Goal: Information Seeking & Learning: Learn about a topic

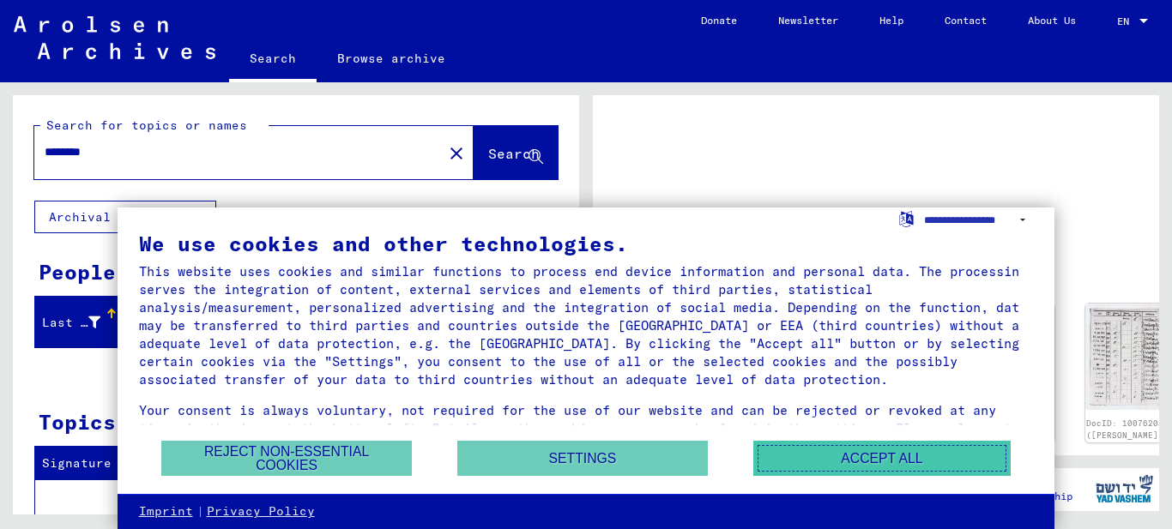
click at [909, 455] on button "Accept all" at bounding box center [881, 458] width 257 height 35
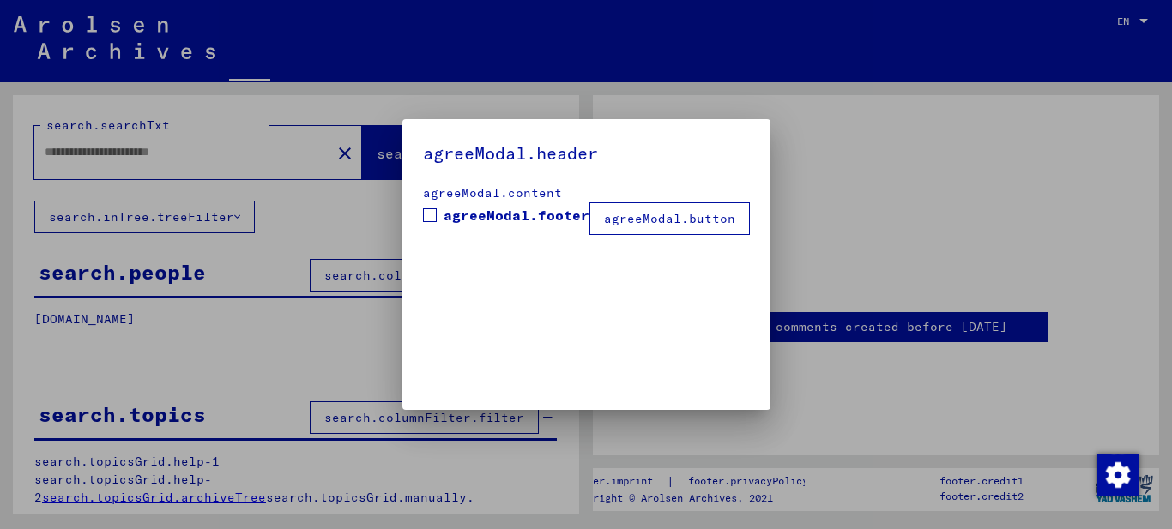
type input "********"
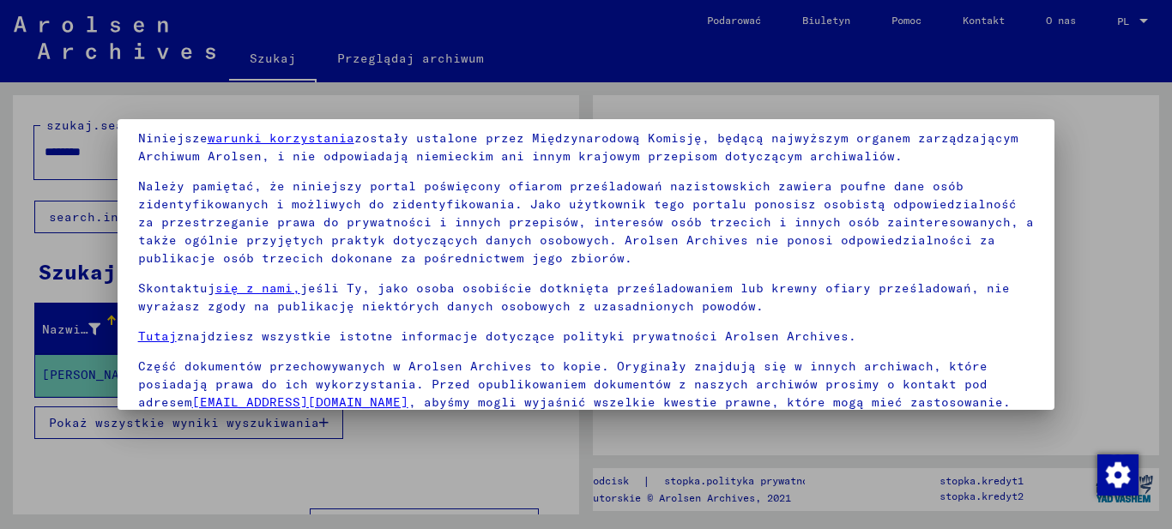
scroll to position [134, 0]
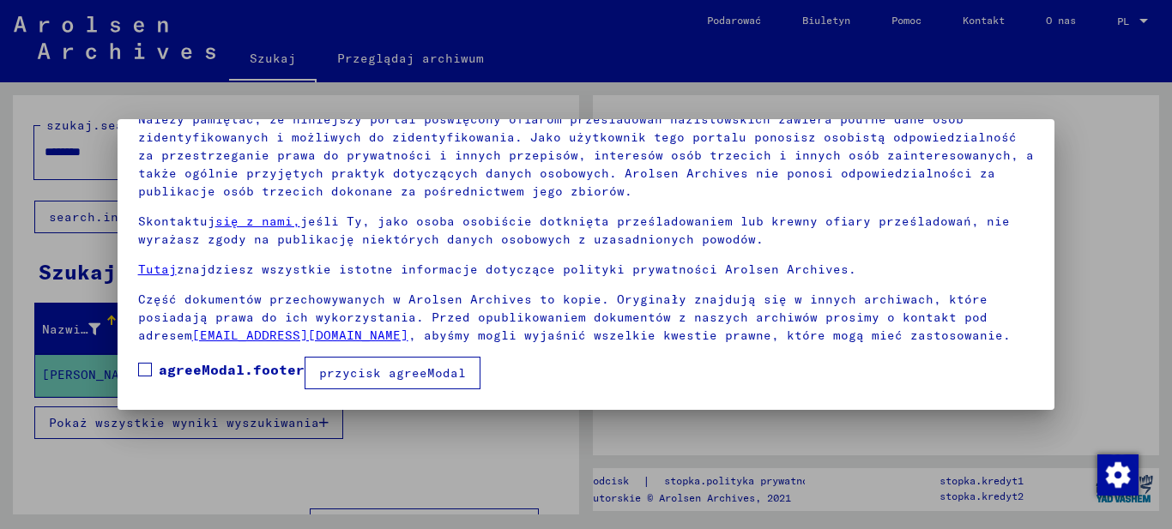
click at [1097, 249] on div at bounding box center [586, 264] width 1172 height 529
click at [414, 374] on font "przycisk agreeModal" at bounding box center [392, 373] width 147 height 15
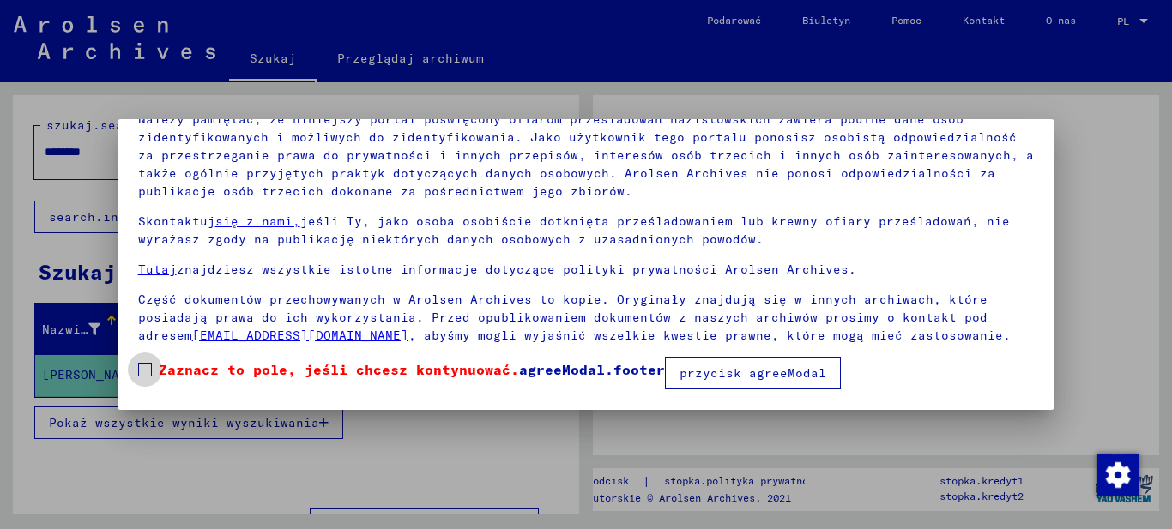
click at [141, 370] on span at bounding box center [145, 370] width 14 height 14
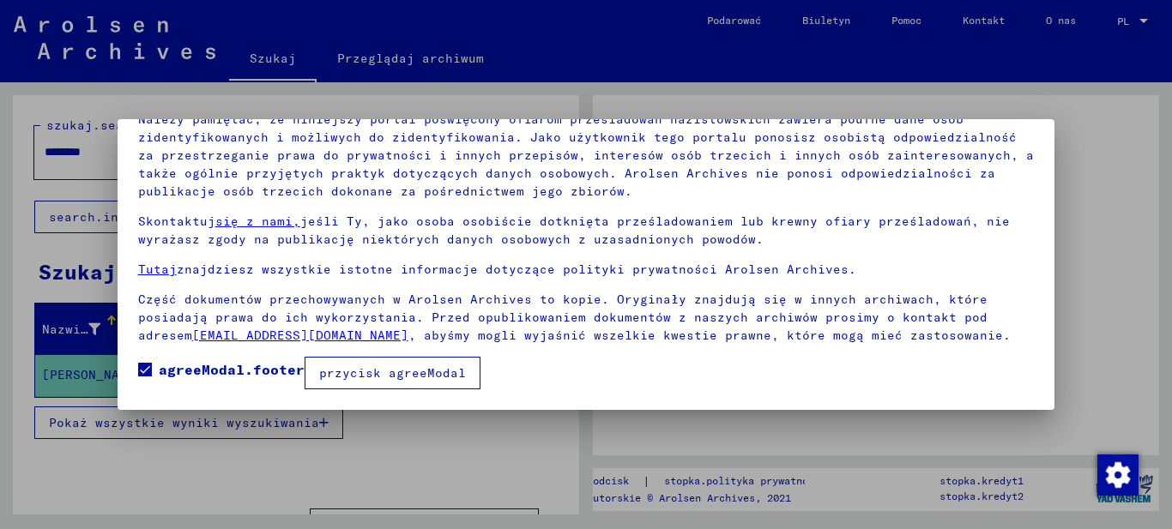
click at [396, 377] on font "przycisk agreeModal" at bounding box center [392, 373] width 147 height 15
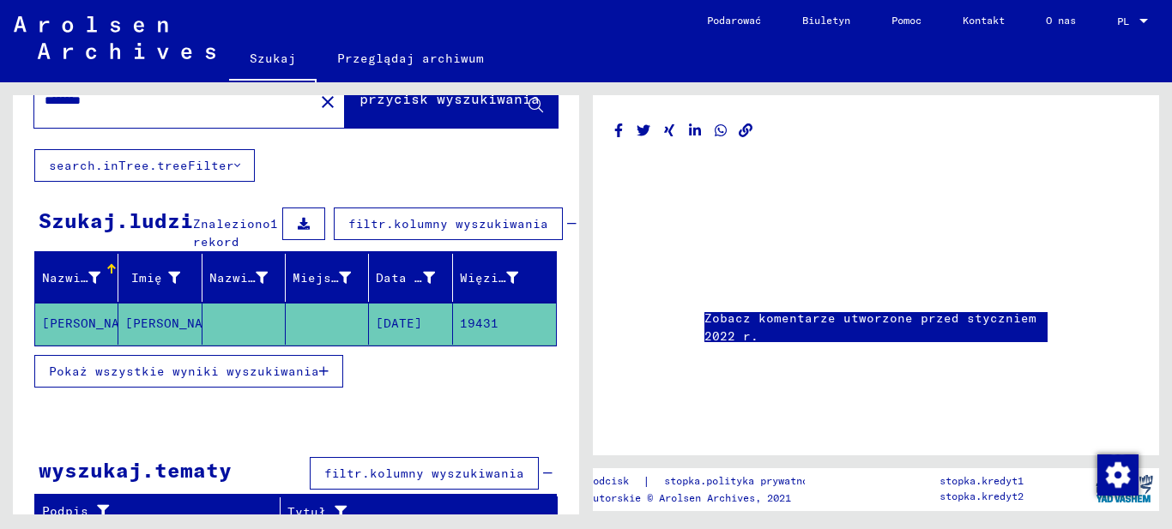
scroll to position [66, 0]
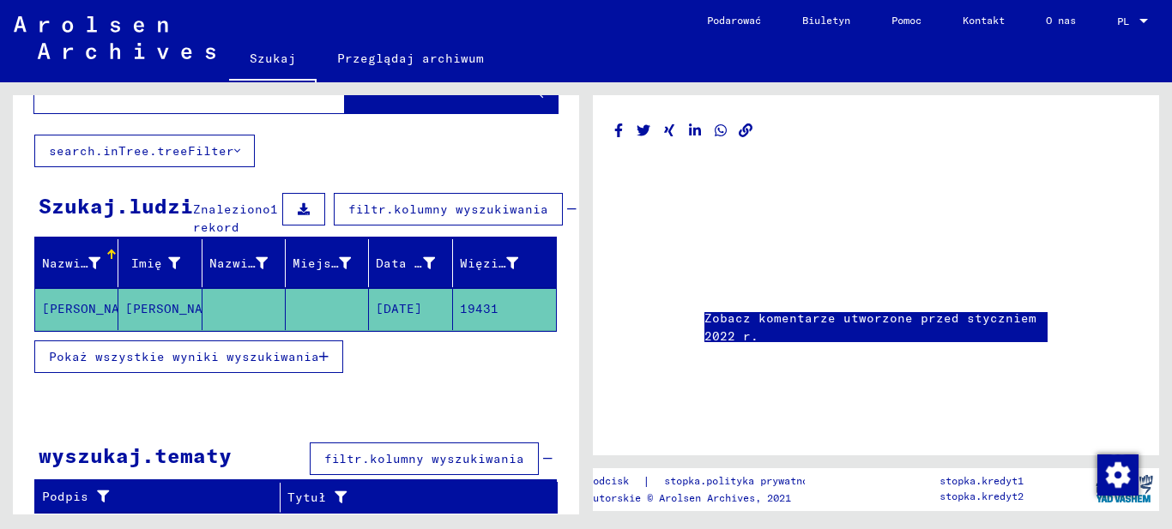
click at [106, 356] on font "Pokaż wszystkie wyniki wyszukiwania" at bounding box center [184, 356] width 270 height 15
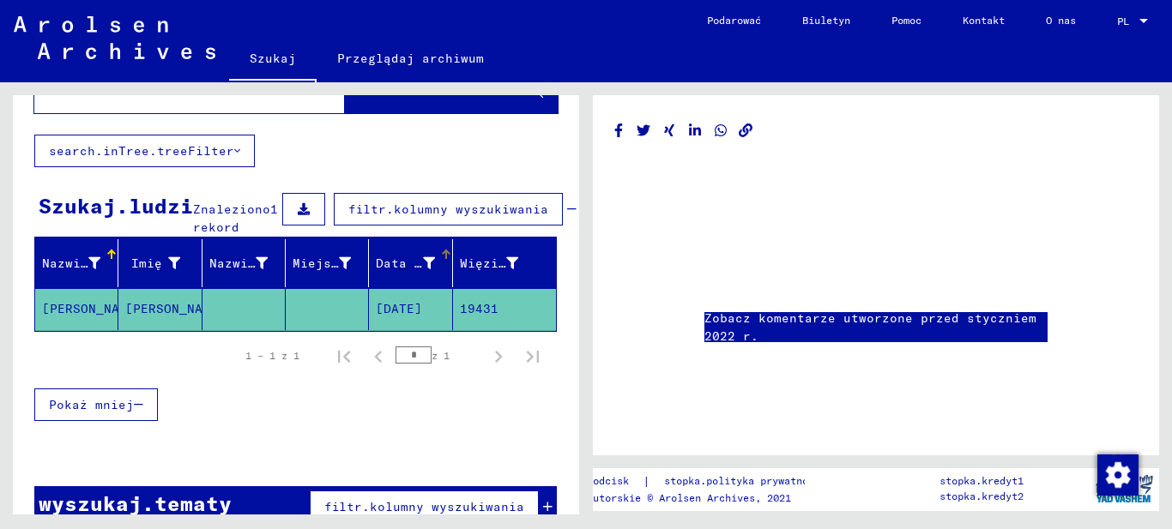
scroll to position [100, 0]
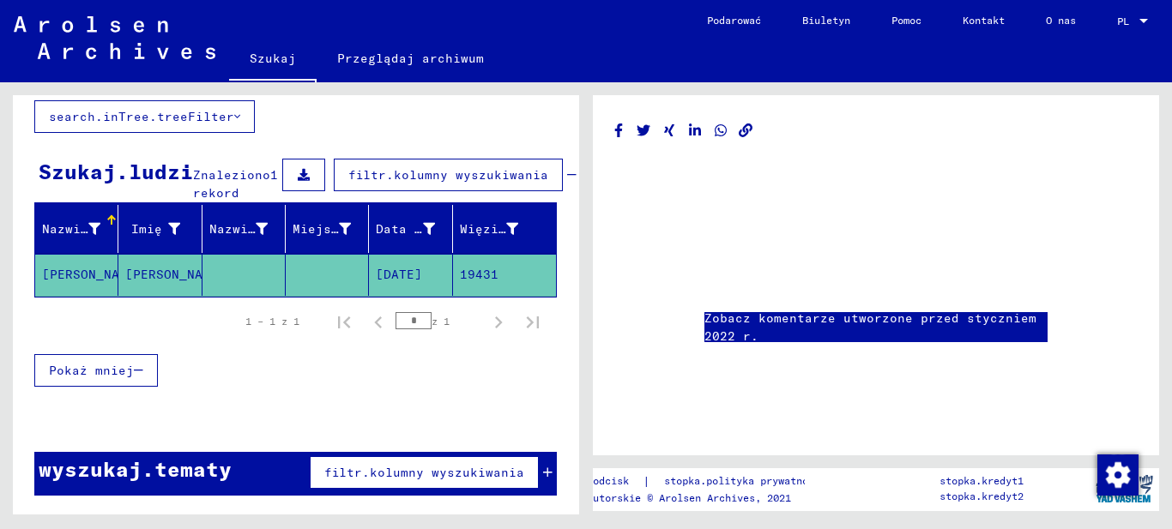
click at [84, 275] on font "[PERSON_NAME]" at bounding box center [92, 274] width 100 height 15
click at [97, 224] on font "Nazwisko" at bounding box center [73, 228] width 62 height 15
click at [169, 223] on icon at bounding box center [174, 229] width 12 height 12
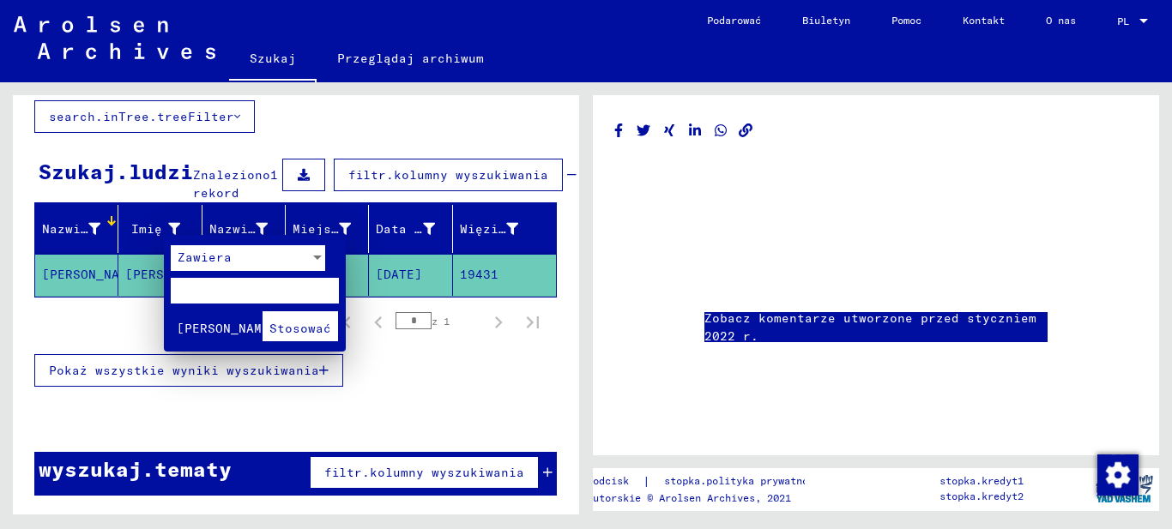
click at [169, 223] on div at bounding box center [586, 264] width 1172 height 529
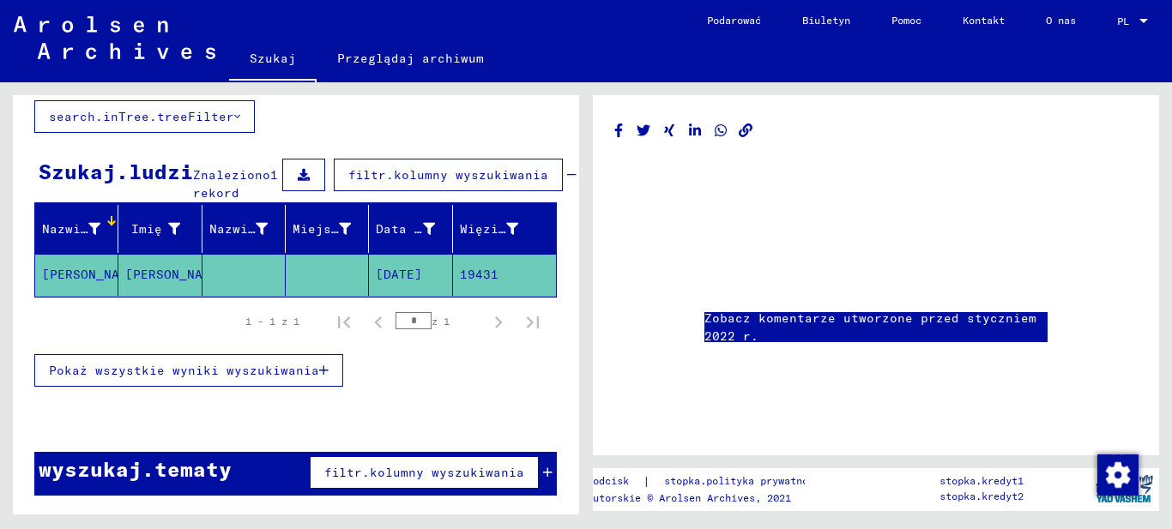
click at [112, 225] on div at bounding box center [111, 225] width 10 height 2
click at [339, 221] on font "Miejsce urodzenia" at bounding box center [358, 228] width 131 height 15
click at [167, 171] on font "Szukaj.ludzi" at bounding box center [116, 172] width 154 height 26
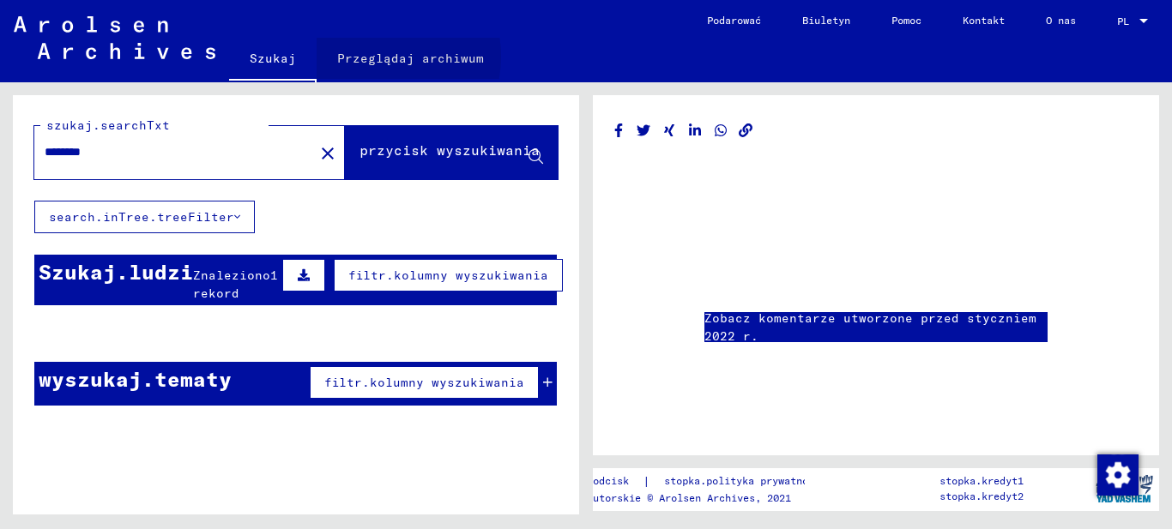
click at [366, 57] on font "Przeglądaj archiwum" at bounding box center [410, 58] width 147 height 15
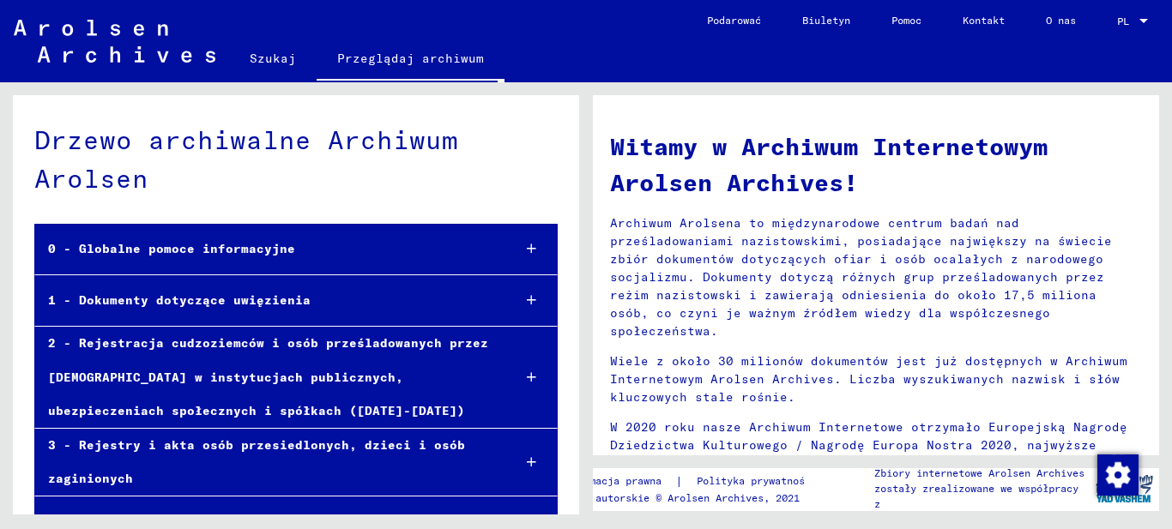
scroll to position [34, 0]
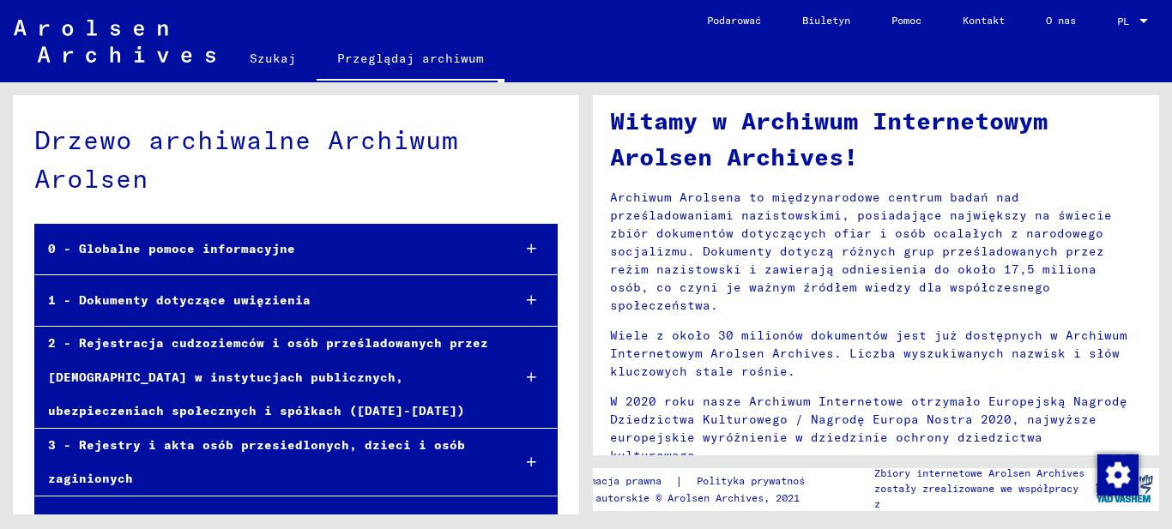
click at [1161, 443] on div "Witamy w Archiwum Internetowym Arolsen Archives! Archiwum Arolsena to międzynar…" at bounding box center [880, 298] width 586 height 432
click at [1171, 426] on div "Witamy w Archiwum Internetowym Arolsen Archives! Archiwum Arolsena to międzynar…" at bounding box center [880, 298] width 586 height 432
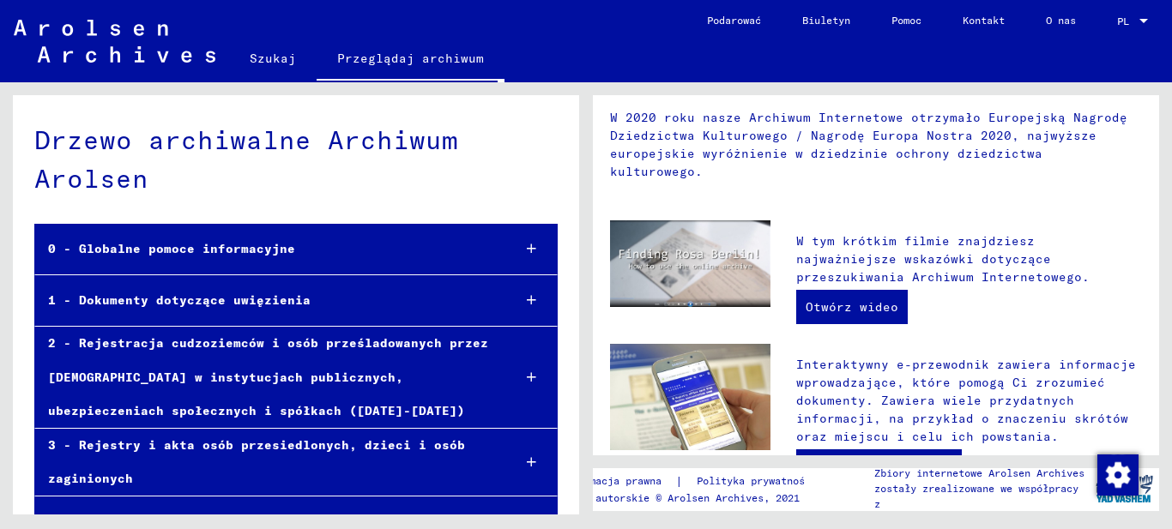
scroll to position [349, 0]
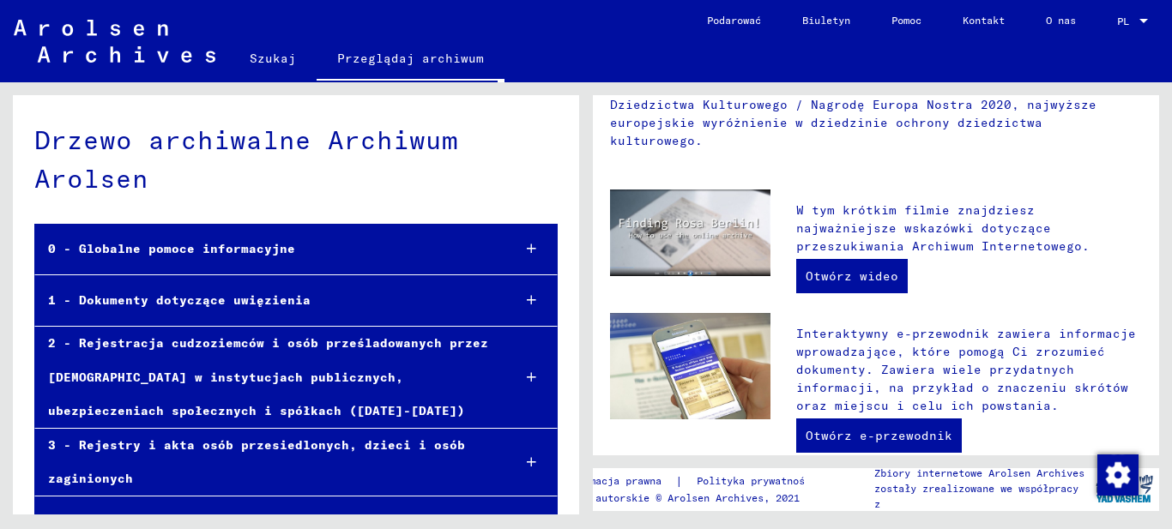
click at [1160, 403] on div "Witamy w Archiwum Internetowym Arolsen Archives! Archiwum Arolsena to międzynar…" at bounding box center [880, 298] width 586 height 432
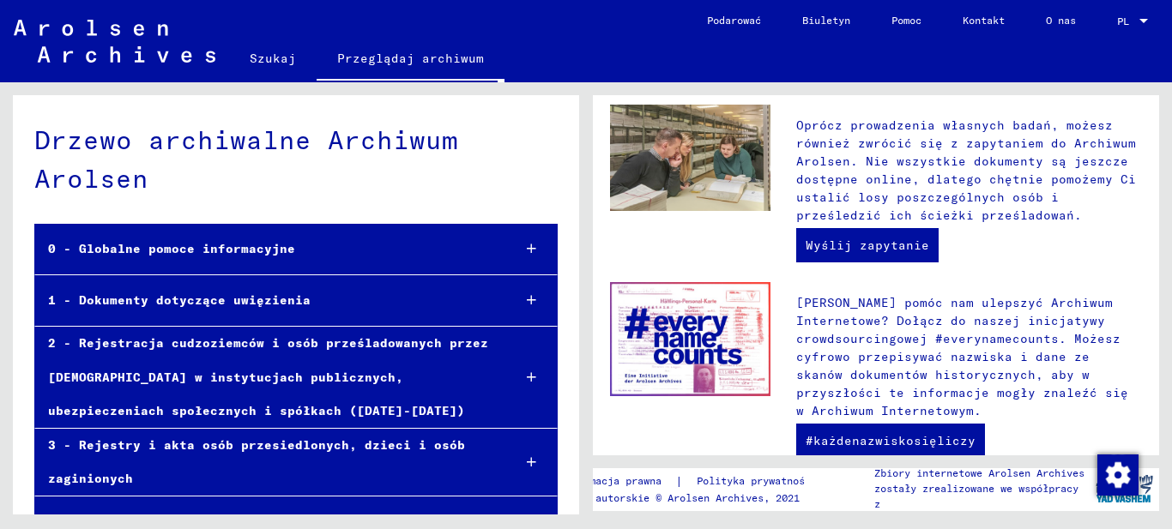
scroll to position [766, 0]
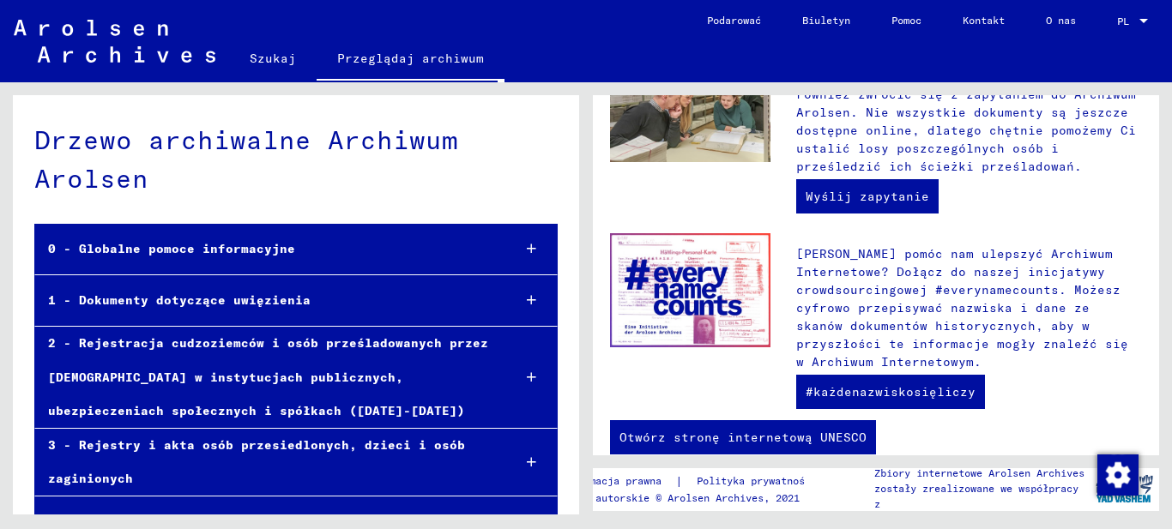
click at [269, 301] on font "1 - Dokumenty dotyczące uwięzienia" at bounding box center [179, 300] width 263 height 15
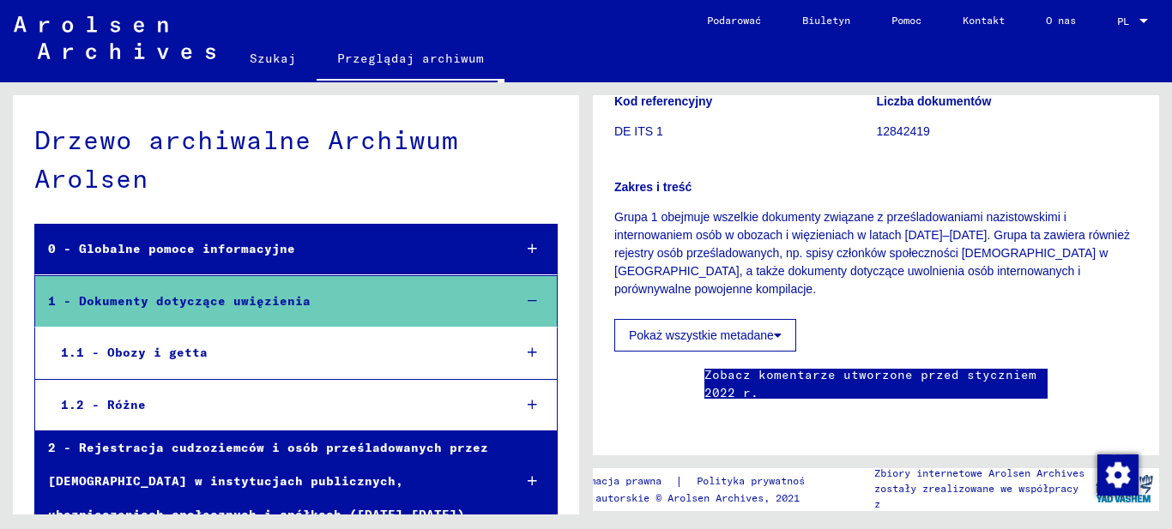
scroll to position [2638, 0]
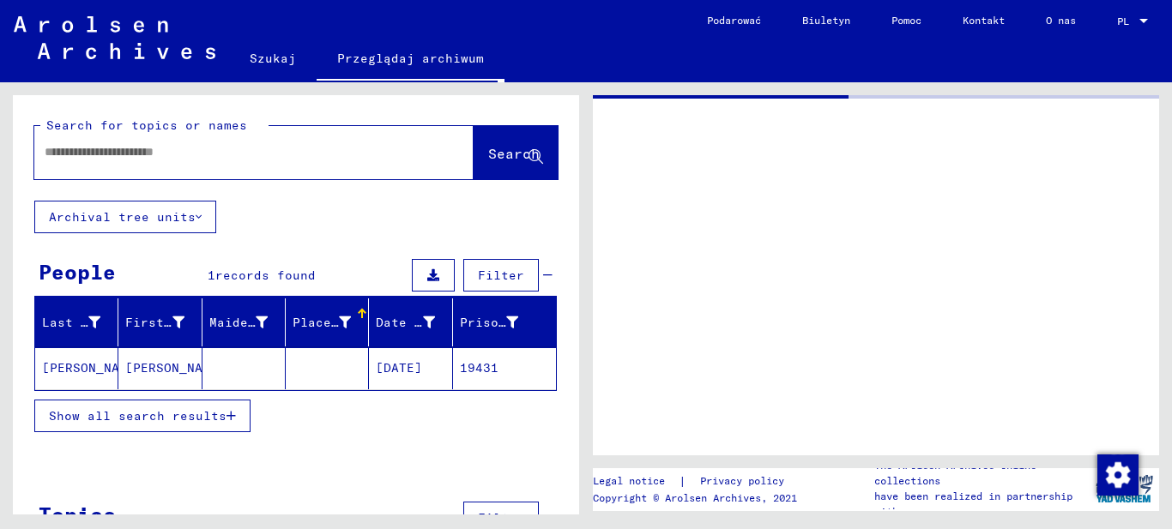
type input "********"
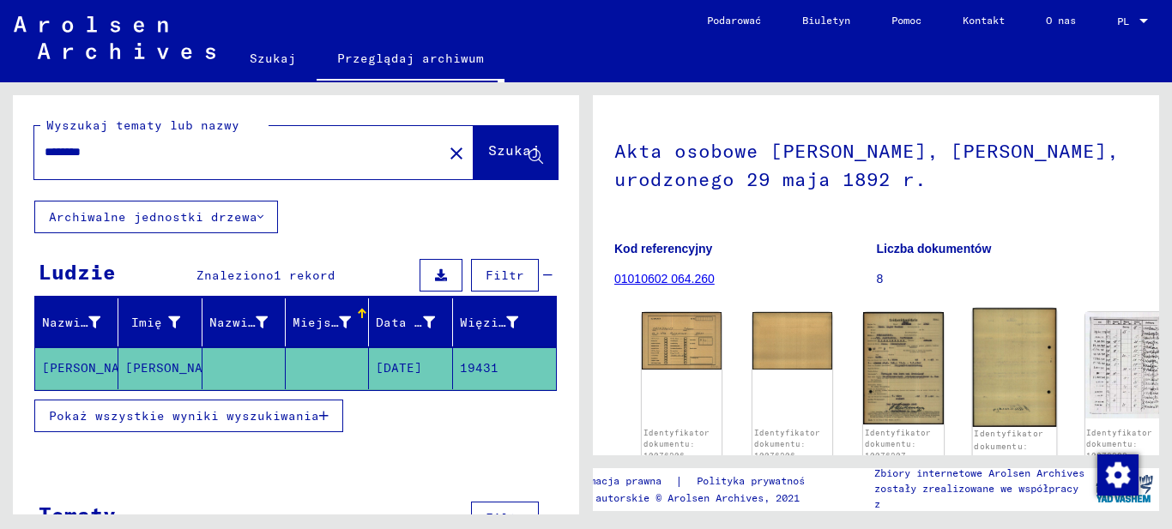
scroll to position [86, 0]
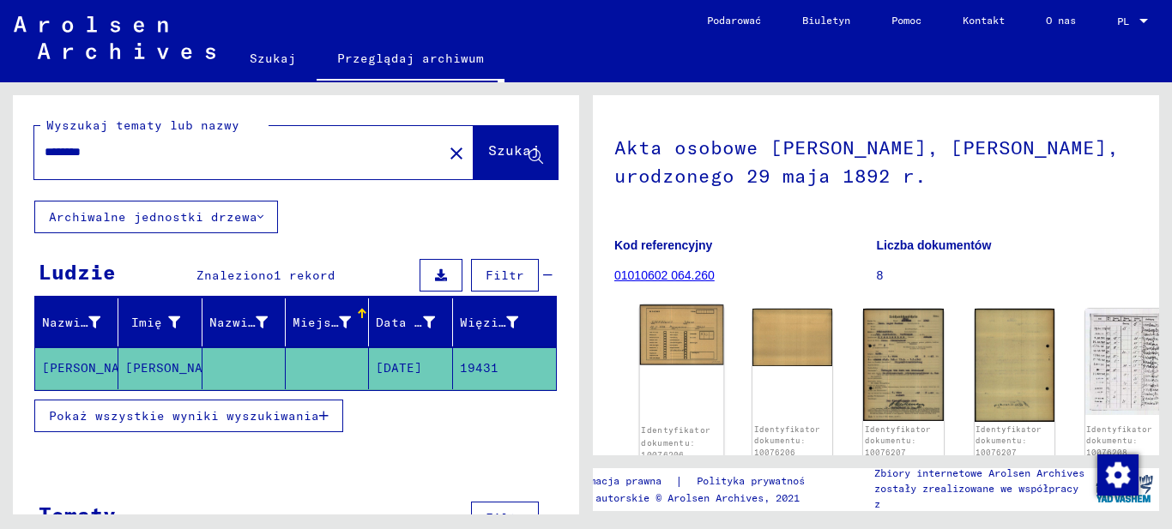
click at [678, 339] on img at bounding box center [682, 335] width 84 height 60
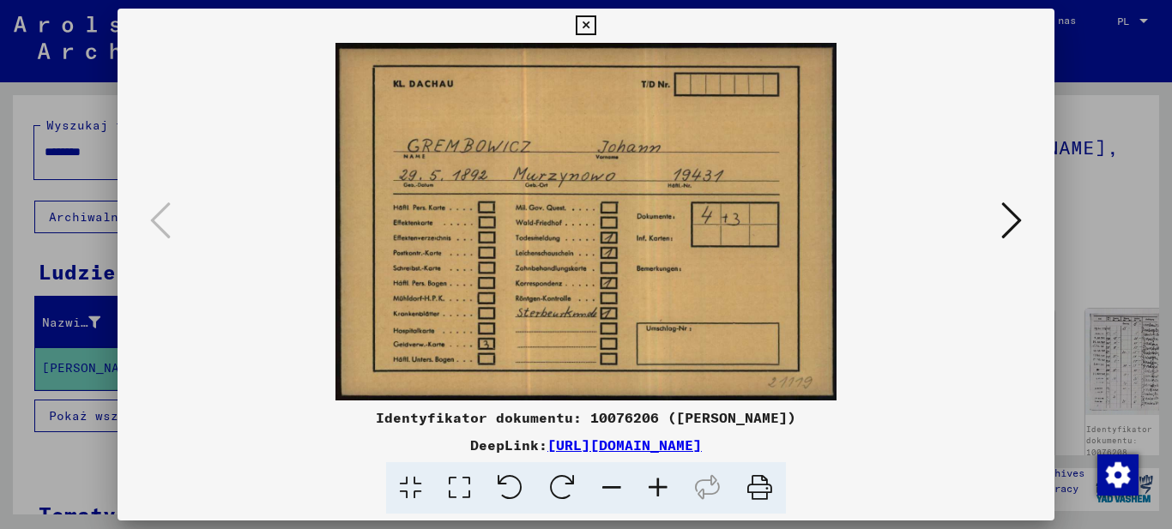
click at [1016, 220] on icon at bounding box center [1011, 220] width 21 height 41
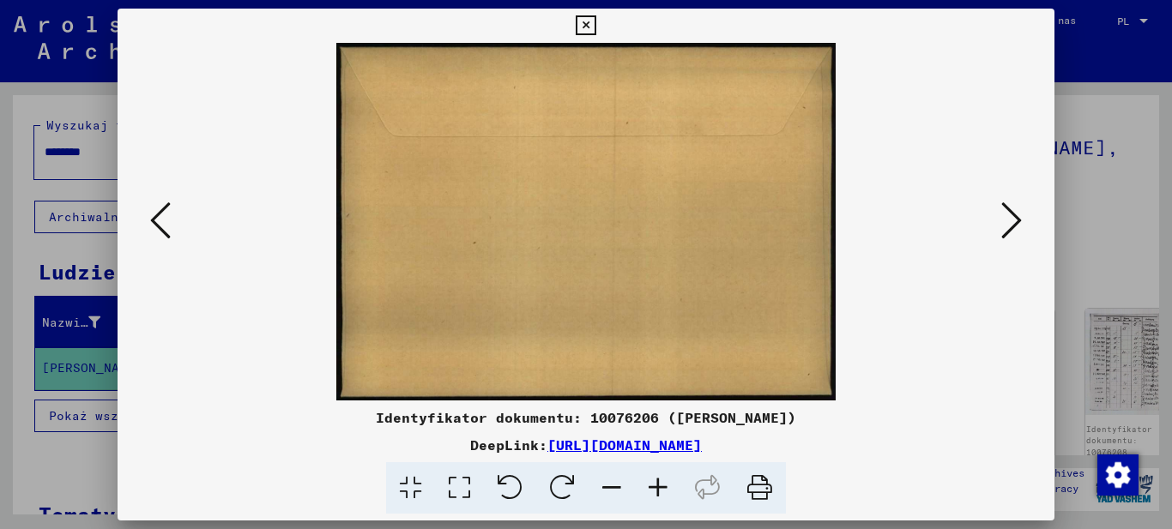
click at [1011, 217] on icon at bounding box center [1011, 220] width 21 height 41
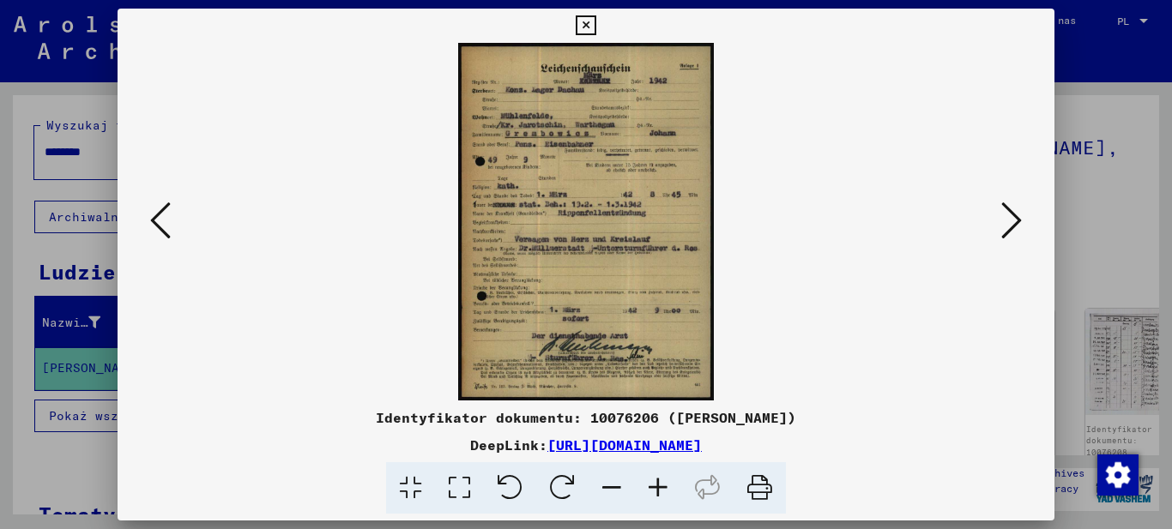
click at [556, 148] on img at bounding box center [586, 222] width 821 height 358
click at [662, 483] on icon at bounding box center [658, 488] width 46 height 52
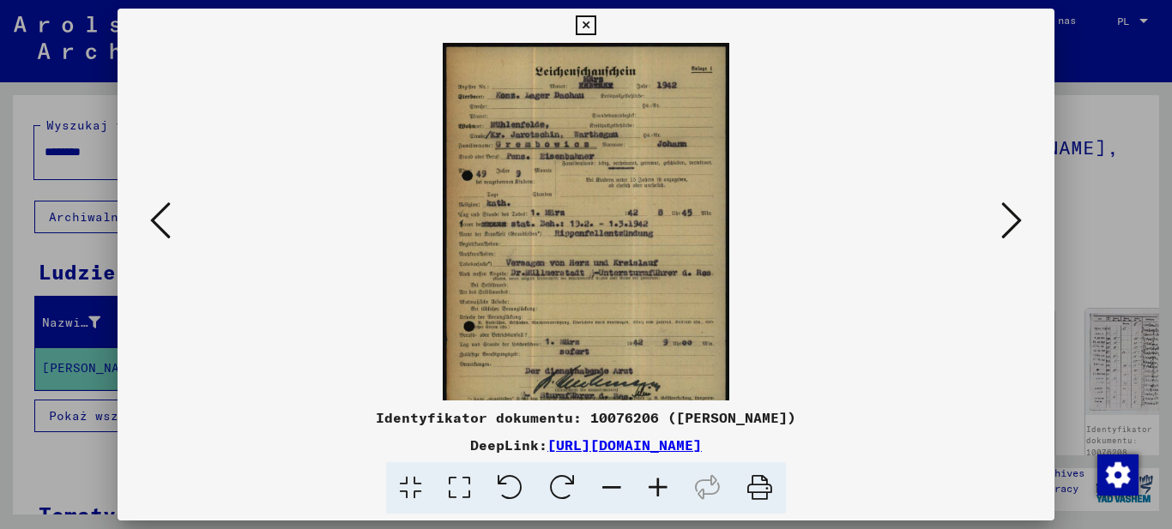
click at [662, 483] on icon at bounding box center [658, 488] width 46 height 52
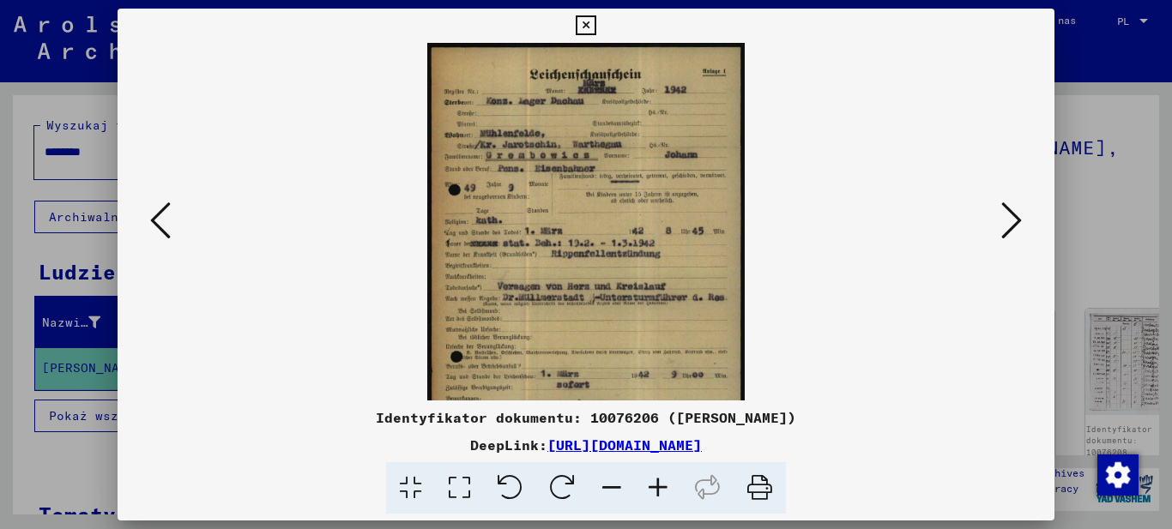
click at [662, 483] on icon at bounding box center [658, 488] width 46 height 52
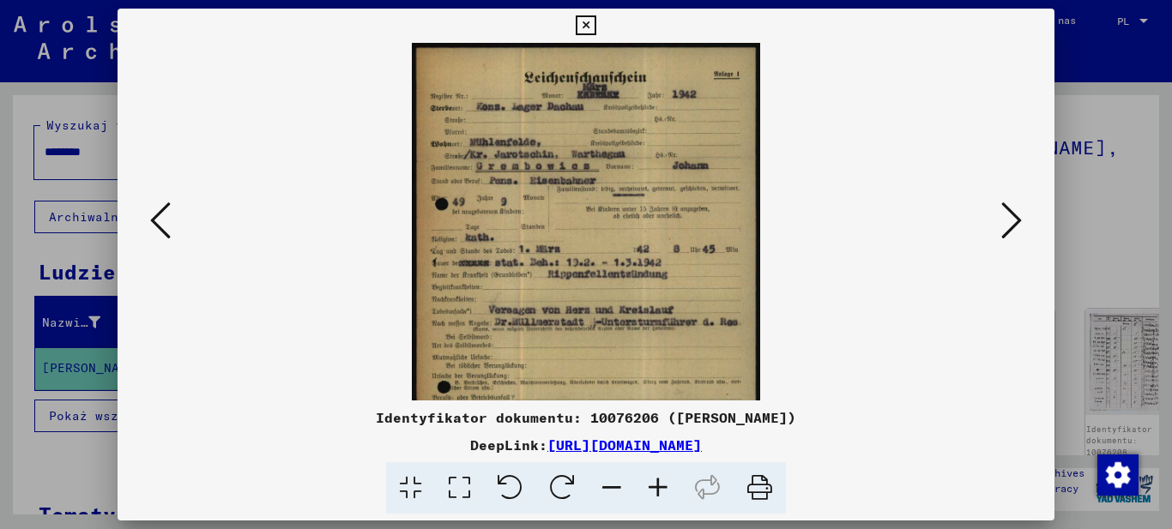
click at [662, 483] on icon at bounding box center [658, 488] width 46 height 52
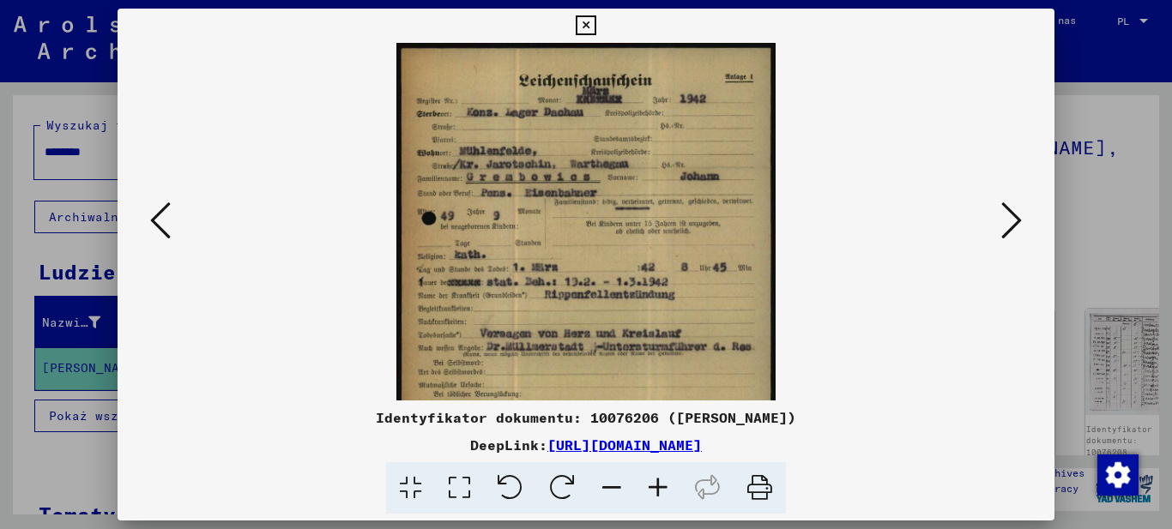
click at [662, 483] on icon at bounding box center [658, 488] width 46 height 52
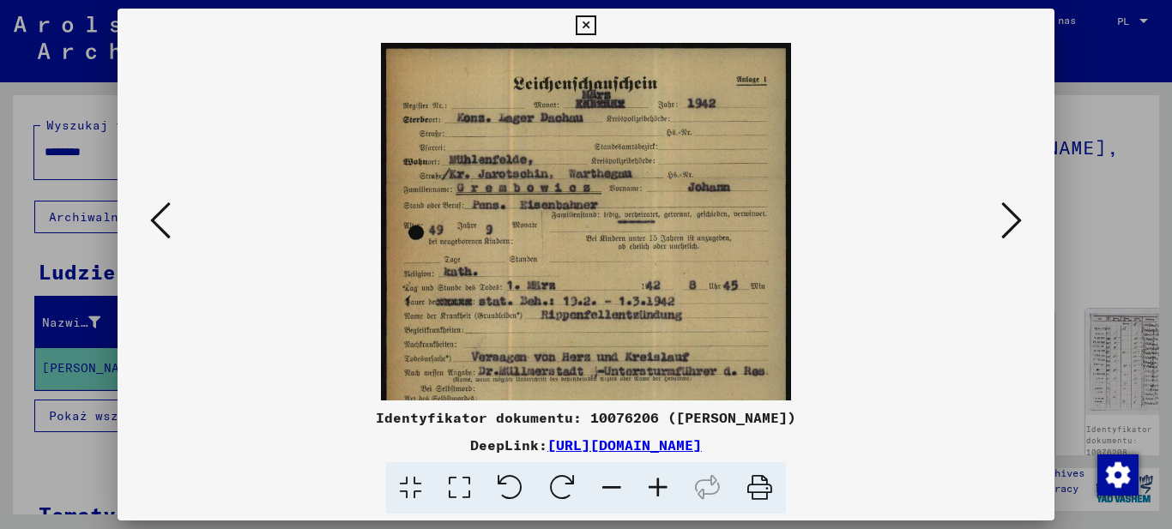
click at [662, 483] on icon at bounding box center [658, 488] width 46 height 52
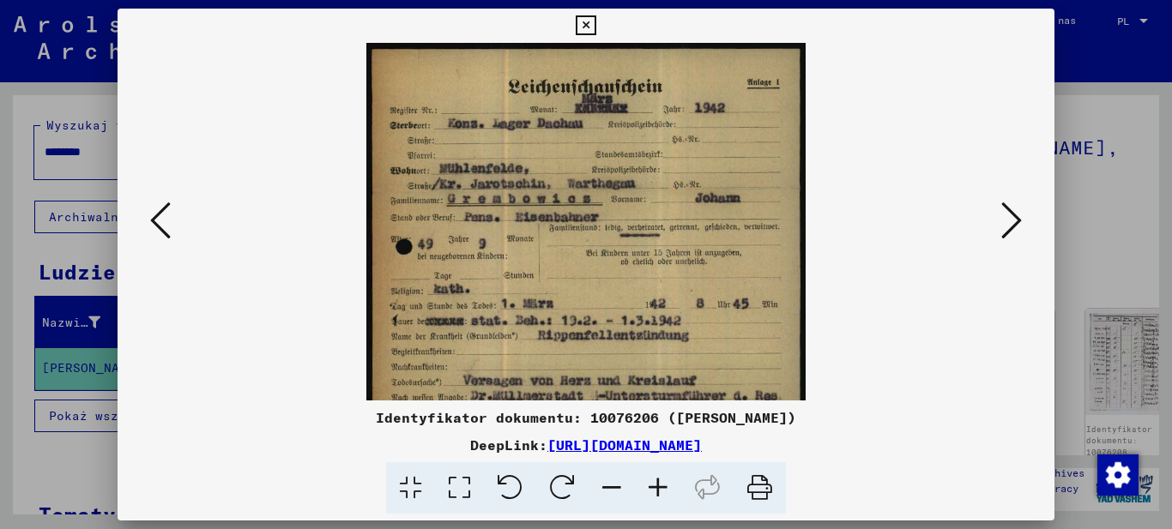
click at [662, 483] on icon at bounding box center [658, 488] width 46 height 52
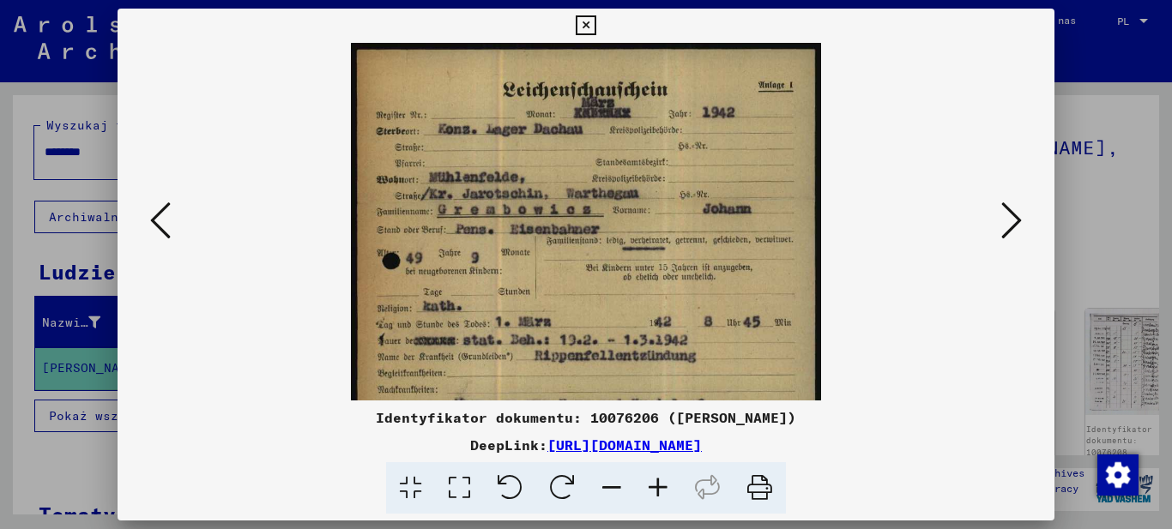
click at [662, 483] on icon at bounding box center [658, 488] width 46 height 52
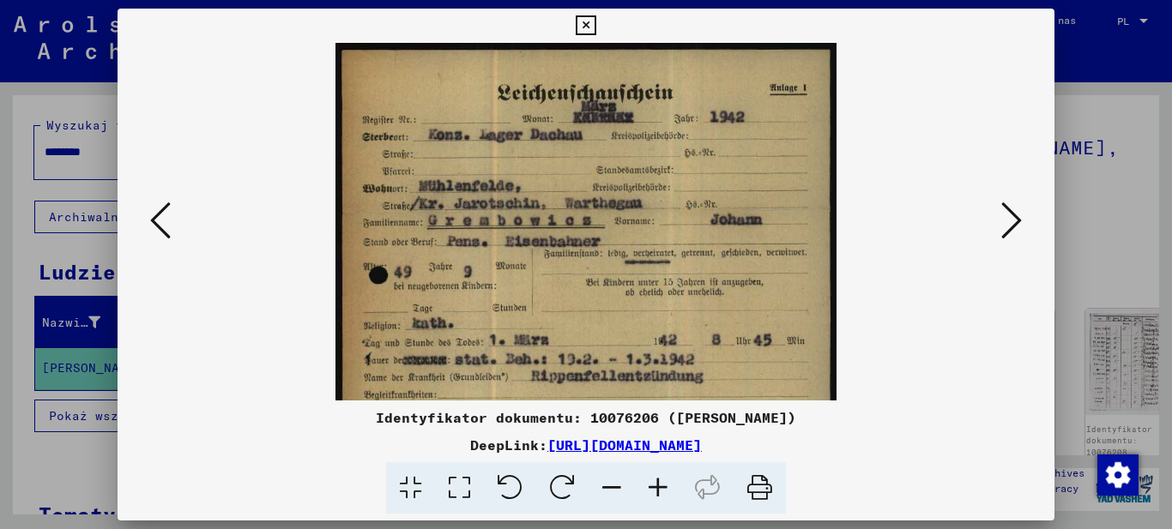
click at [662, 483] on icon at bounding box center [658, 488] width 46 height 52
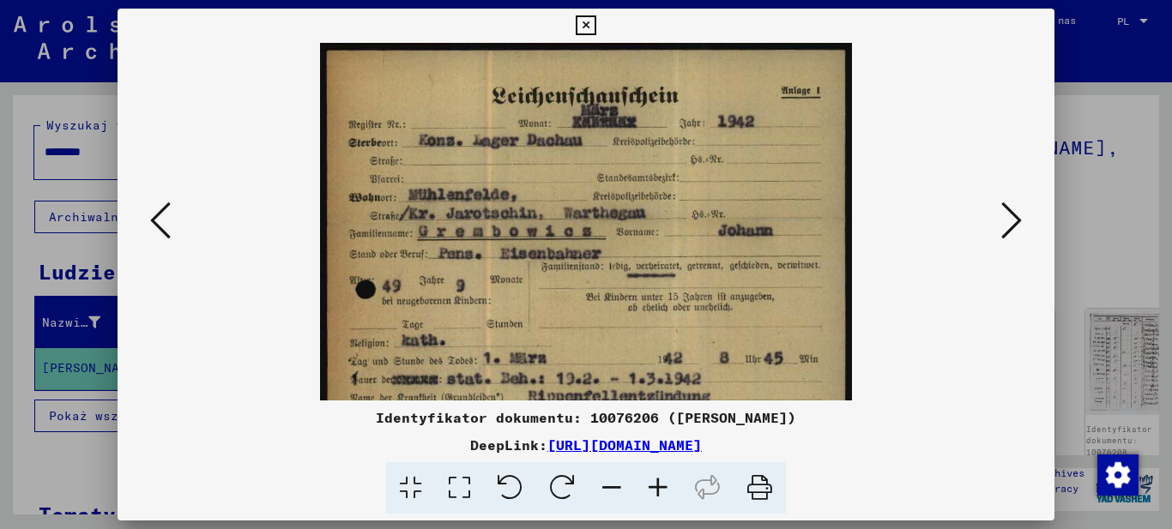
click at [662, 483] on icon at bounding box center [658, 488] width 46 height 52
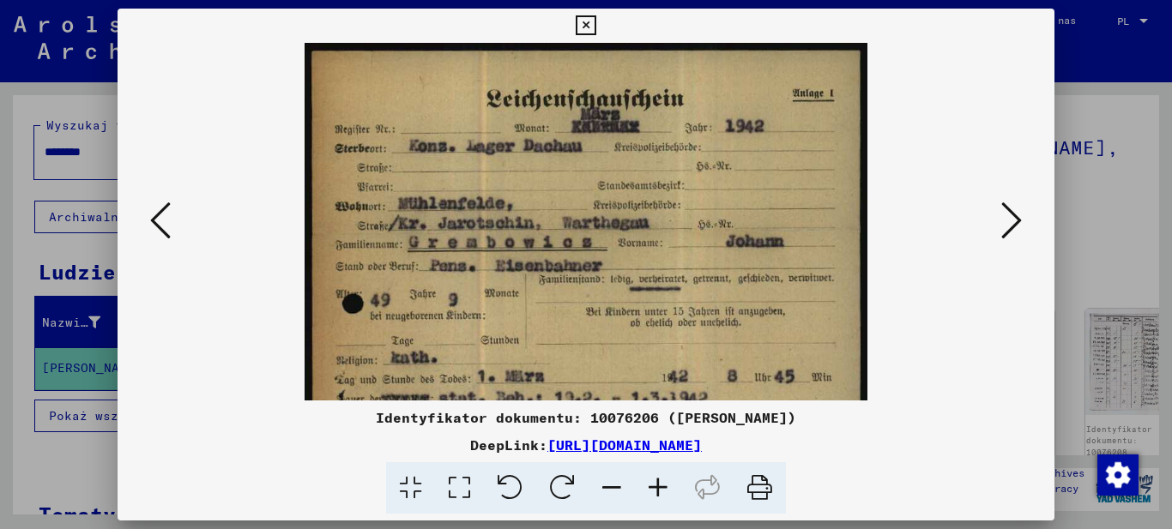
click at [662, 483] on icon at bounding box center [658, 488] width 46 height 52
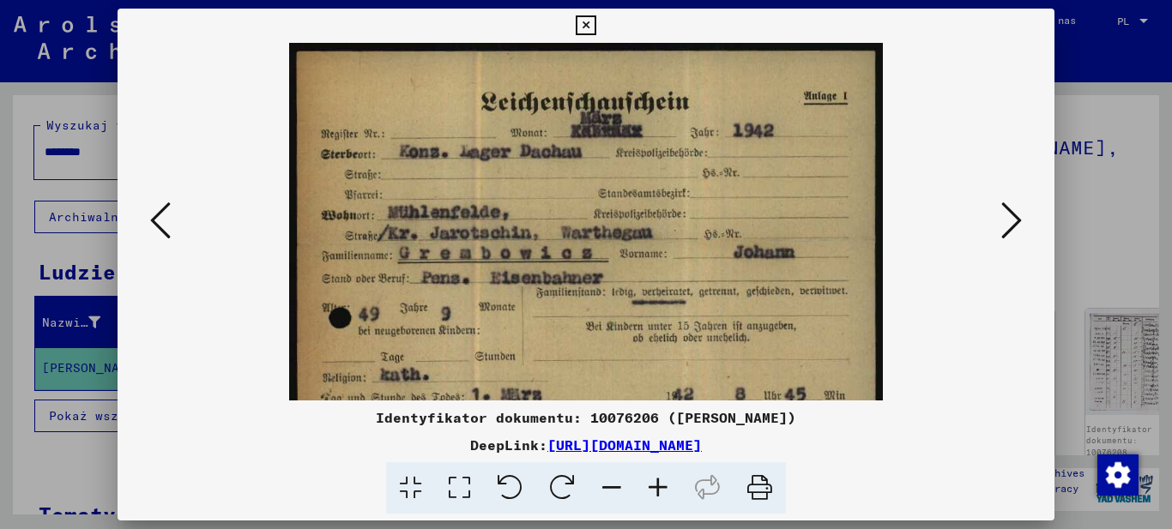
click at [662, 483] on icon at bounding box center [658, 488] width 46 height 52
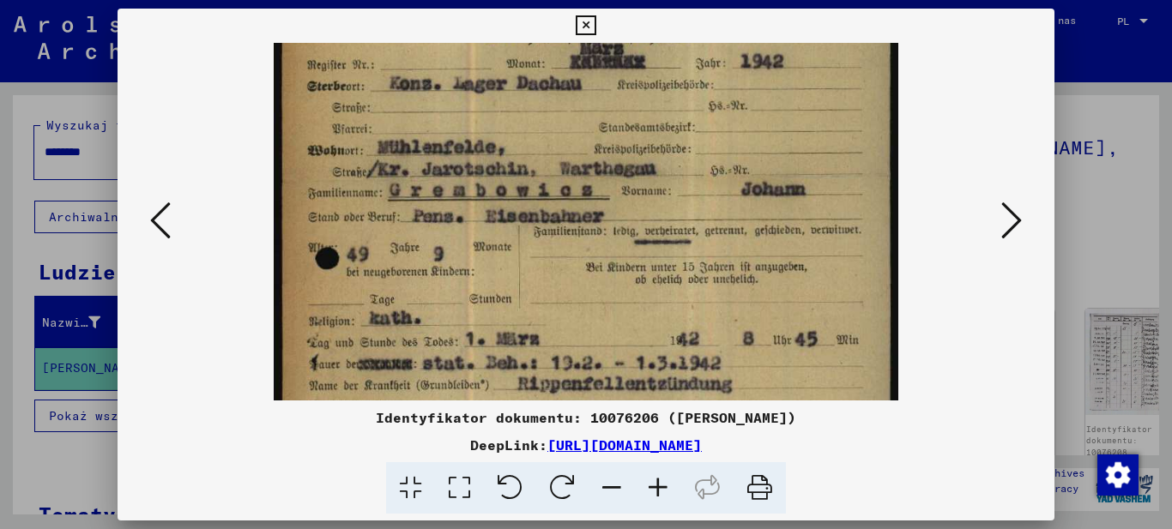
scroll to position [121, 0]
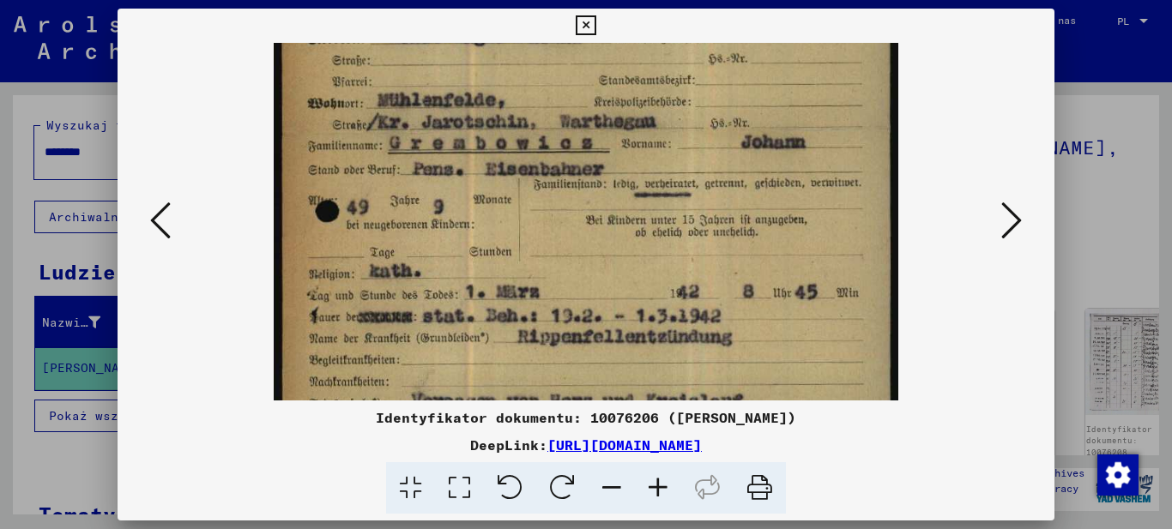
drag, startPoint x: 821, startPoint y: 347, endPoint x: 823, endPoint y: 239, distance: 107.3
click at [823, 239] on img at bounding box center [586, 358] width 624 height 873
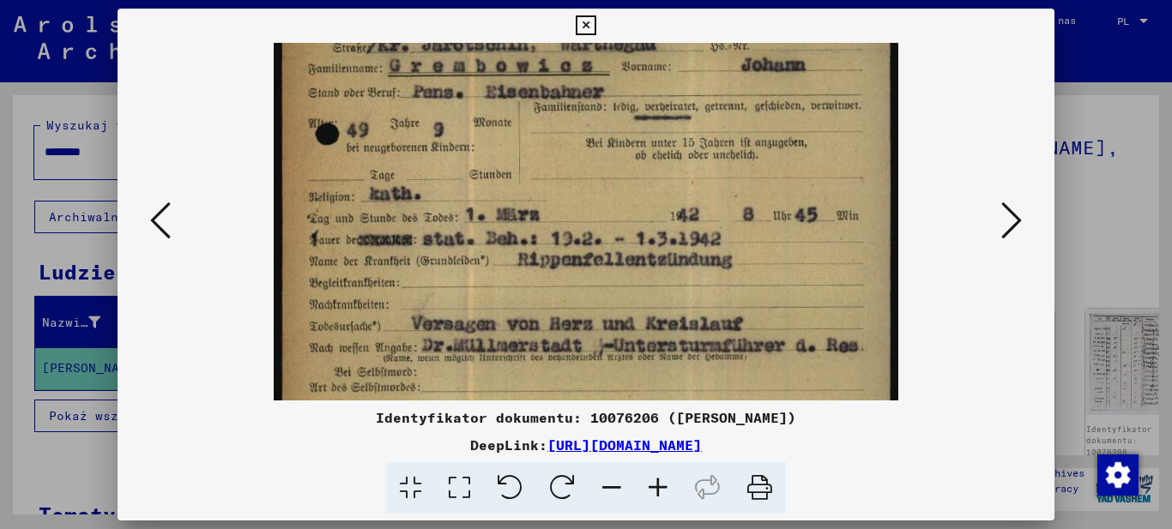
scroll to position [202, 0]
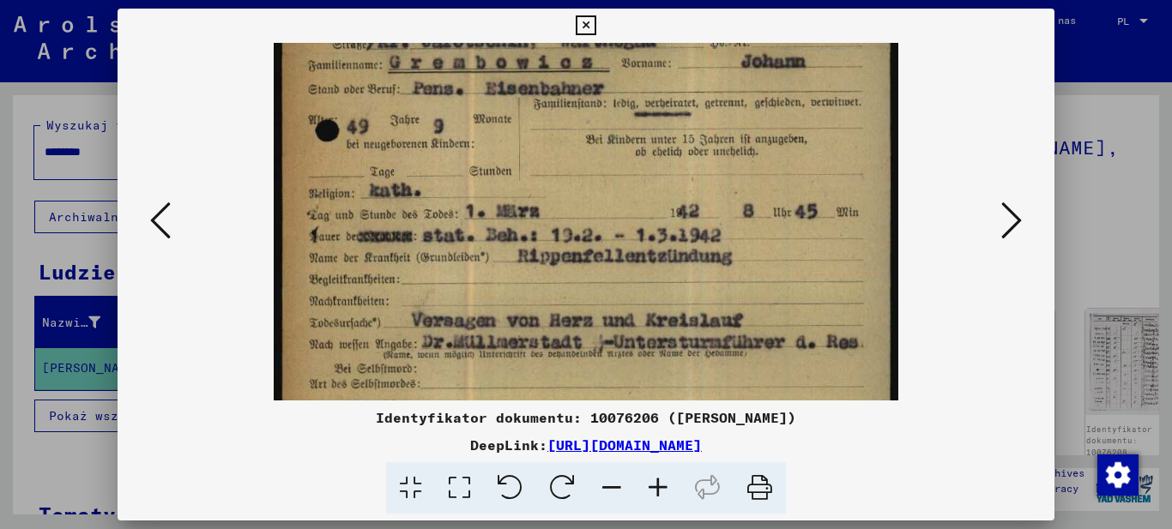
drag, startPoint x: 646, startPoint y: 338, endPoint x: 654, endPoint y: 257, distance: 81.0
click at [654, 257] on img at bounding box center [586, 277] width 624 height 873
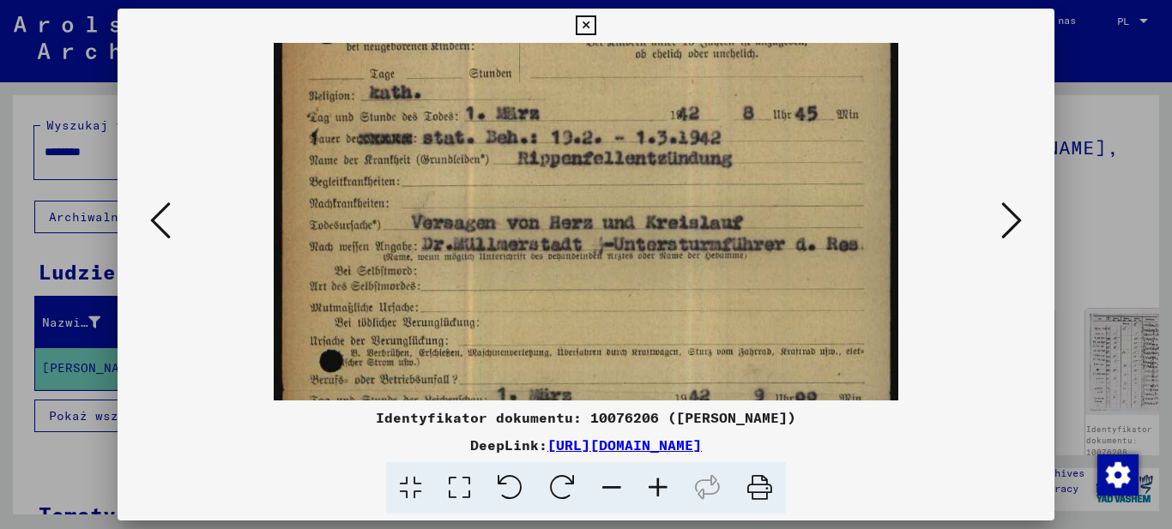
drag, startPoint x: 783, startPoint y: 344, endPoint x: 783, endPoint y: 227, distance: 116.7
click at [781, 233] on img at bounding box center [586, 179] width 624 height 873
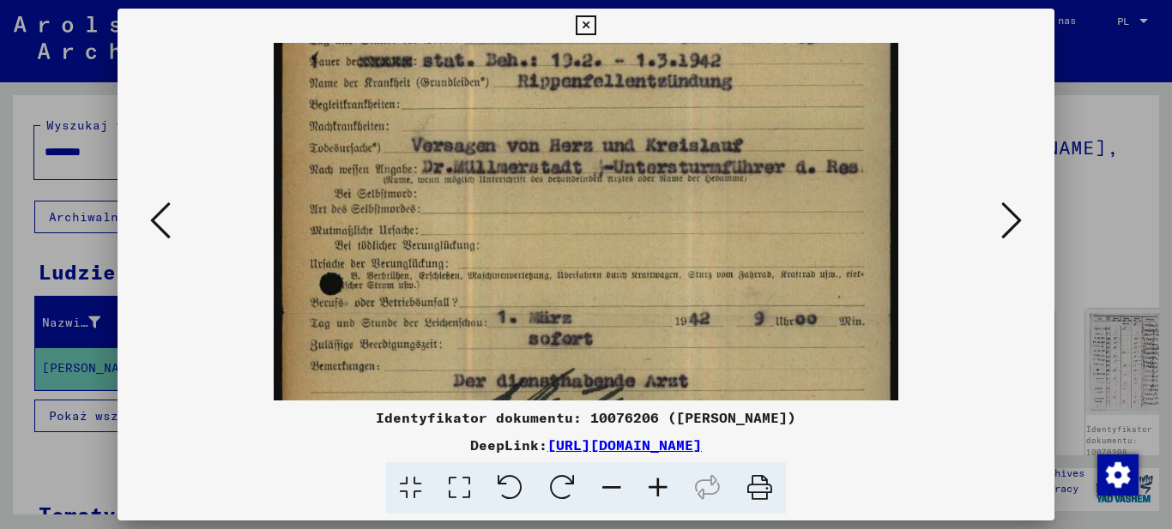
scroll to position [378, 0]
drag, startPoint x: 757, startPoint y: 341, endPoint x: 769, endPoint y: 275, distance: 67.2
click at [769, 275] on img at bounding box center [586, 101] width 624 height 873
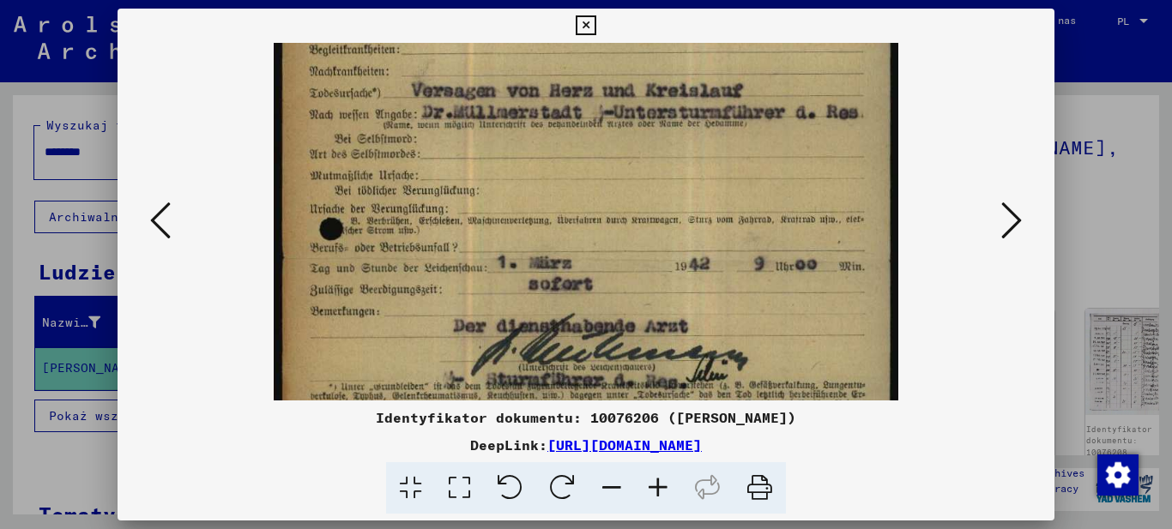
scroll to position [432, 0]
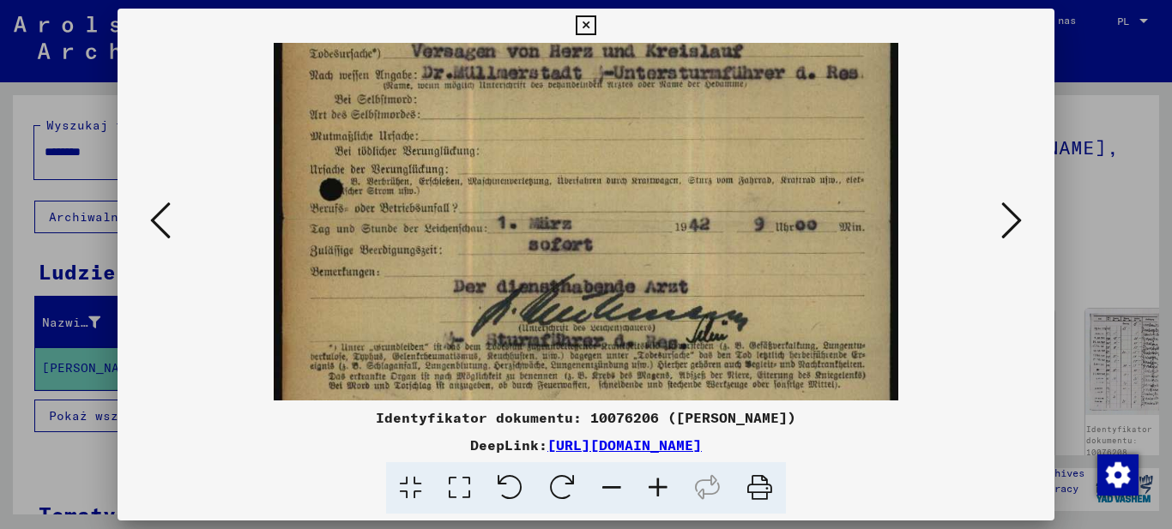
drag, startPoint x: 819, startPoint y: 380, endPoint x: 809, endPoint y: 277, distance: 103.4
click at [809, 277] on img at bounding box center [586, 8] width 624 height 873
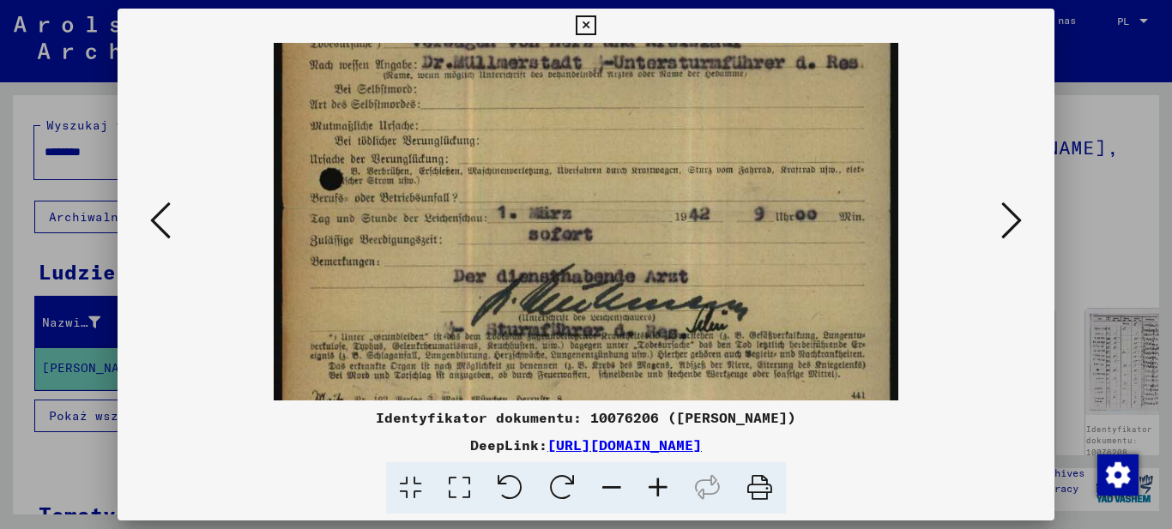
scroll to position [515, 0]
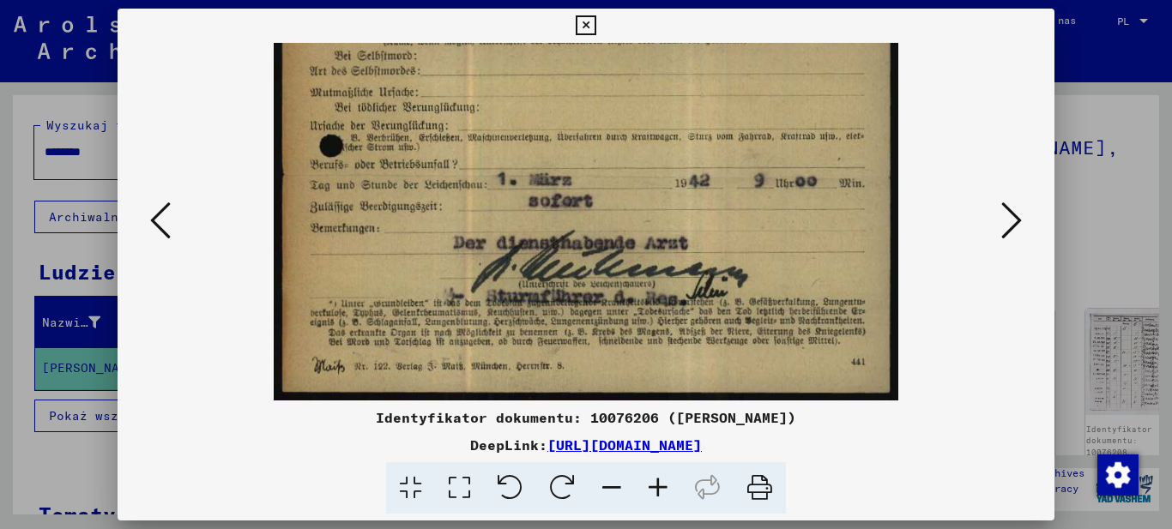
drag, startPoint x: 751, startPoint y: 349, endPoint x: 711, endPoint y: 184, distance: 170.2
click at [1010, 220] on icon at bounding box center [1011, 220] width 21 height 41
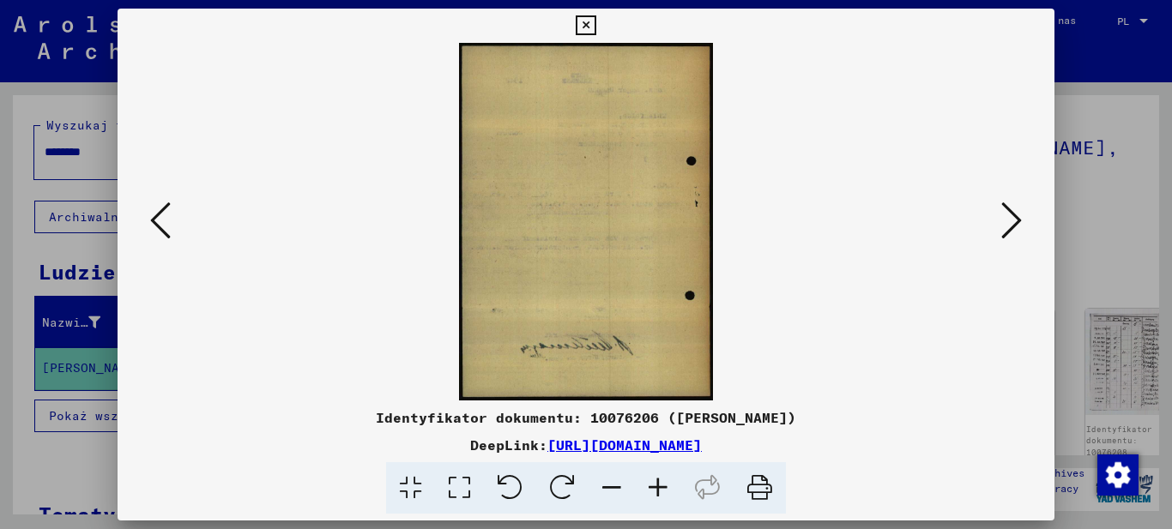
click at [654, 482] on icon at bounding box center [658, 488] width 46 height 52
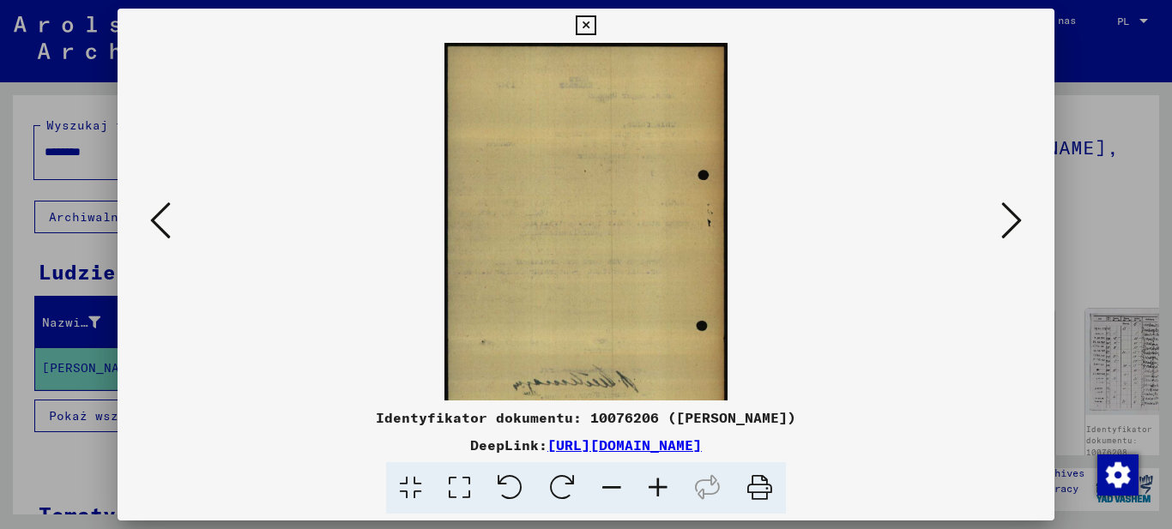
click at [654, 482] on icon at bounding box center [658, 488] width 46 height 52
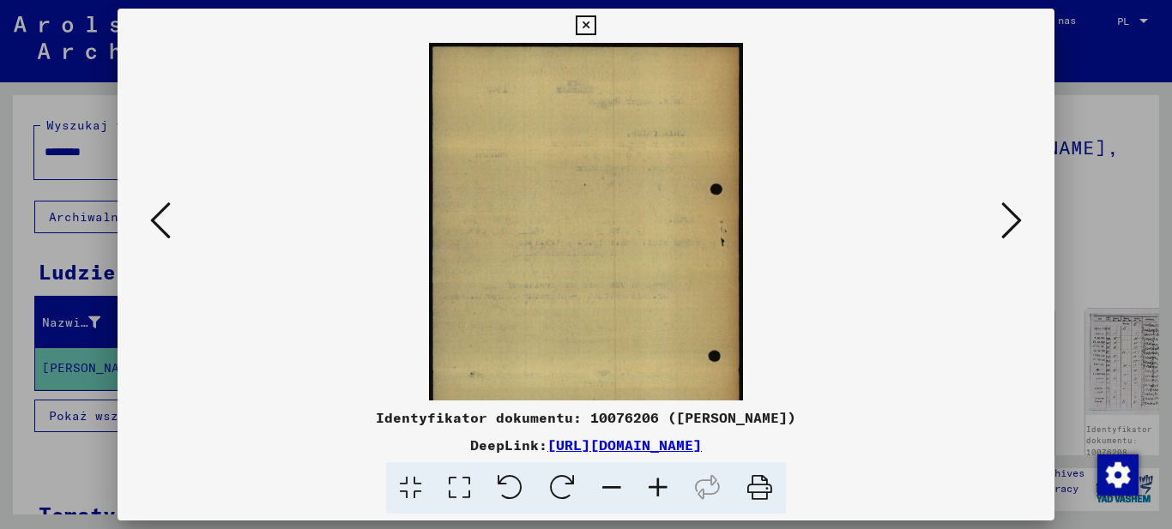
click at [654, 482] on icon at bounding box center [658, 488] width 46 height 52
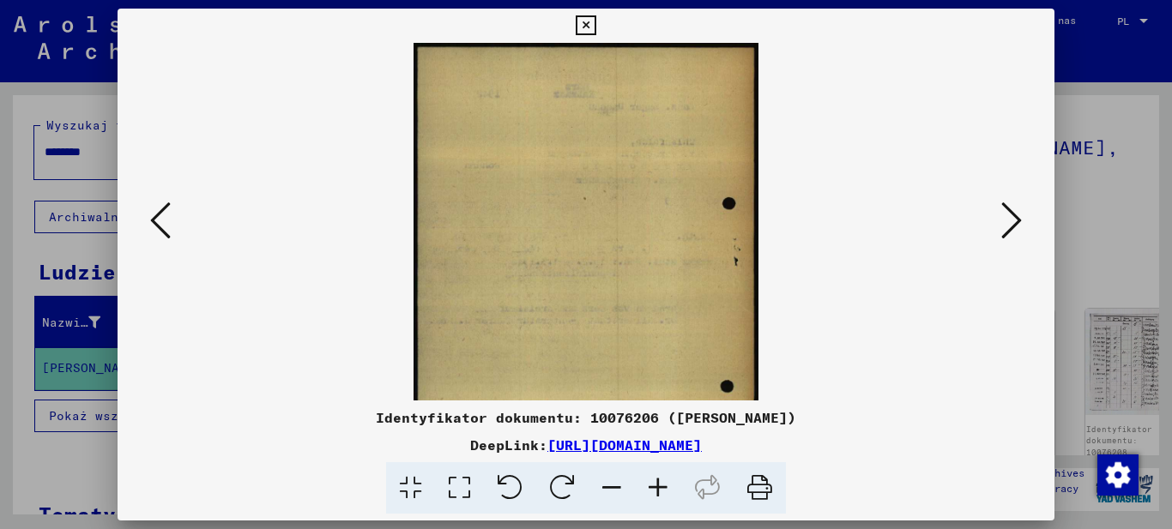
click at [654, 482] on icon at bounding box center [658, 488] width 46 height 52
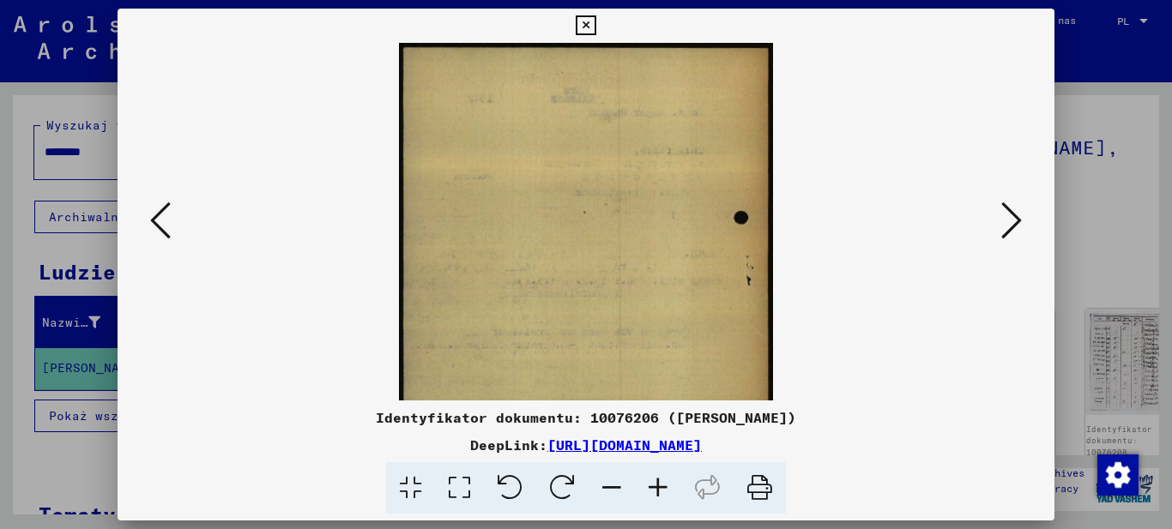
click at [654, 482] on icon at bounding box center [658, 488] width 46 height 52
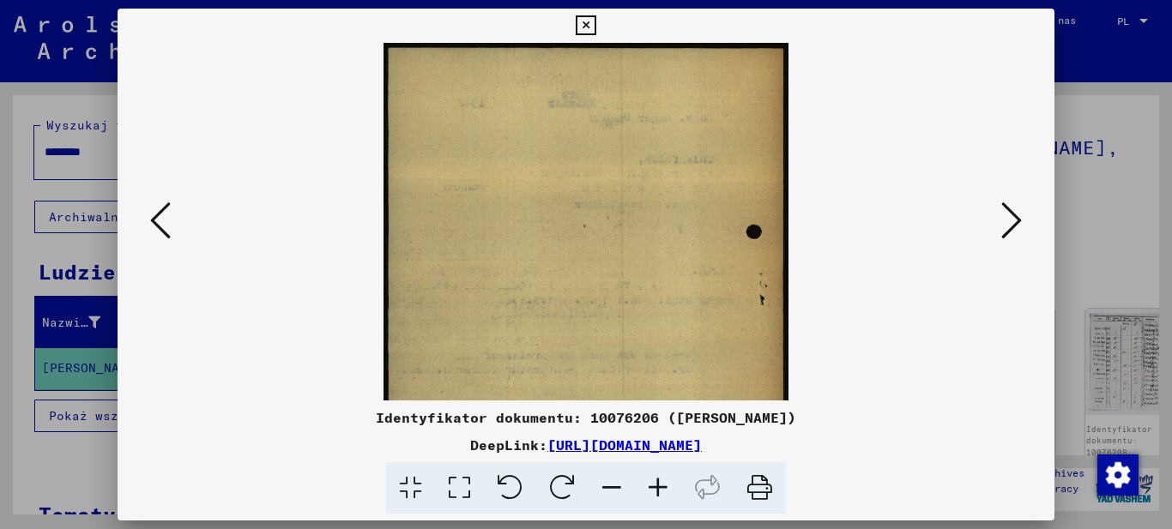
click at [654, 482] on icon at bounding box center [658, 488] width 46 height 52
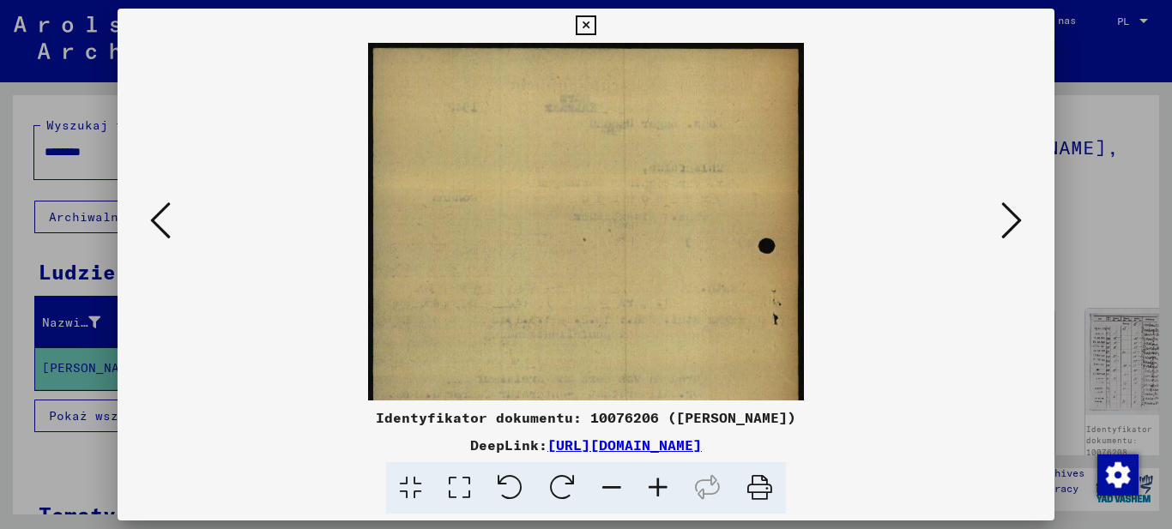
click at [654, 482] on icon at bounding box center [658, 488] width 46 height 52
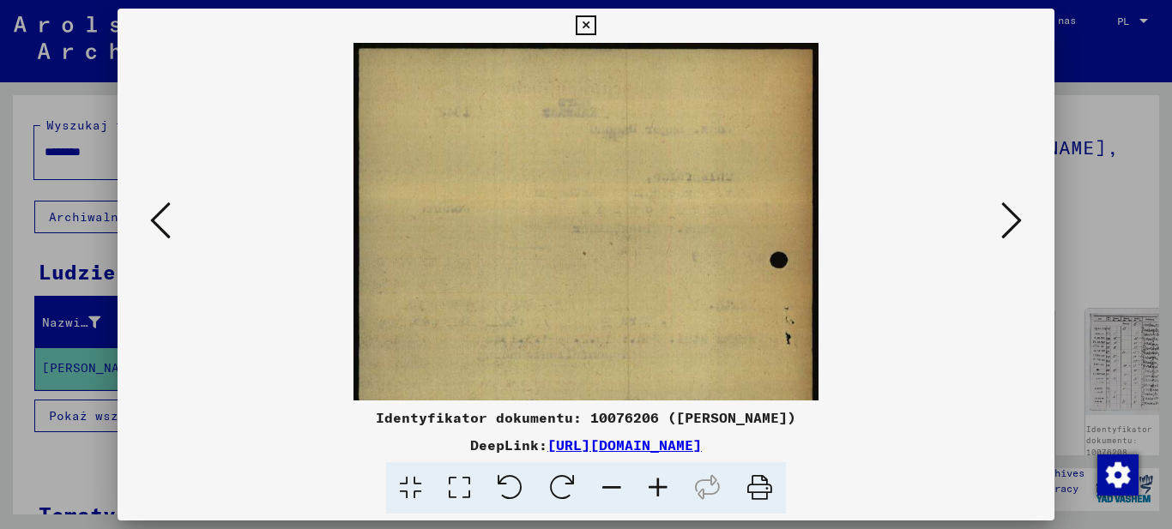
click at [654, 482] on icon at bounding box center [658, 488] width 46 height 52
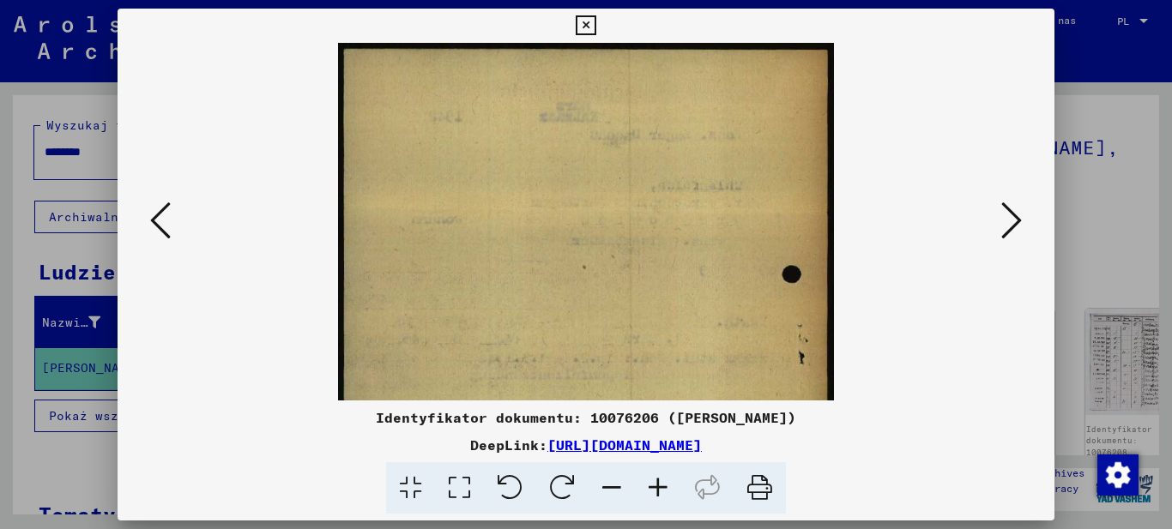
click at [654, 482] on icon at bounding box center [658, 488] width 46 height 52
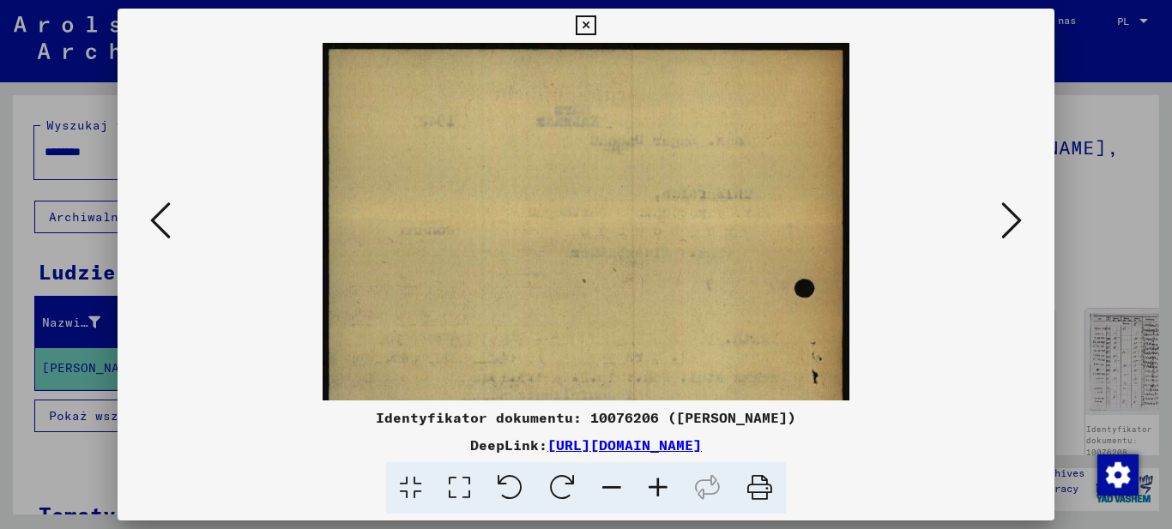
click at [654, 482] on icon at bounding box center [658, 488] width 46 height 52
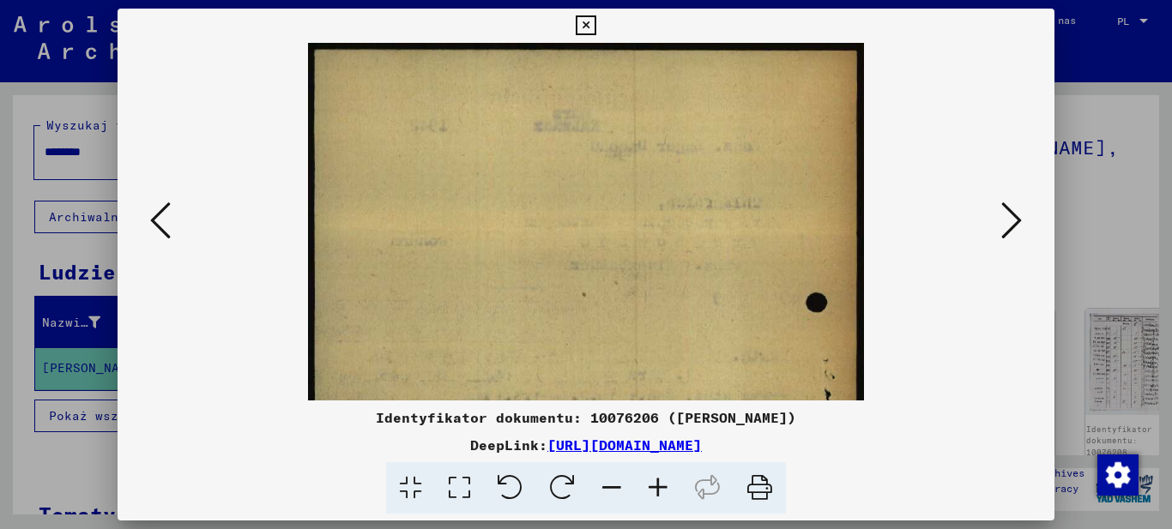
click at [654, 482] on icon at bounding box center [658, 488] width 46 height 52
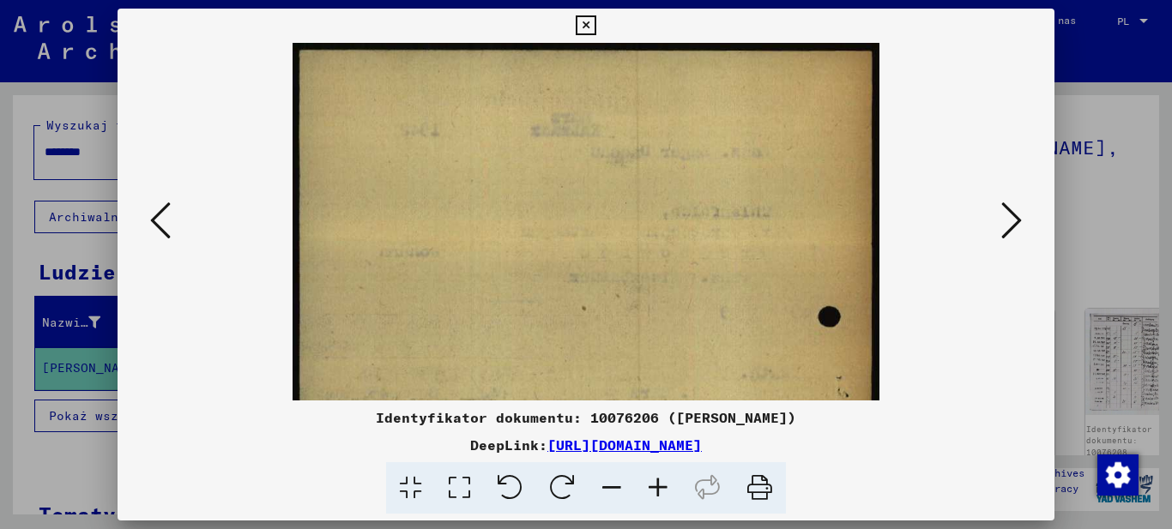
click at [654, 482] on icon at bounding box center [658, 488] width 46 height 52
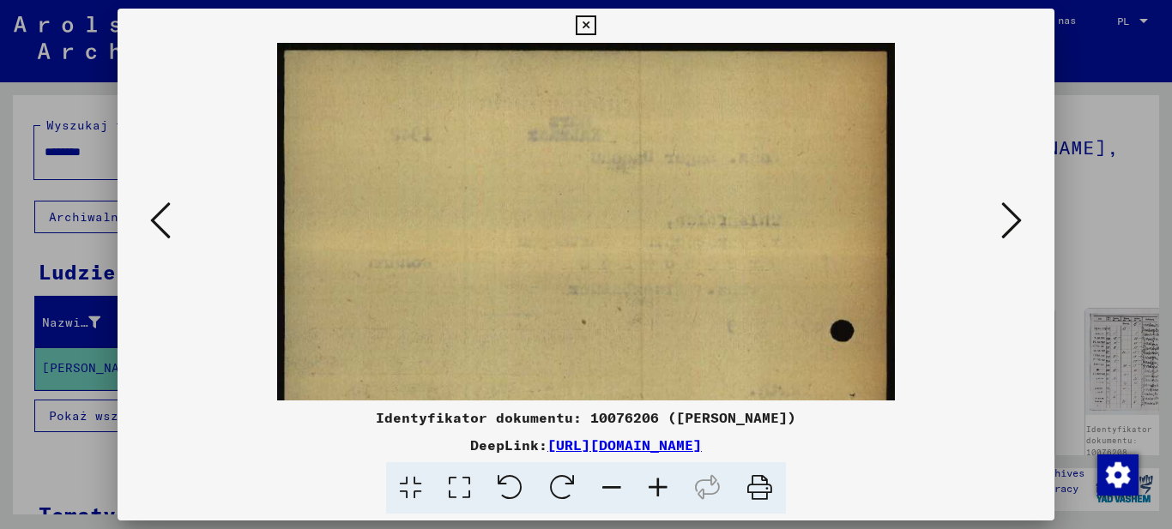
click at [654, 482] on icon at bounding box center [658, 488] width 46 height 52
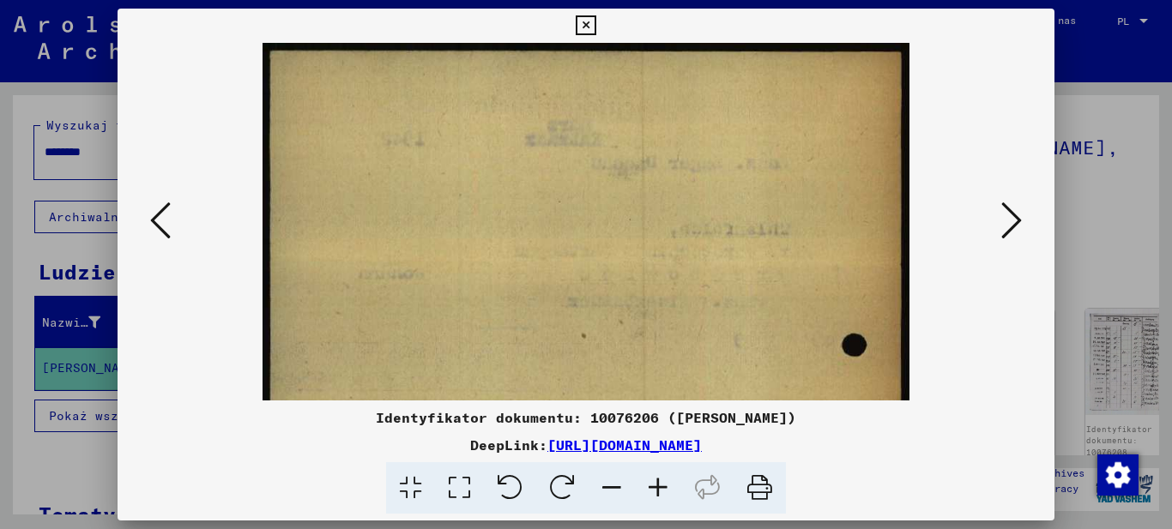
click at [1016, 219] on icon at bounding box center [1011, 220] width 21 height 41
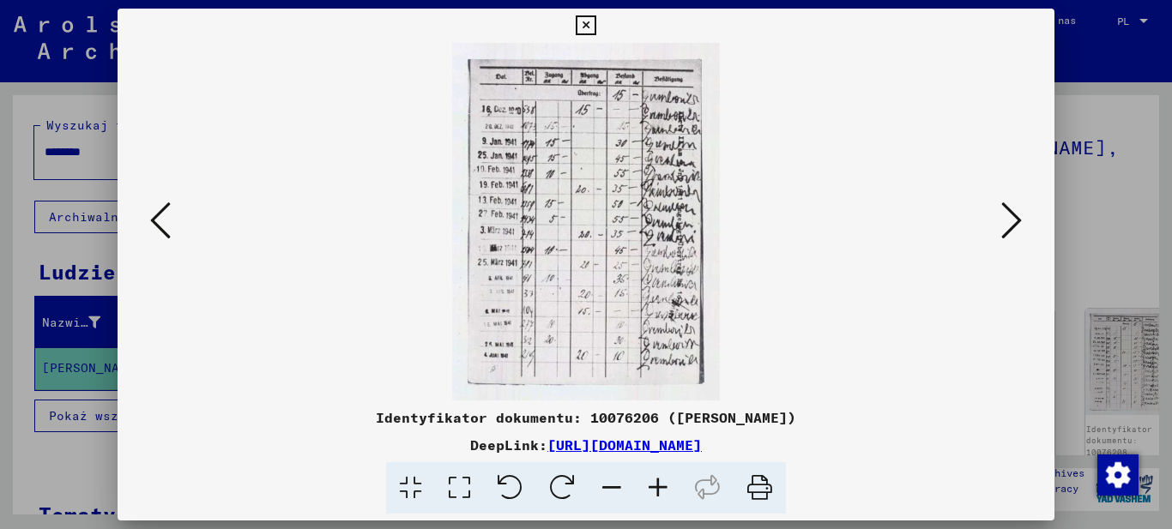
click at [661, 482] on icon at bounding box center [658, 488] width 46 height 52
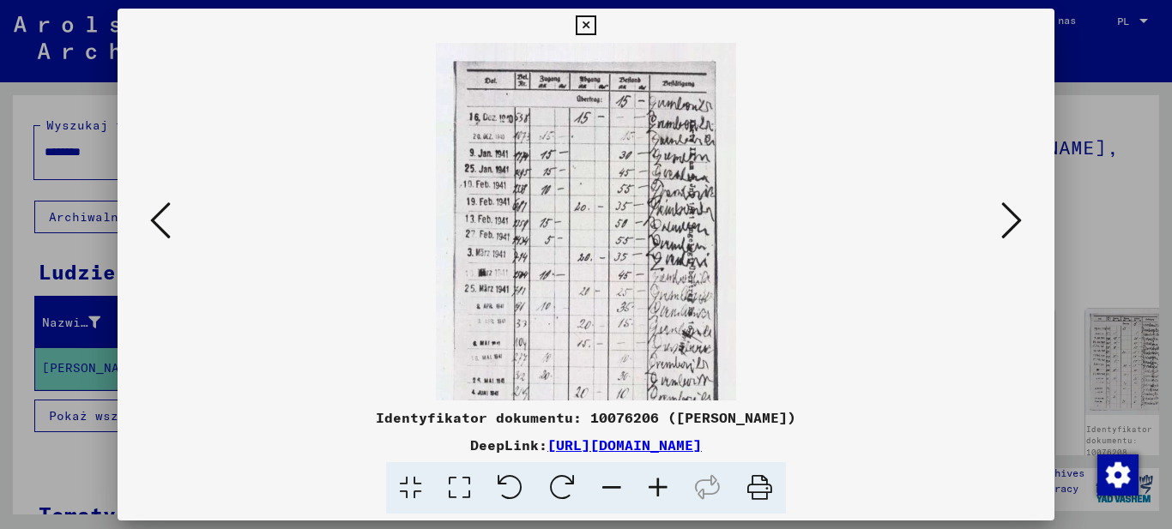
click at [661, 482] on icon at bounding box center [658, 488] width 46 height 52
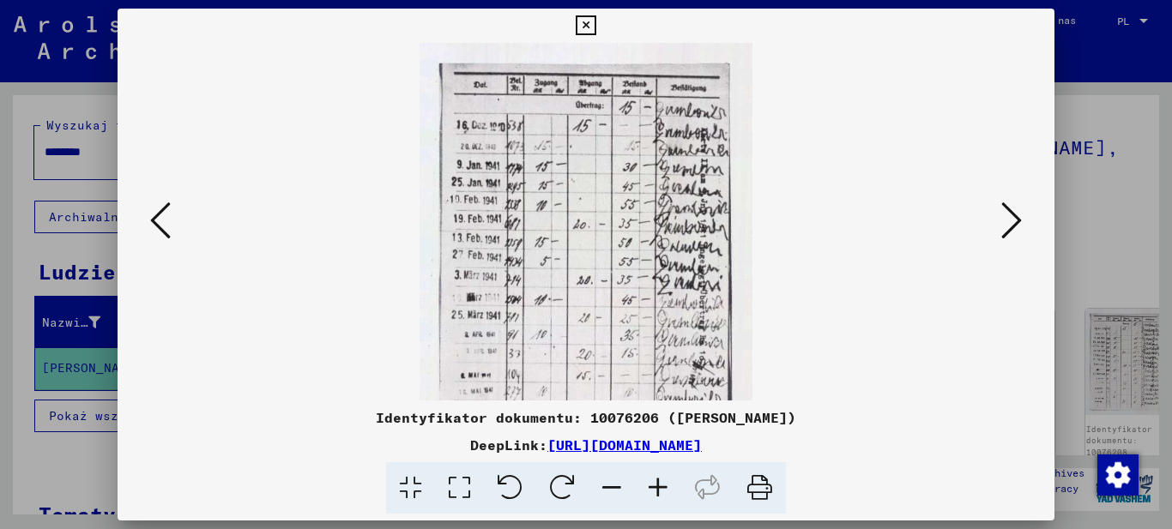
click at [661, 482] on icon at bounding box center [658, 488] width 46 height 52
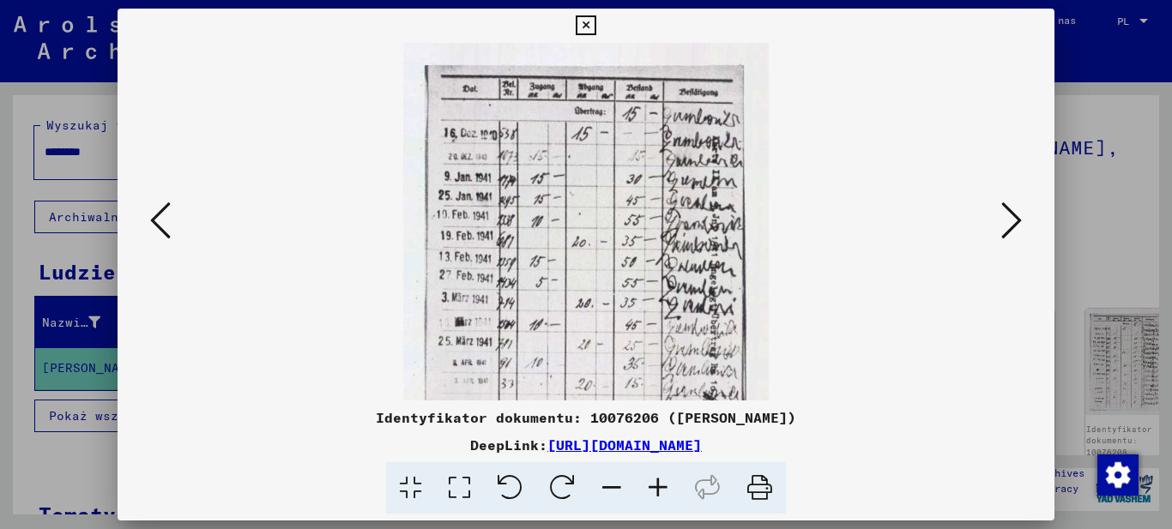
click at [661, 482] on icon at bounding box center [658, 488] width 46 height 52
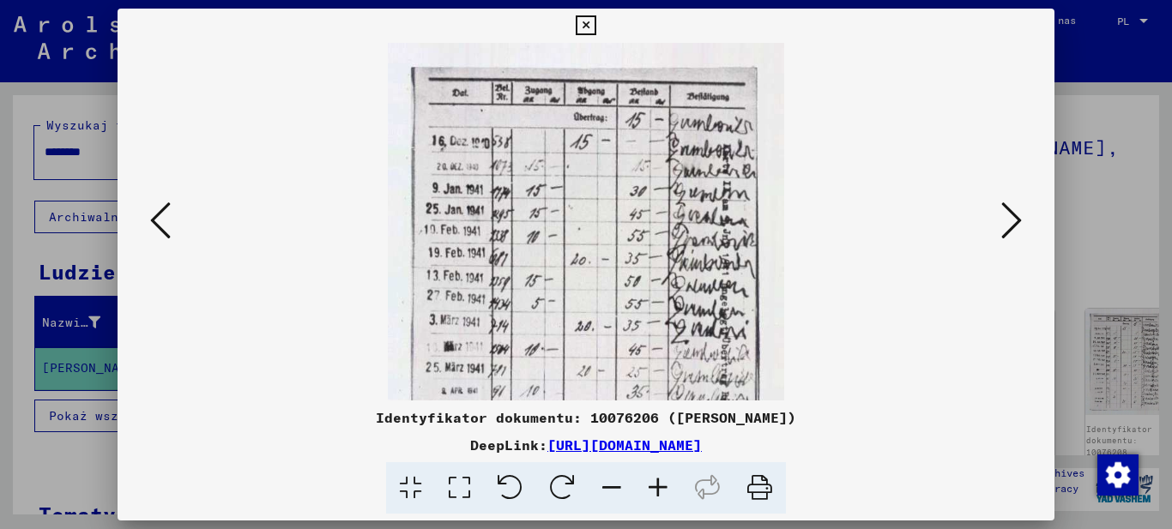
click at [661, 482] on icon at bounding box center [658, 488] width 46 height 52
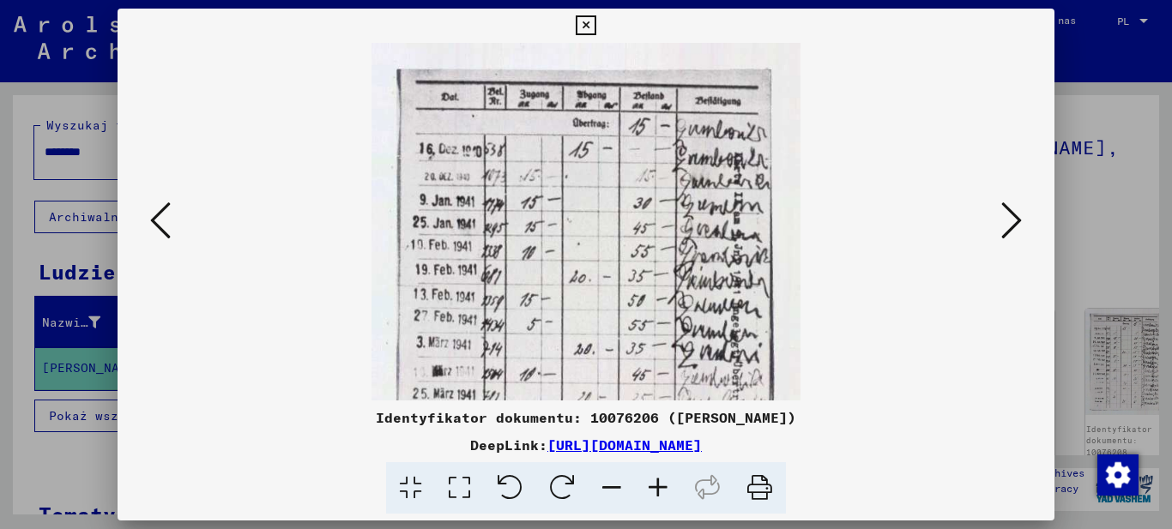
click at [661, 482] on icon at bounding box center [658, 488] width 46 height 52
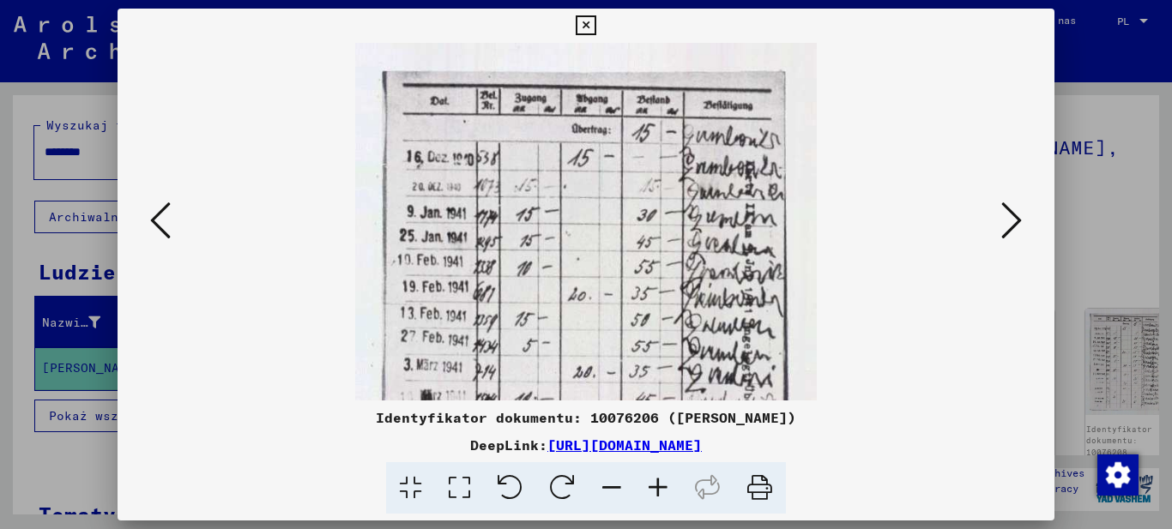
click at [661, 482] on icon at bounding box center [658, 488] width 46 height 52
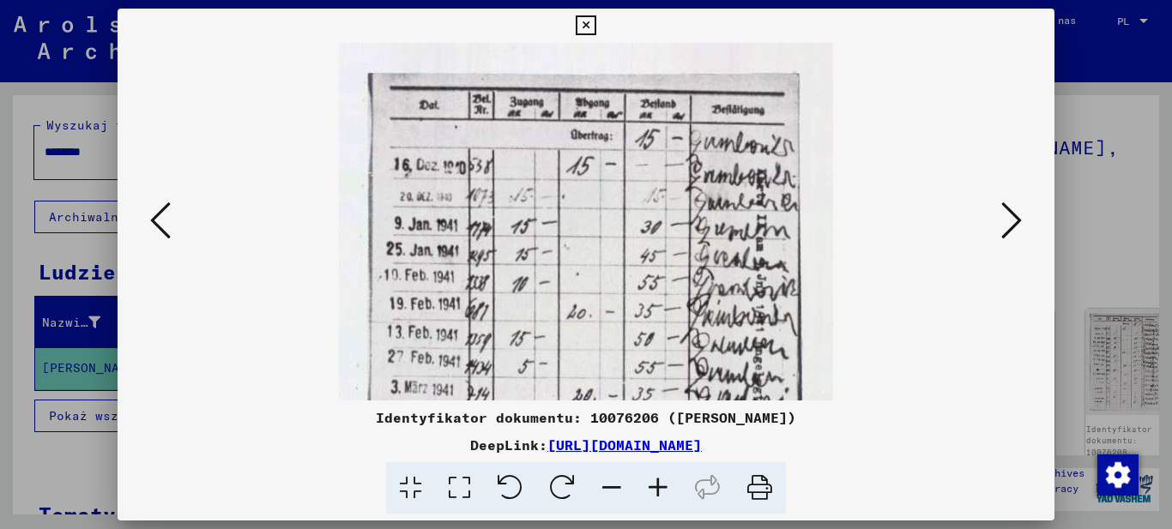
click at [656, 484] on icon at bounding box center [658, 488] width 46 height 52
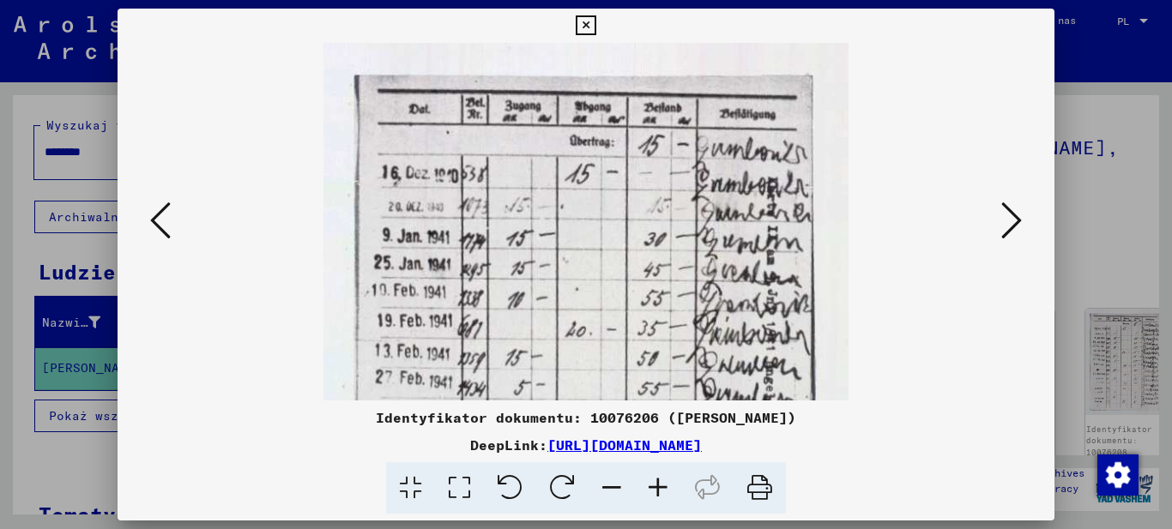
click at [654, 485] on icon at bounding box center [658, 488] width 46 height 52
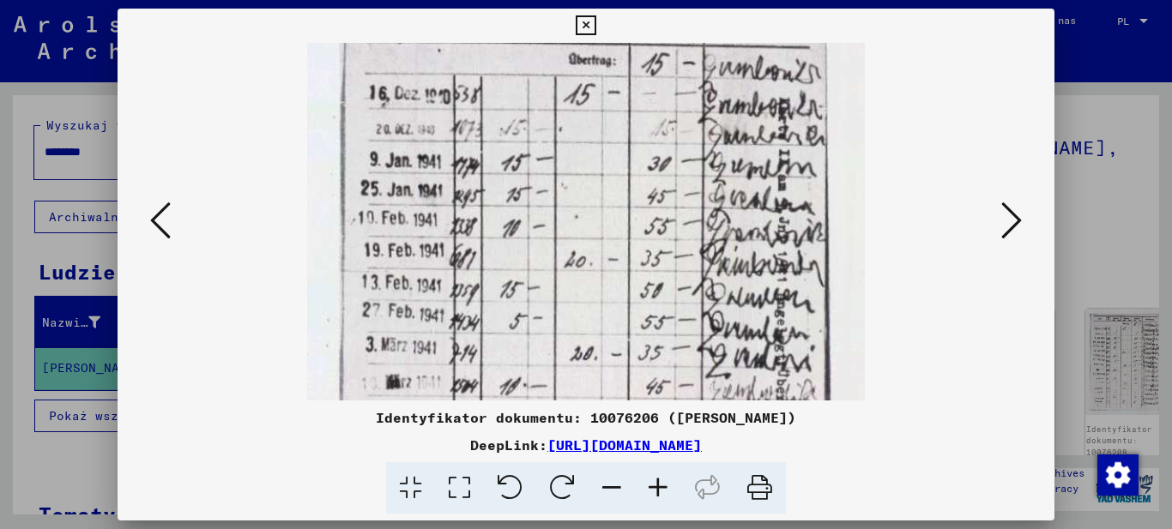
drag, startPoint x: 723, startPoint y: 354, endPoint x: 726, endPoint y: 244, distance: 110.7
click at [726, 249] on img at bounding box center [586, 327] width 558 height 744
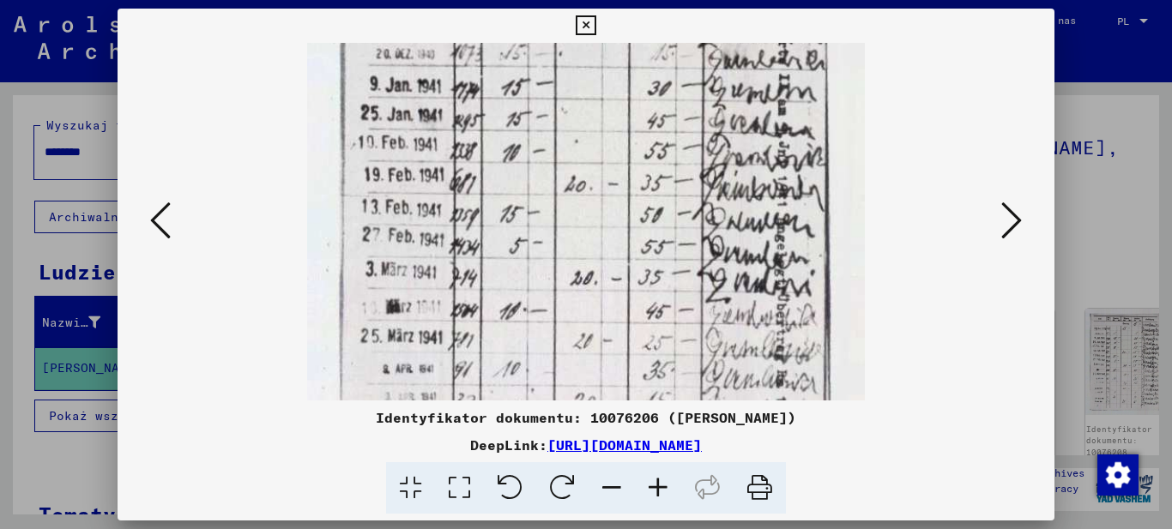
scroll to position [181, 0]
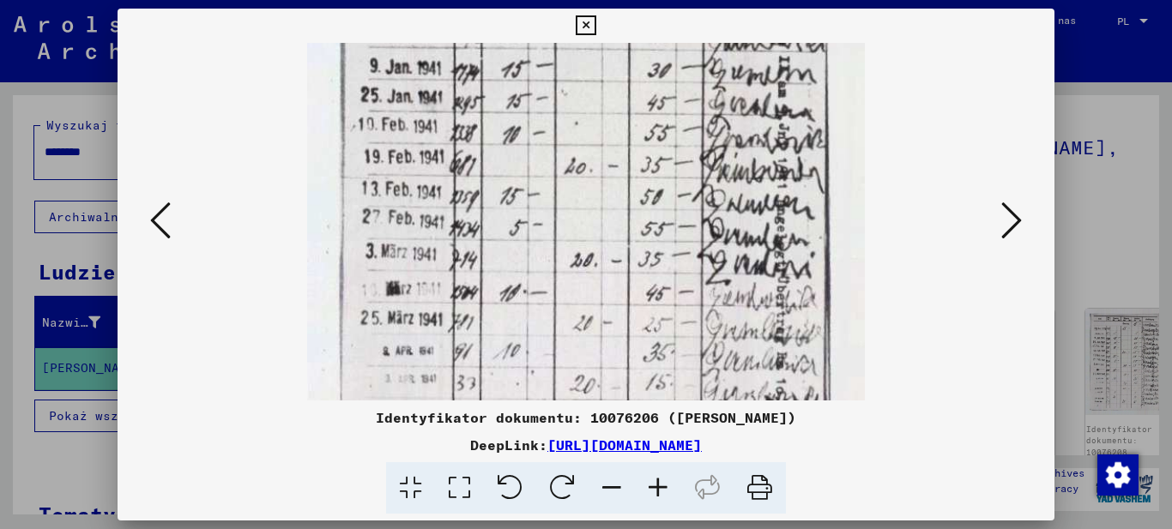
drag, startPoint x: 727, startPoint y: 363, endPoint x: 713, endPoint y: 287, distance: 76.7
click at [713, 287] on img at bounding box center [586, 234] width 558 height 744
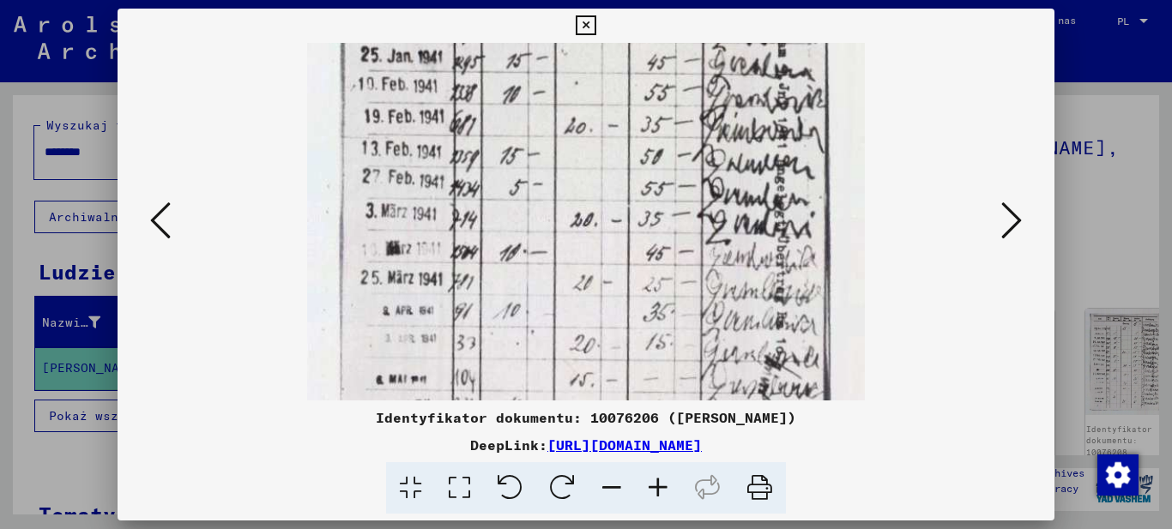
drag, startPoint x: 757, startPoint y: 366, endPoint x: 766, endPoint y: 224, distance: 142.7
click at [766, 245] on img at bounding box center [586, 194] width 558 height 744
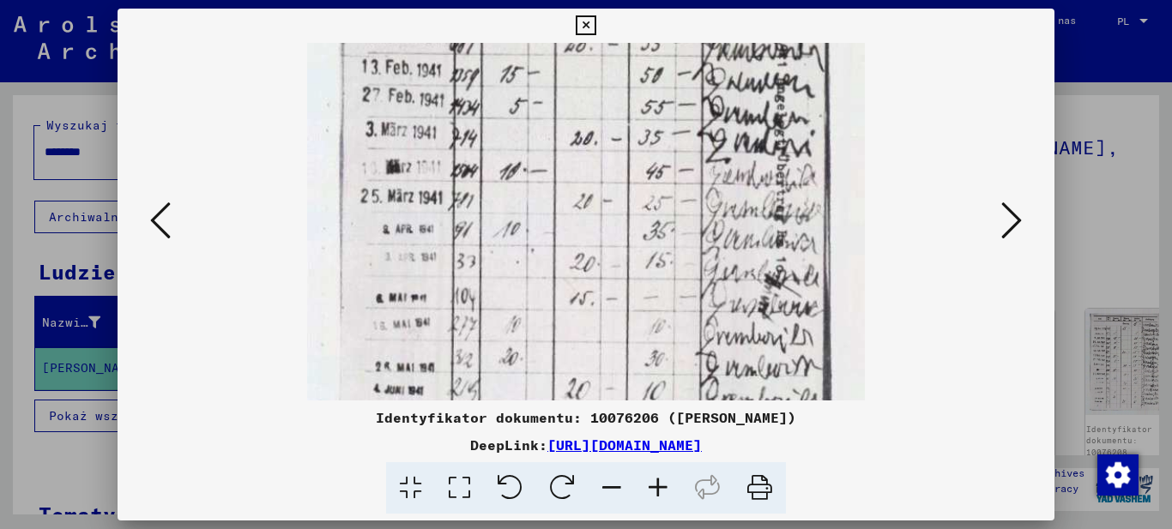
scroll to position [386, 0]
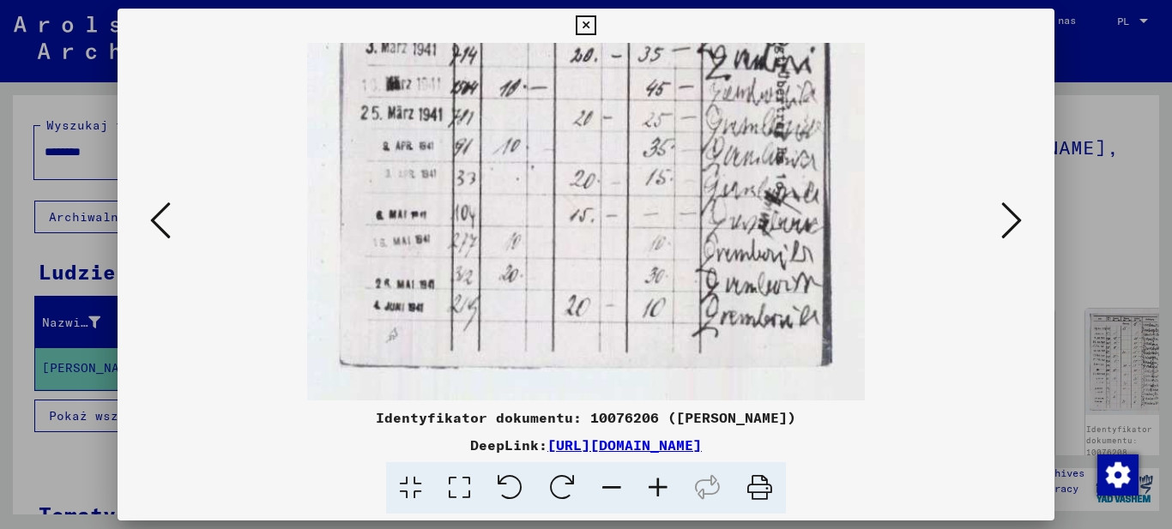
drag, startPoint x: 757, startPoint y: 384, endPoint x: 725, endPoint y: 178, distance: 208.4
click at [729, 210] on img at bounding box center [586, 29] width 558 height 744
click at [1007, 221] on icon at bounding box center [1011, 220] width 21 height 41
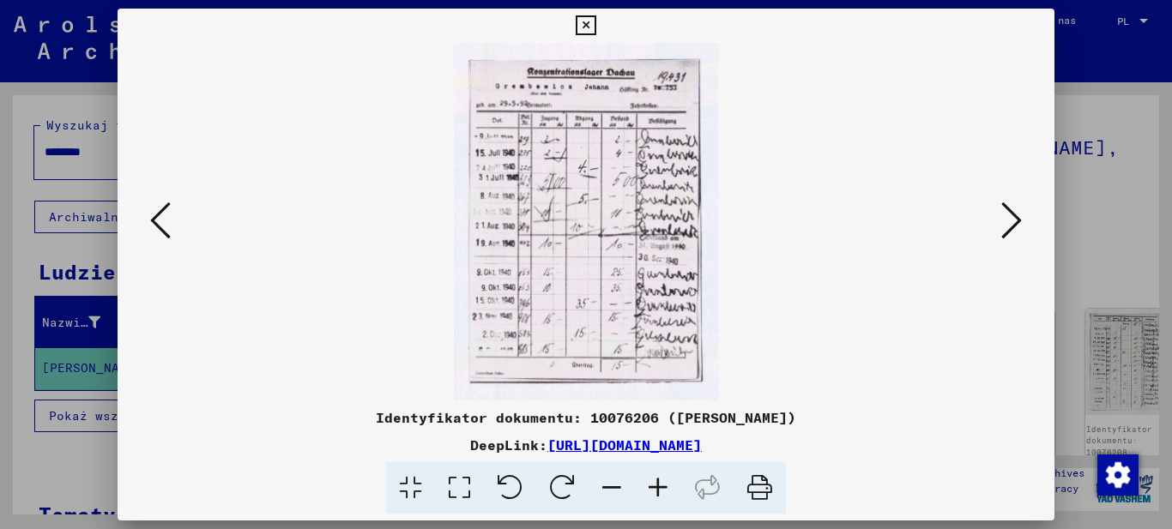
click at [1012, 224] on icon at bounding box center [1011, 220] width 21 height 41
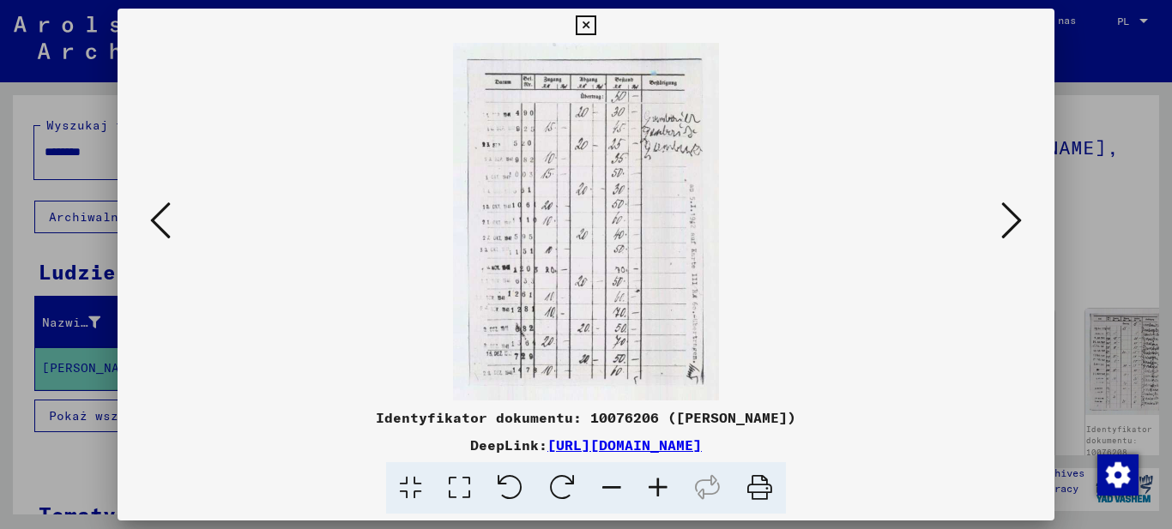
click at [660, 483] on icon at bounding box center [658, 488] width 46 height 52
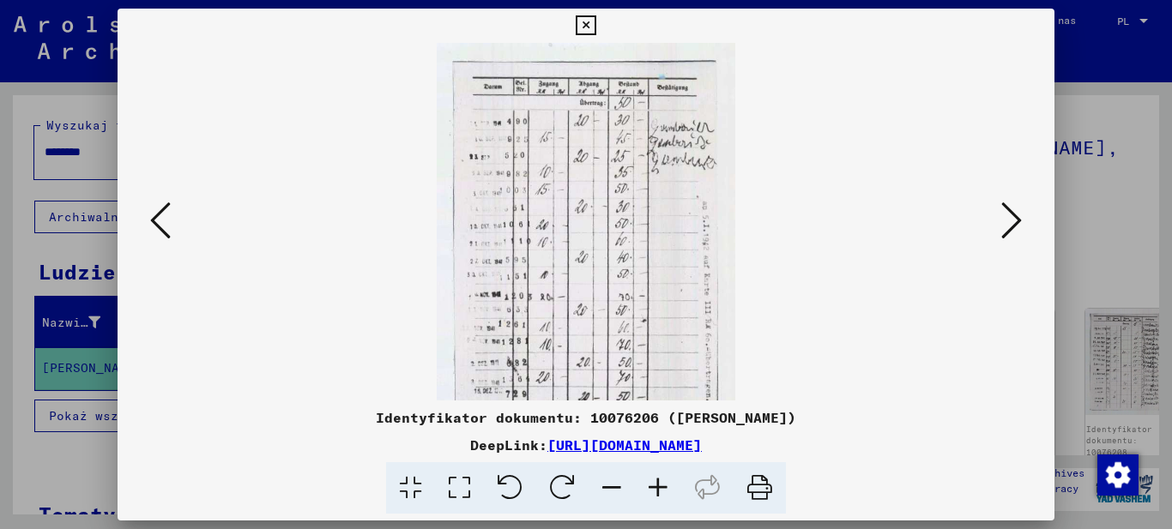
click at [660, 483] on icon at bounding box center [658, 488] width 46 height 52
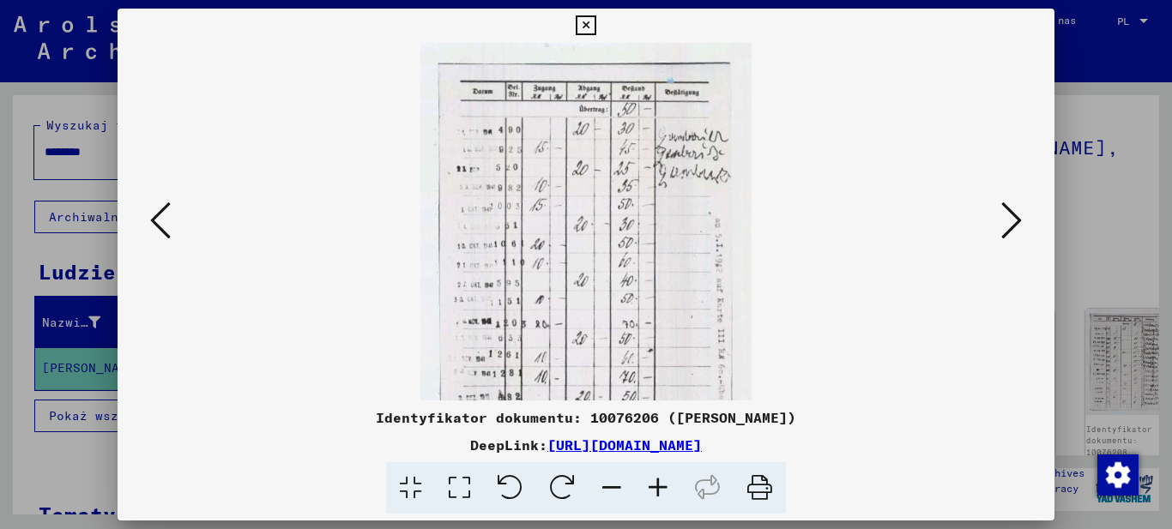
click at [660, 483] on icon at bounding box center [658, 488] width 46 height 52
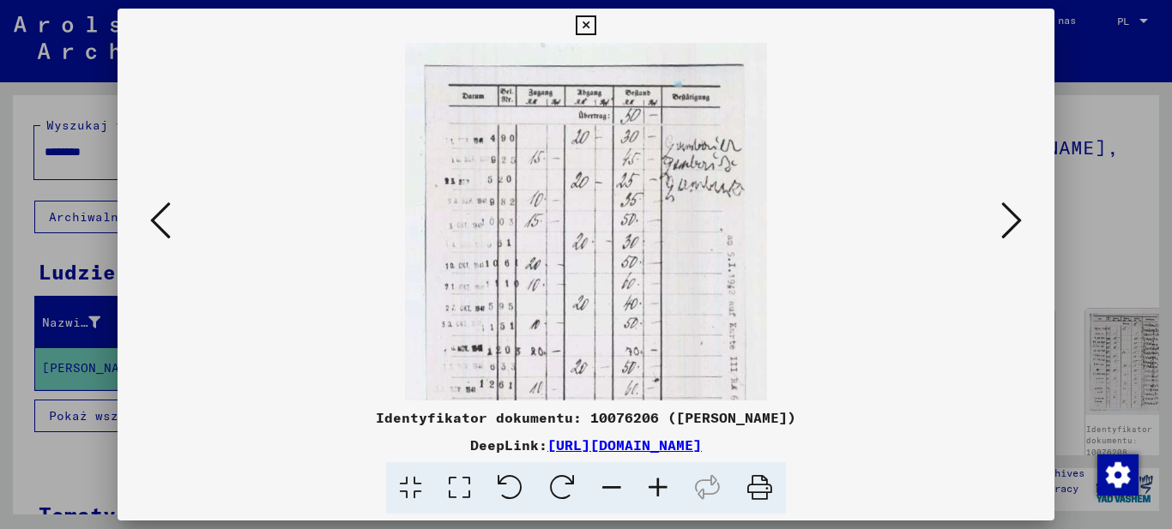
click at [660, 483] on icon at bounding box center [658, 488] width 46 height 52
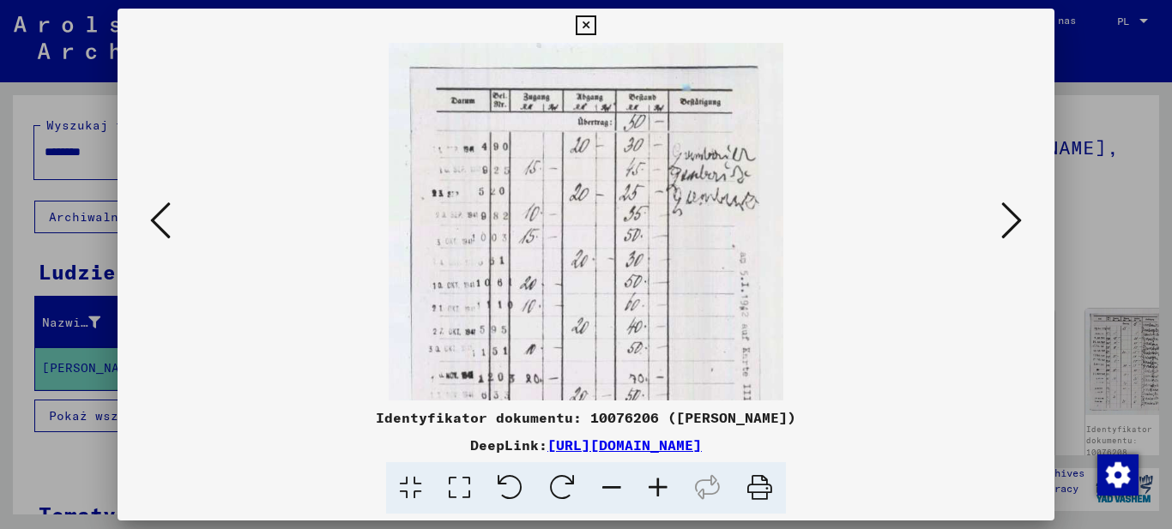
click at [660, 483] on icon at bounding box center [658, 488] width 46 height 52
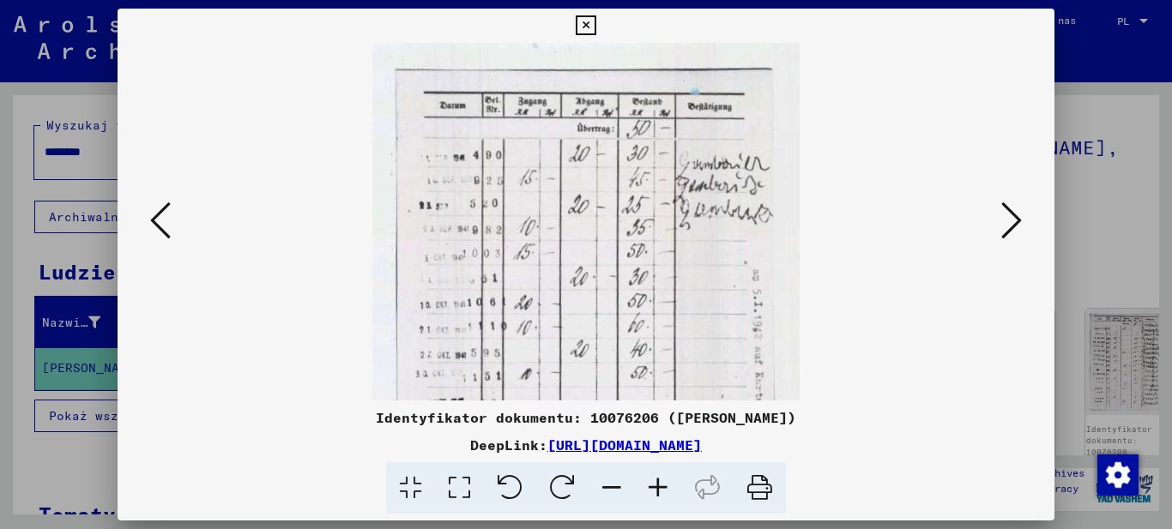
click at [660, 483] on icon at bounding box center [658, 488] width 46 height 52
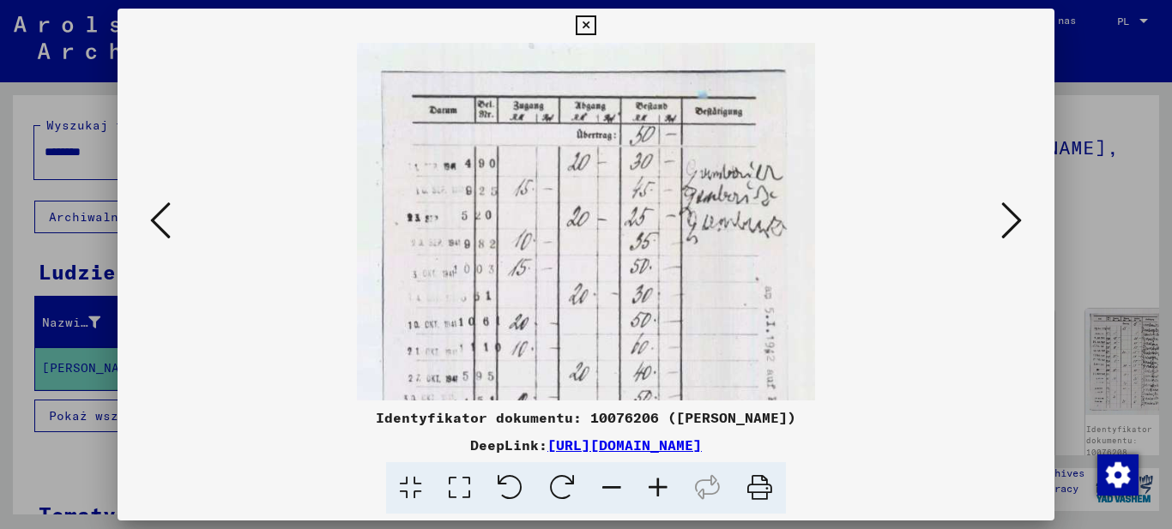
click at [660, 483] on icon at bounding box center [658, 488] width 46 height 52
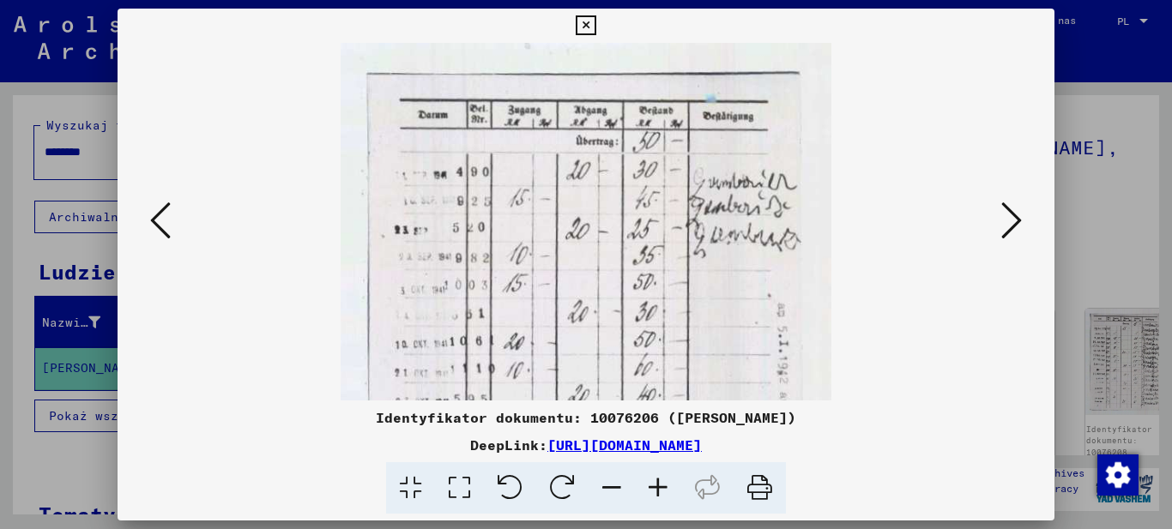
click at [660, 483] on icon at bounding box center [658, 488] width 46 height 52
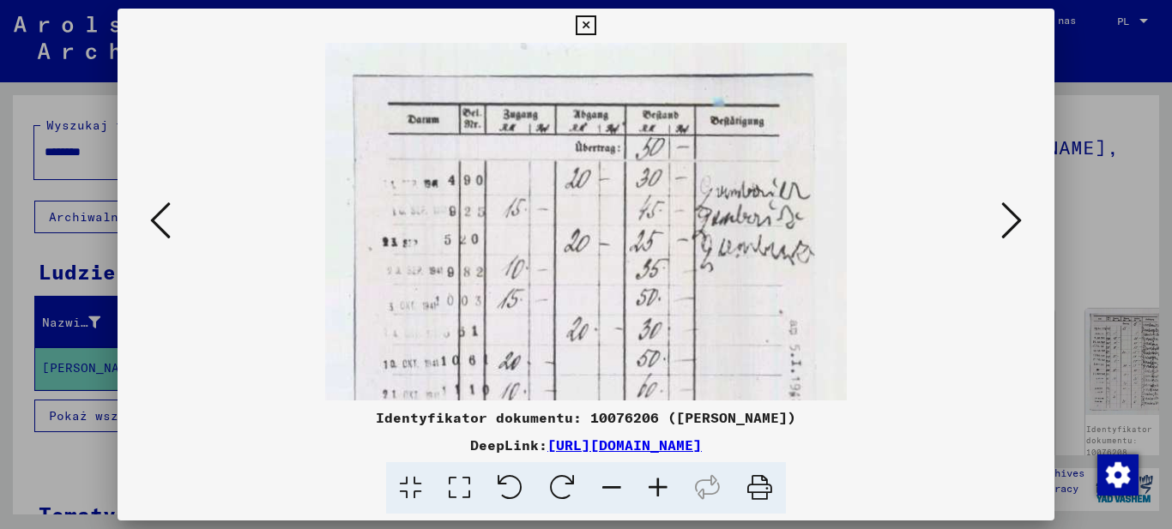
click at [660, 483] on icon at bounding box center [658, 488] width 46 height 52
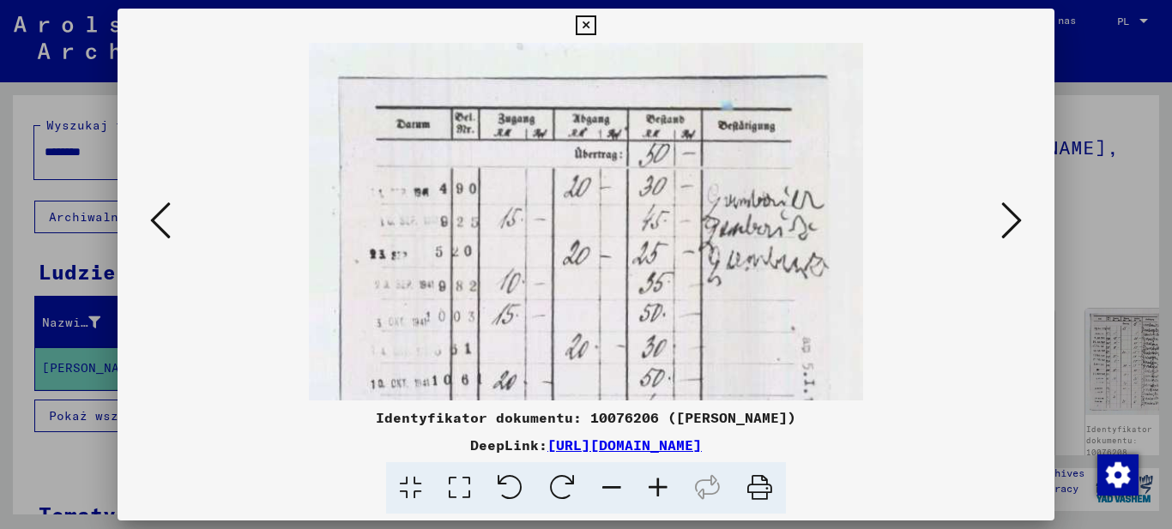
click at [660, 483] on icon at bounding box center [658, 488] width 46 height 52
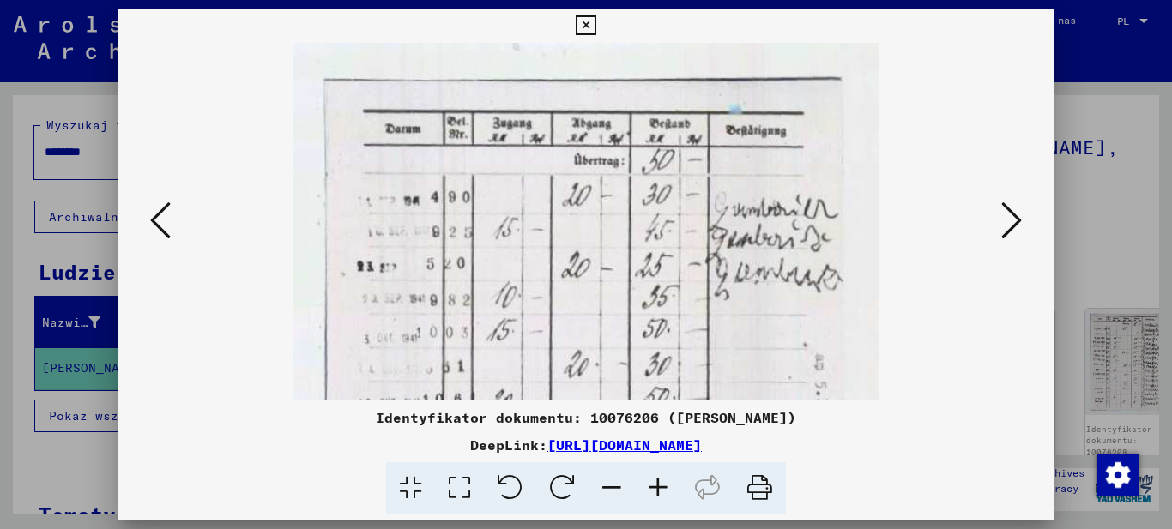
click at [659, 482] on icon at bounding box center [658, 488] width 46 height 52
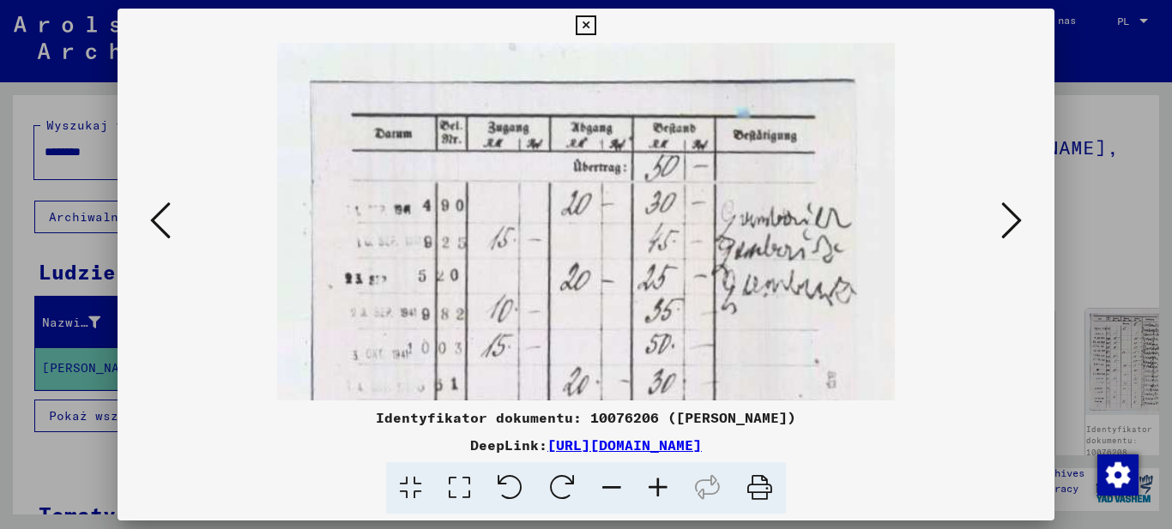
click at [659, 482] on icon at bounding box center [658, 488] width 46 height 52
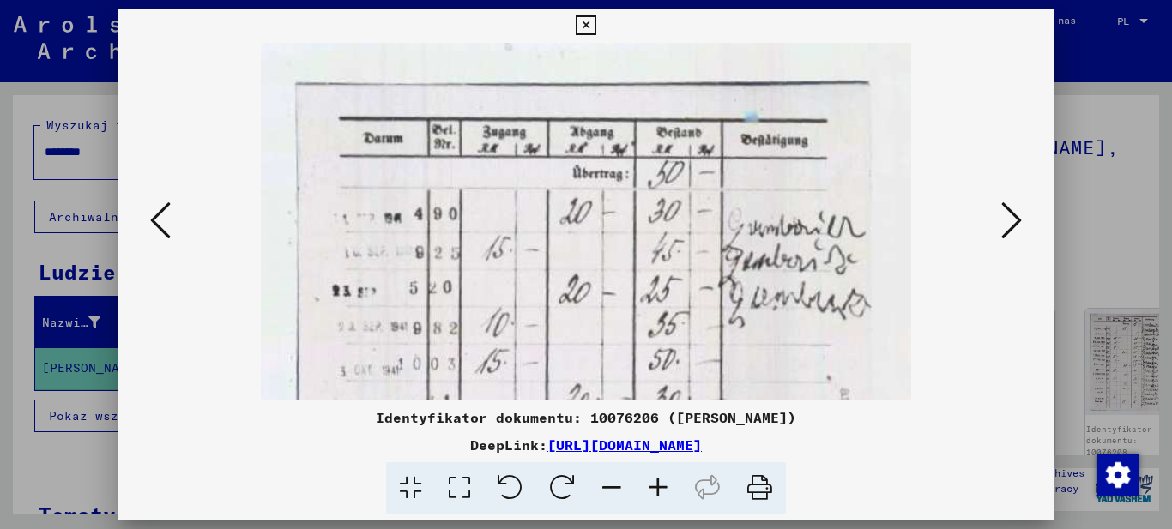
click at [1007, 221] on icon at bounding box center [1011, 220] width 21 height 41
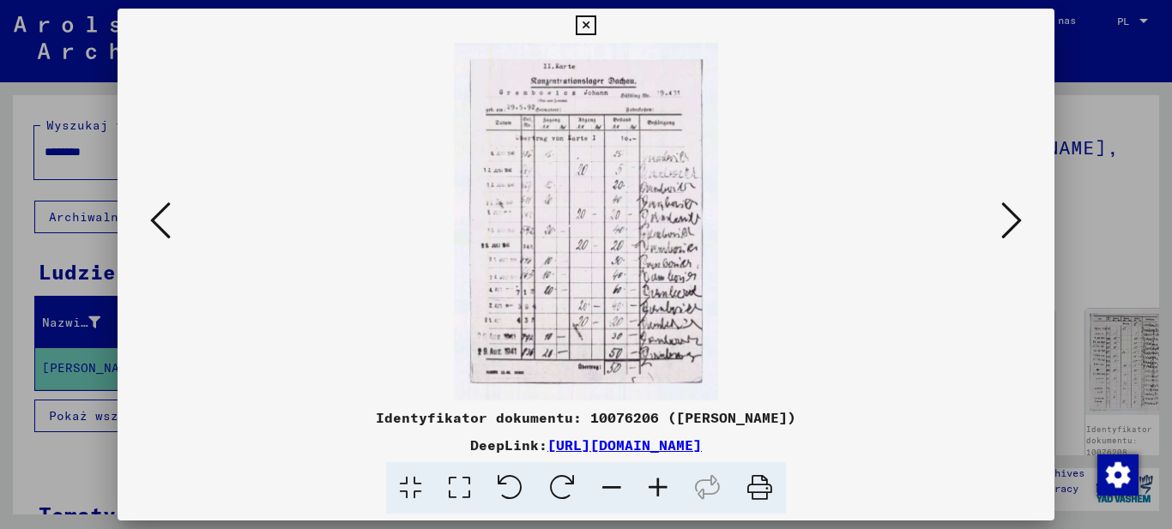
click at [992, 217] on viewer-one-image at bounding box center [586, 222] width 821 height 358
click at [1019, 224] on icon at bounding box center [1011, 220] width 21 height 41
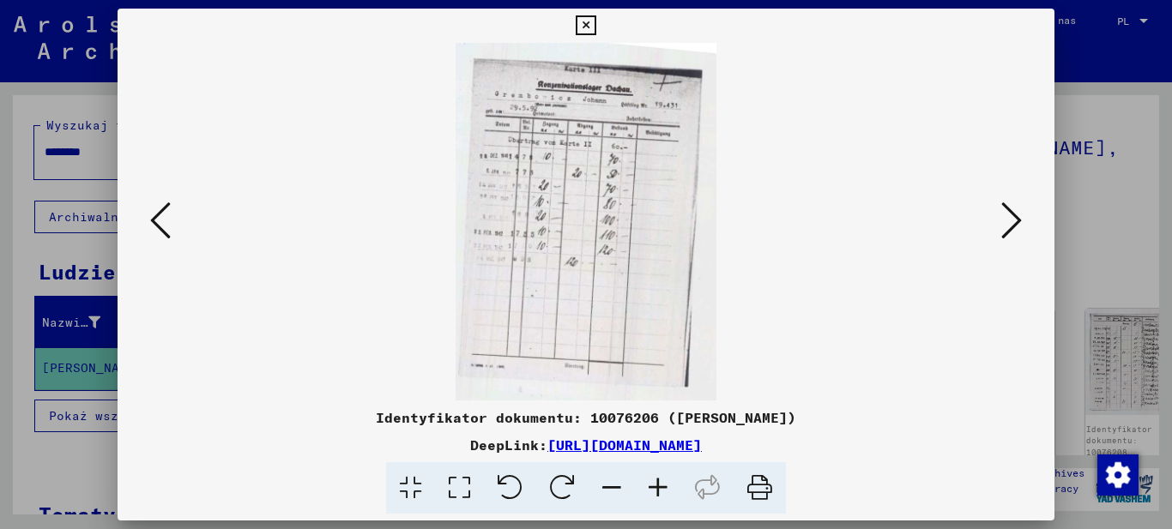
click at [1001, 225] on icon at bounding box center [1011, 220] width 21 height 41
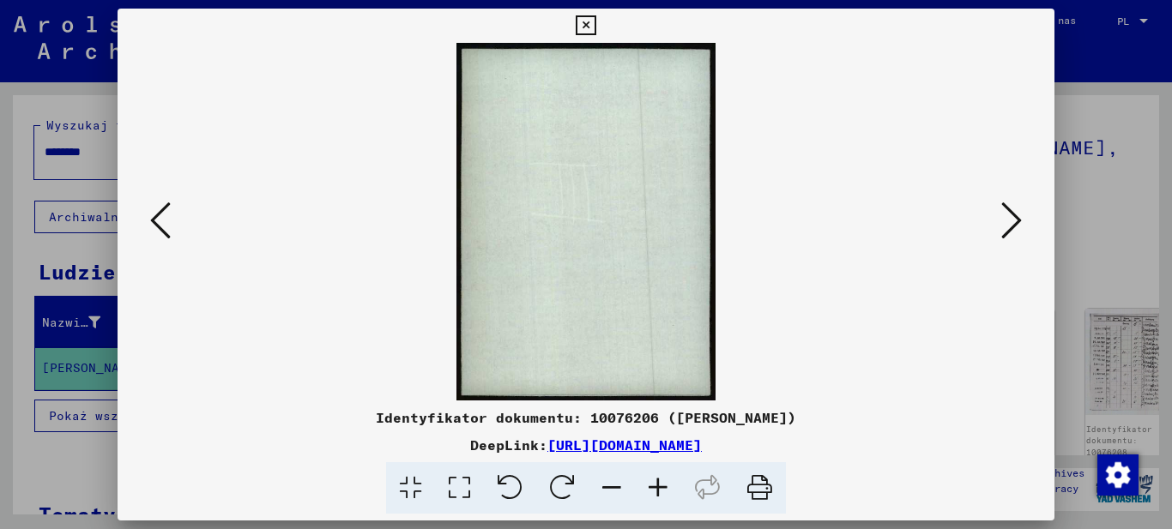
click at [988, 225] on viewer-one-image at bounding box center [586, 222] width 821 height 358
click at [1011, 224] on icon at bounding box center [1011, 220] width 21 height 41
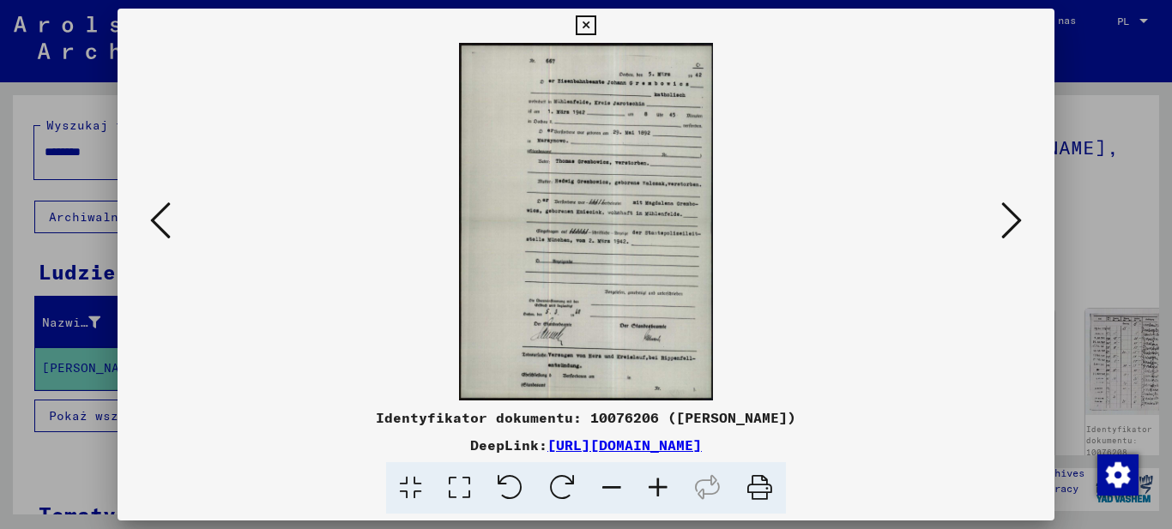
click at [657, 486] on icon at bounding box center [658, 488] width 46 height 52
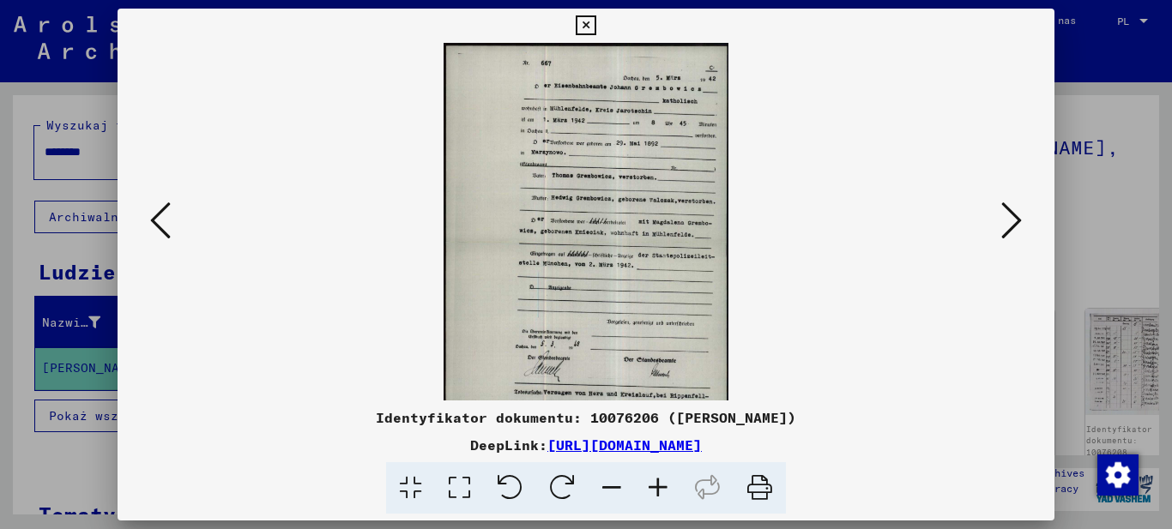
click at [657, 486] on icon at bounding box center [658, 488] width 46 height 52
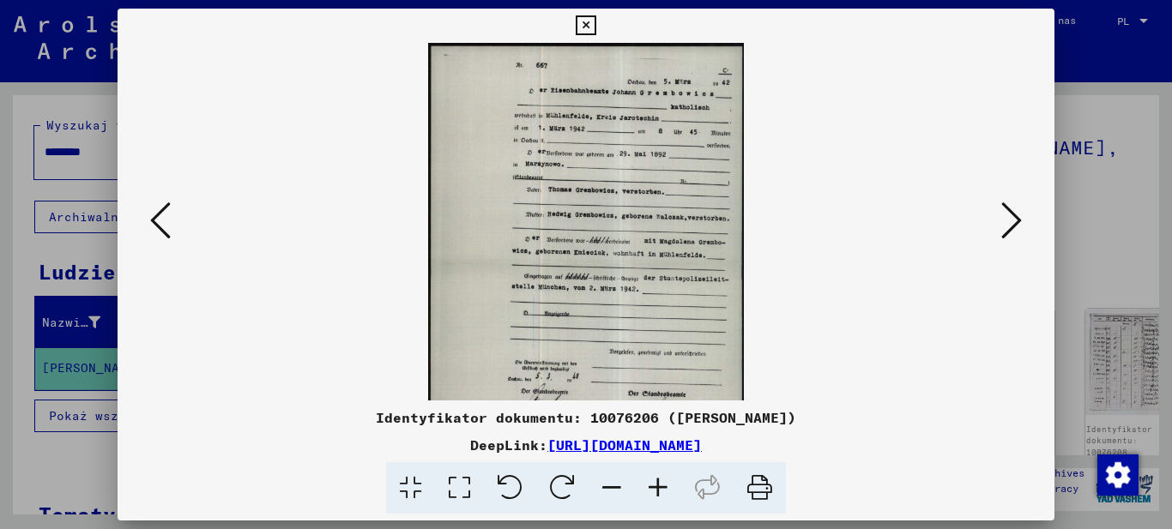
click at [657, 486] on icon at bounding box center [658, 488] width 46 height 52
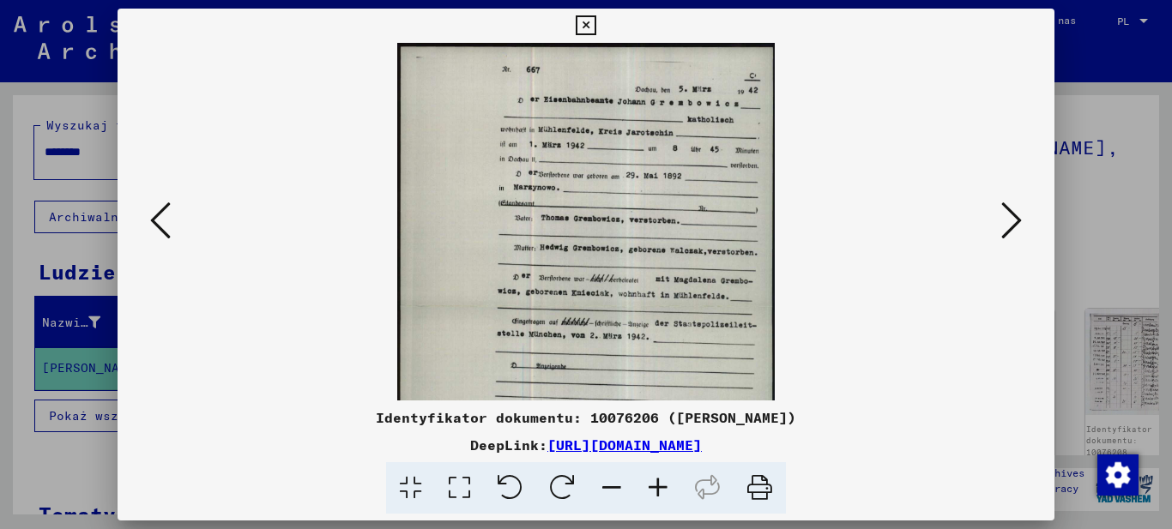
click at [657, 486] on icon at bounding box center [658, 488] width 46 height 52
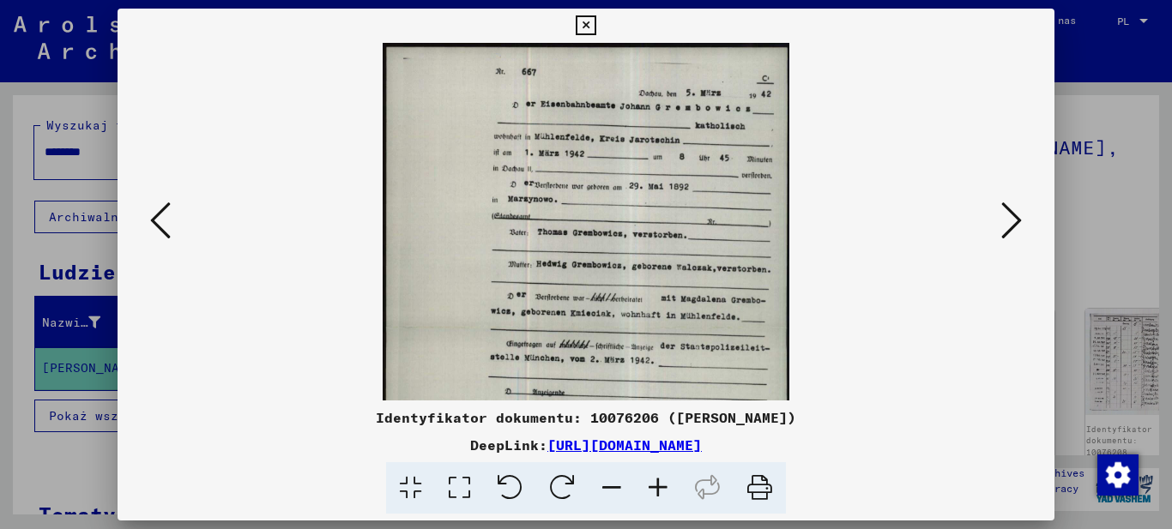
click at [657, 486] on icon at bounding box center [658, 488] width 46 height 52
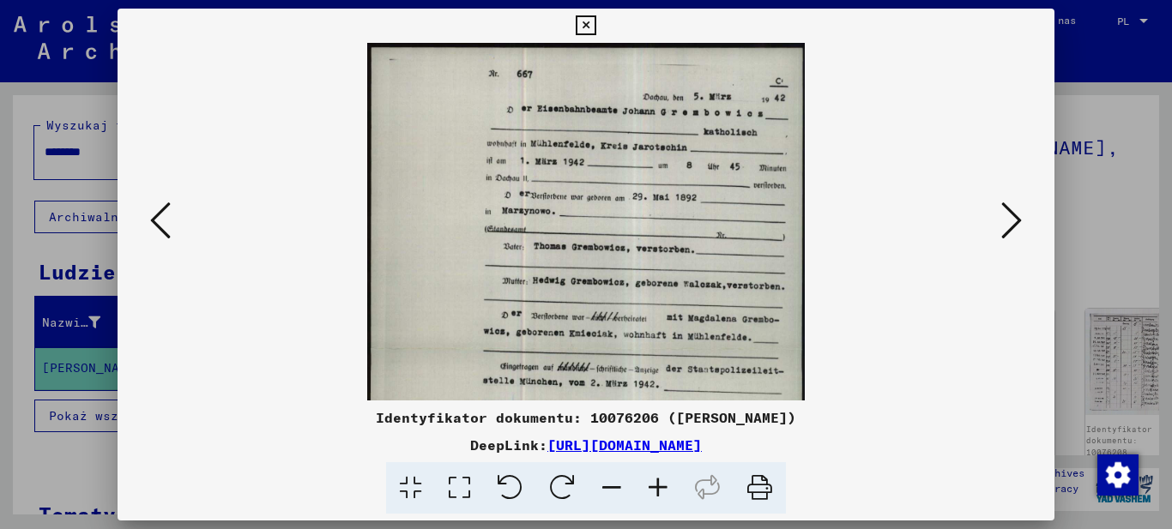
click at [657, 486] on icon at bounding box center [658, 488] width 46 height 52
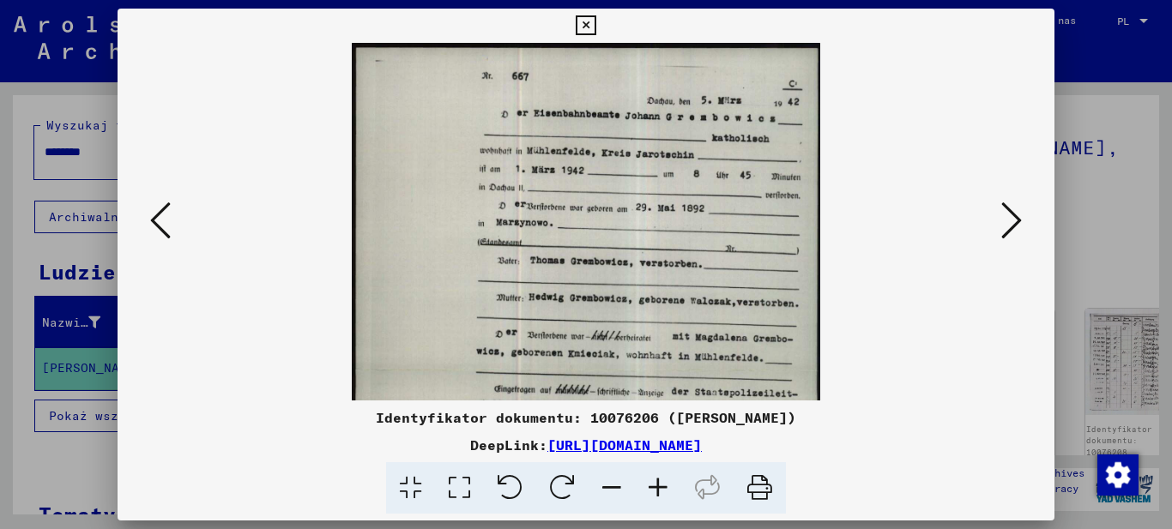
click at [657, 486] on icon at bounding box center [658, 488] width 46 height 52
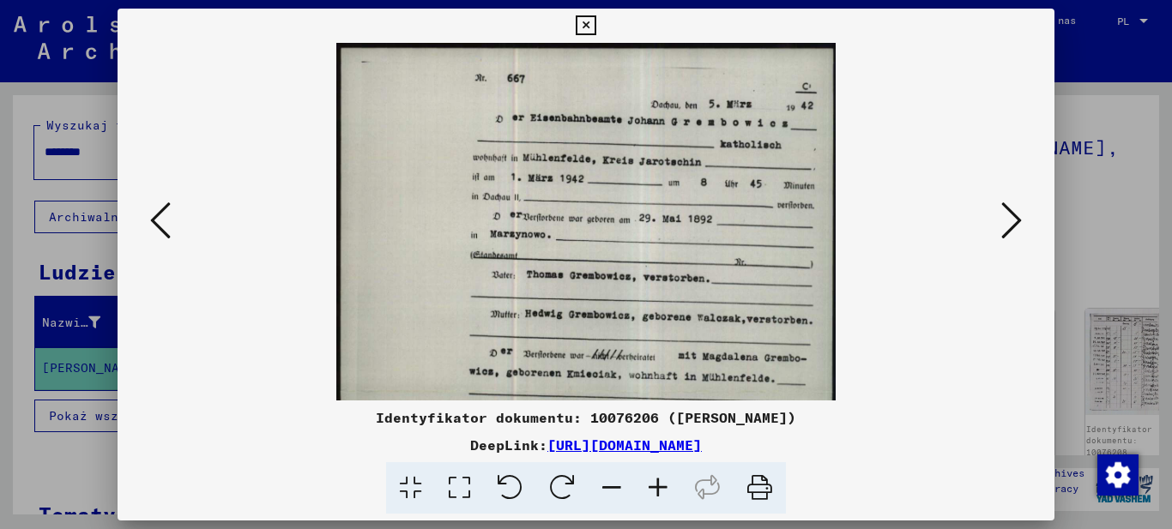
click at [657, 486] on icon at bounding box center [658, 488] width 46 height 52
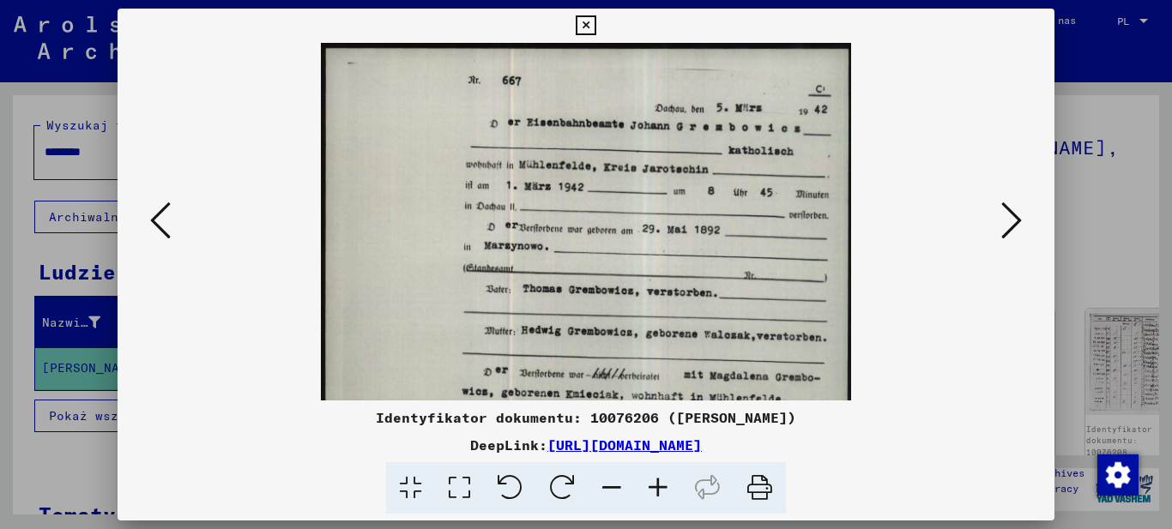
click at [657, 485] on icon at bounding box center [658, 488] width 46 height 52
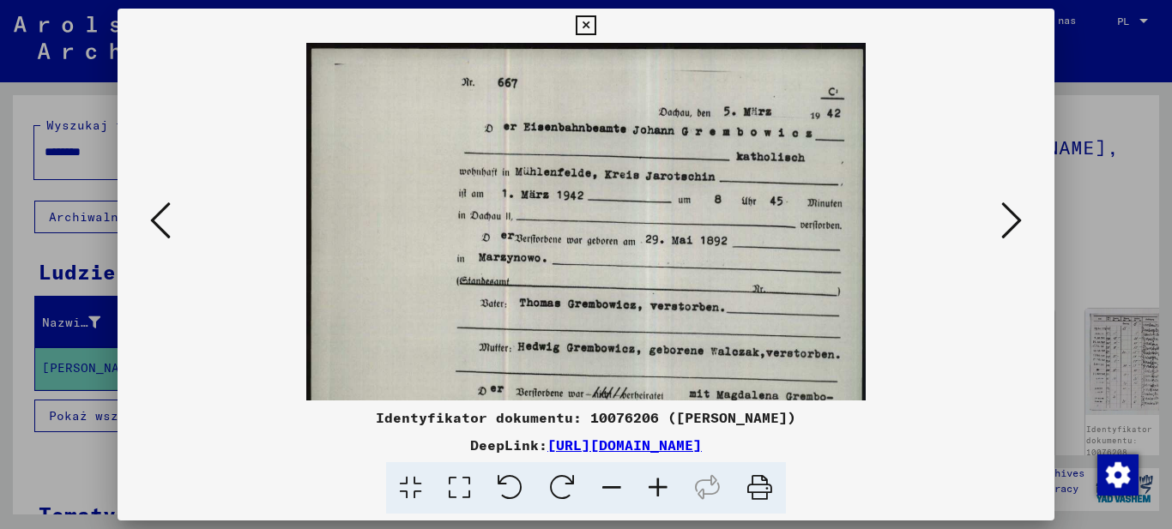
click at [657, 485] on icon at bounding box center [658, 488] width 46 height 52
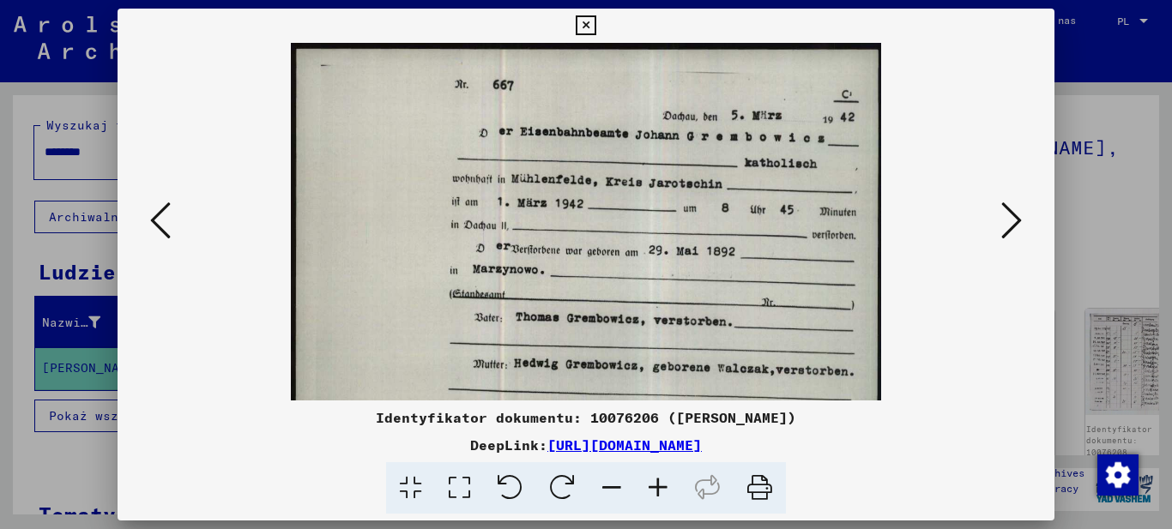
click at [657, 485] on icon at bounding box center [658, 488] width 46 height 52
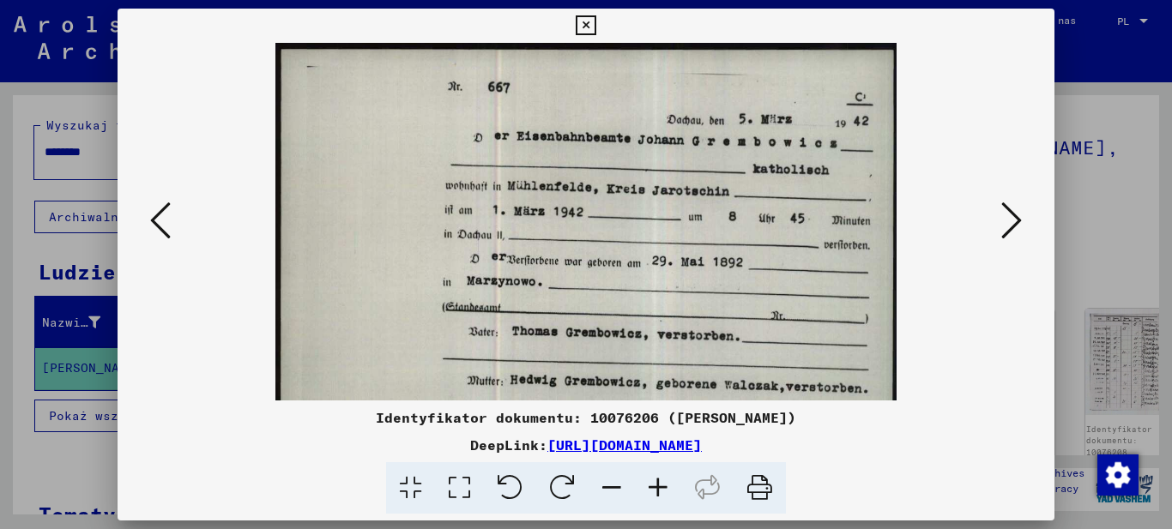
click at [657, 485] on icon at bounding box center [658, 488] width 46 height 52
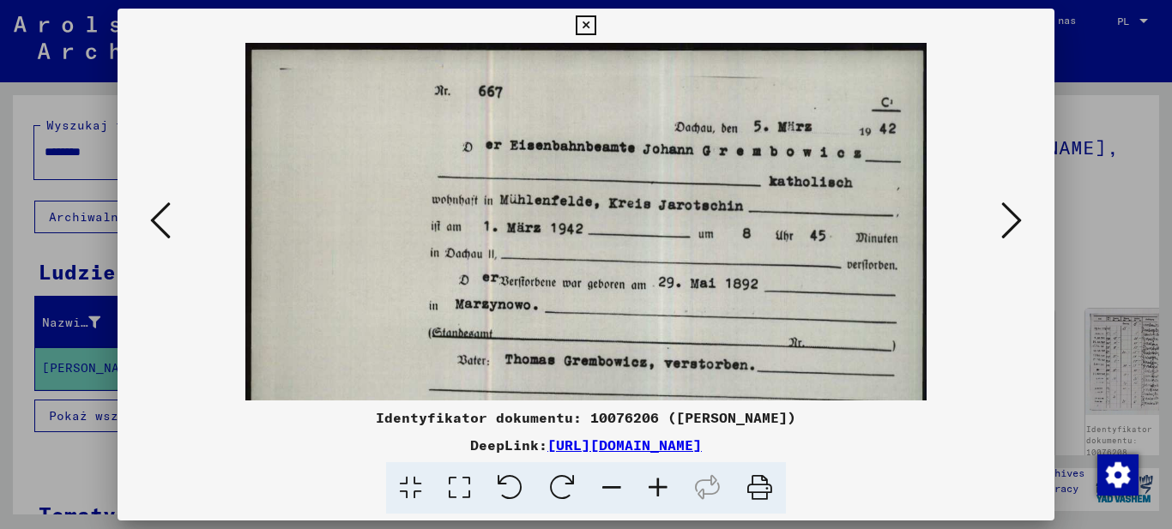
click at [657, 485] on icon at bounding box center [658, 488] width 46 height 52
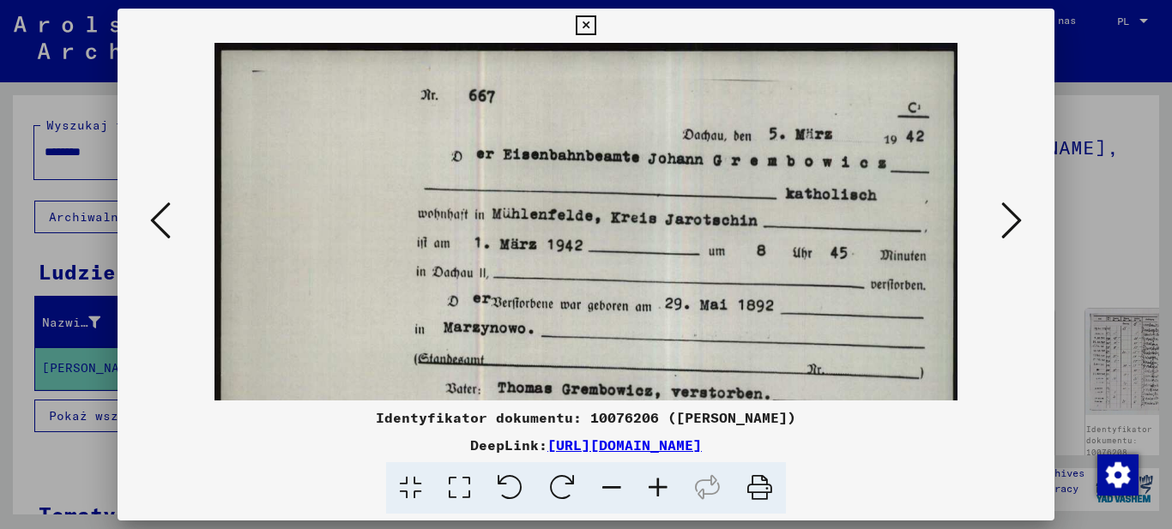
click at [657, 485] on icon at bounding box center [658, 488] width 46 height 52
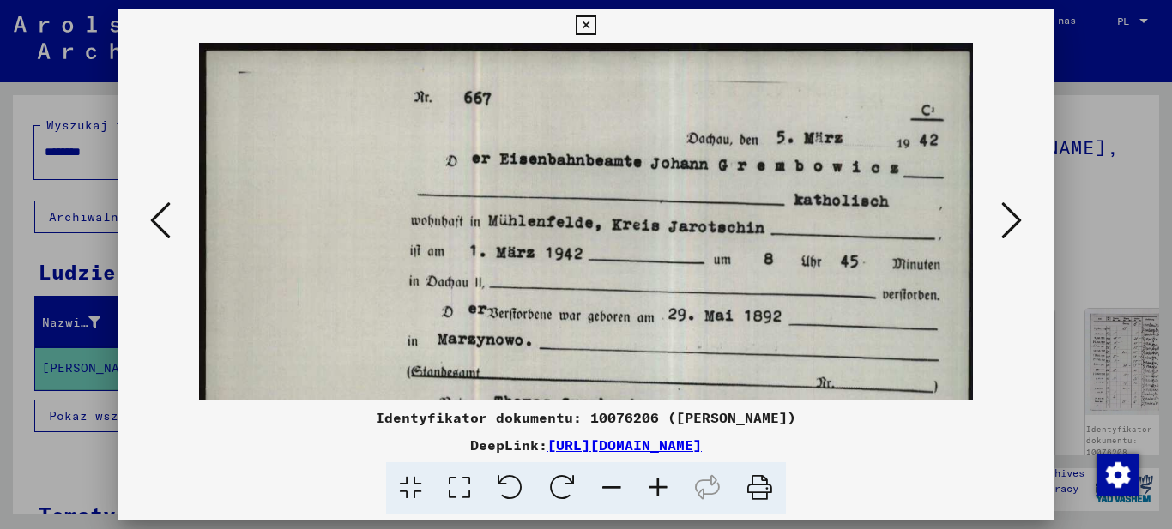
click at [657, 485] on icon at bounding box center [658, 488] width 46 height 52
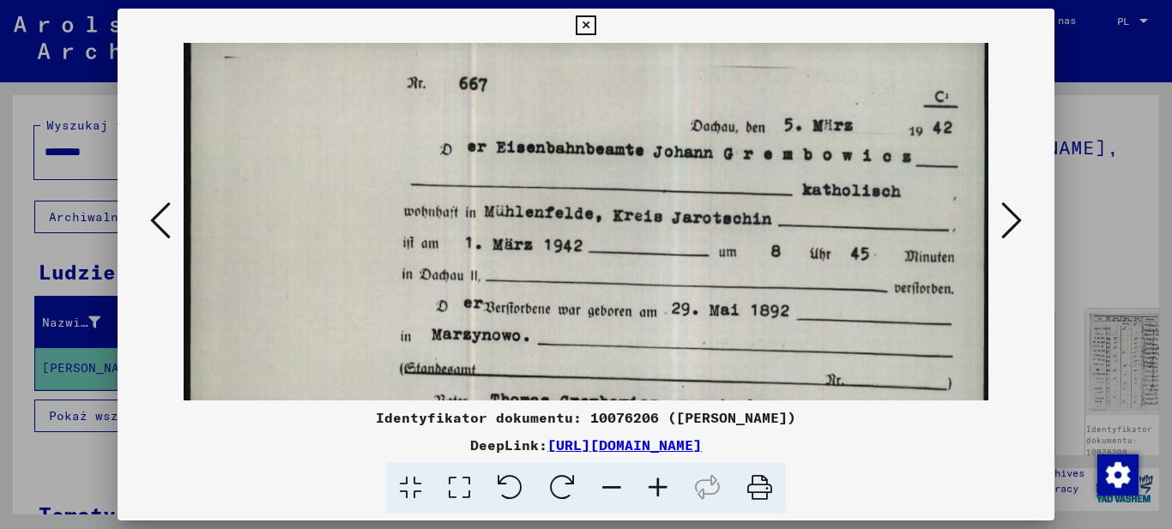
scroll to position [103, 0]
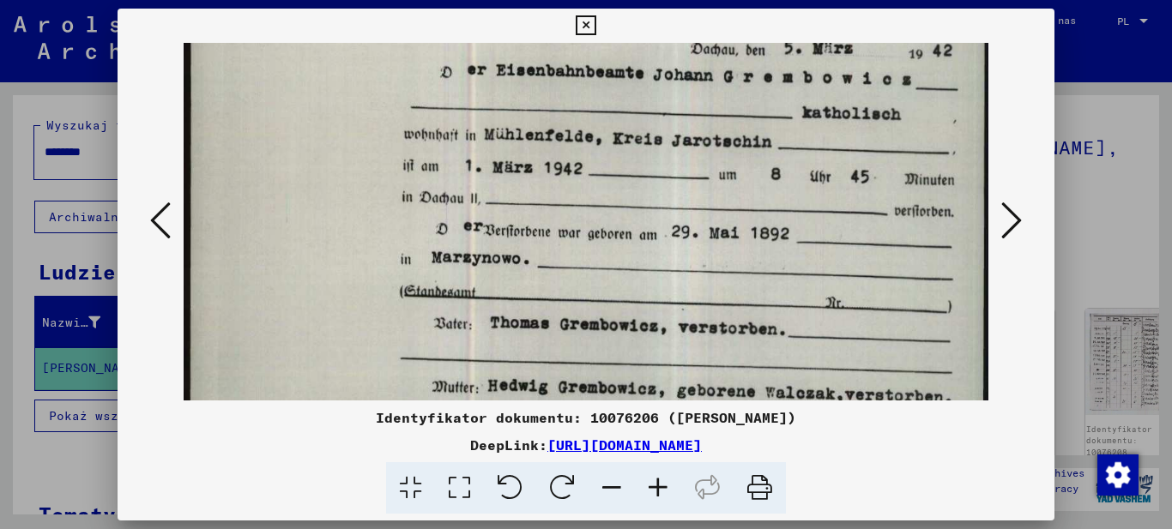
drag, startPoint x: 777, startPoint y: 350, endPoint x: 777, endPoint y: 248, distance: 102.1
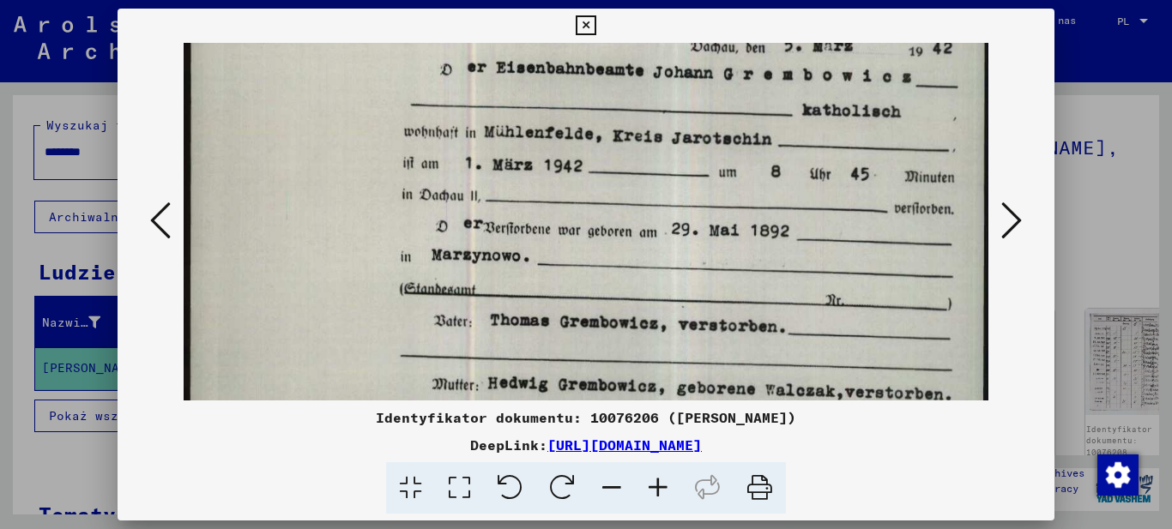
click at [777, 251] on img at bounding box center [586, 512] width 804 height 1130
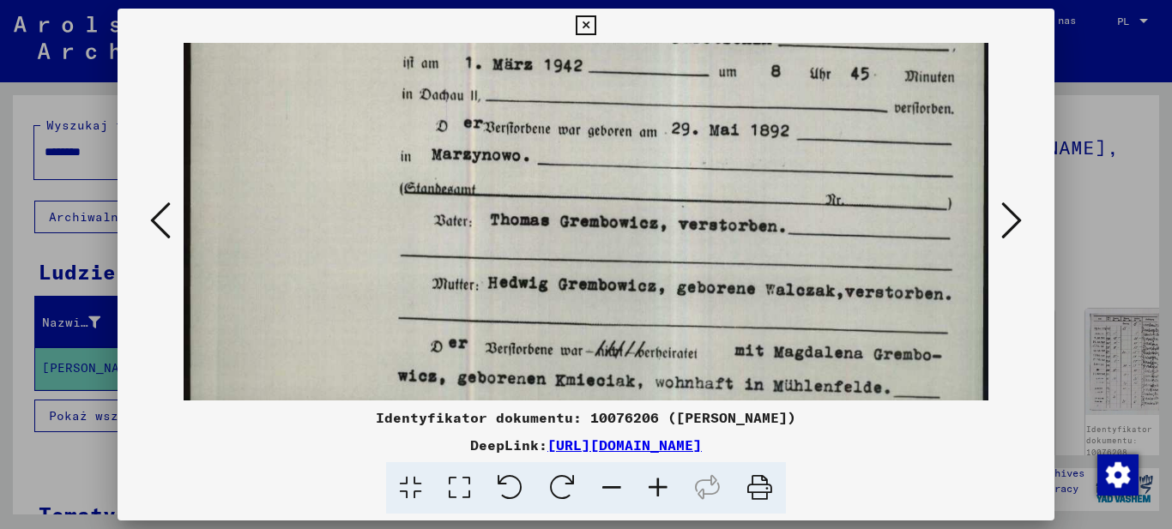
drag, startPoint x: 843, startPoint y: 360, endPoint x: 830, endPoint y: 262, distance: 98.8
click at [830, 265] on img at bounding box center [586, 411] width 804 height 1130
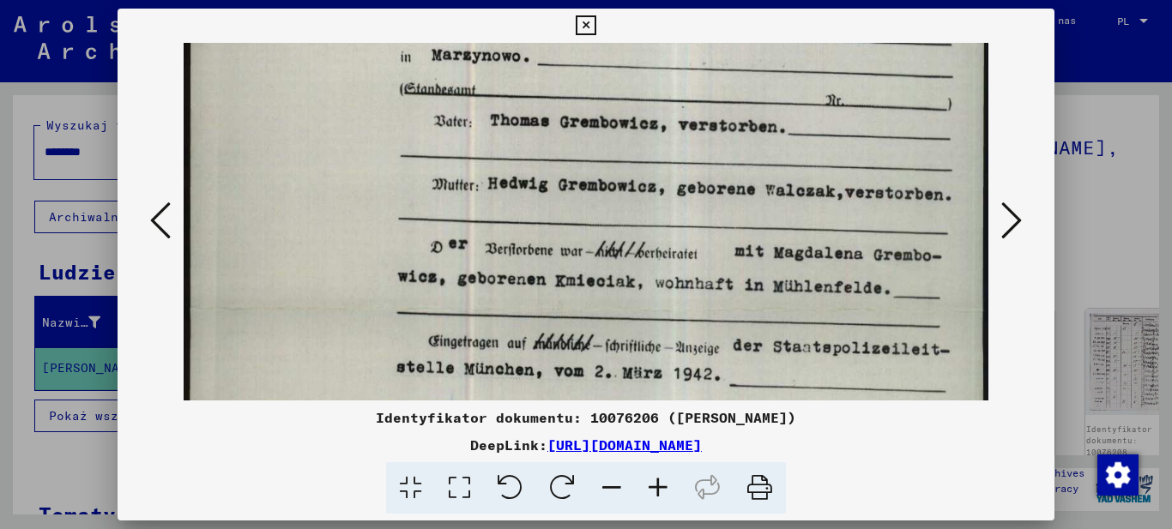
drag, startPoint x: 840, startPoint y: 326, endPoint x: 746, endPoint y: 216, distance: 144.3
click at [747, 216] on img at bounding box center [586, 312] width 804 height 1130
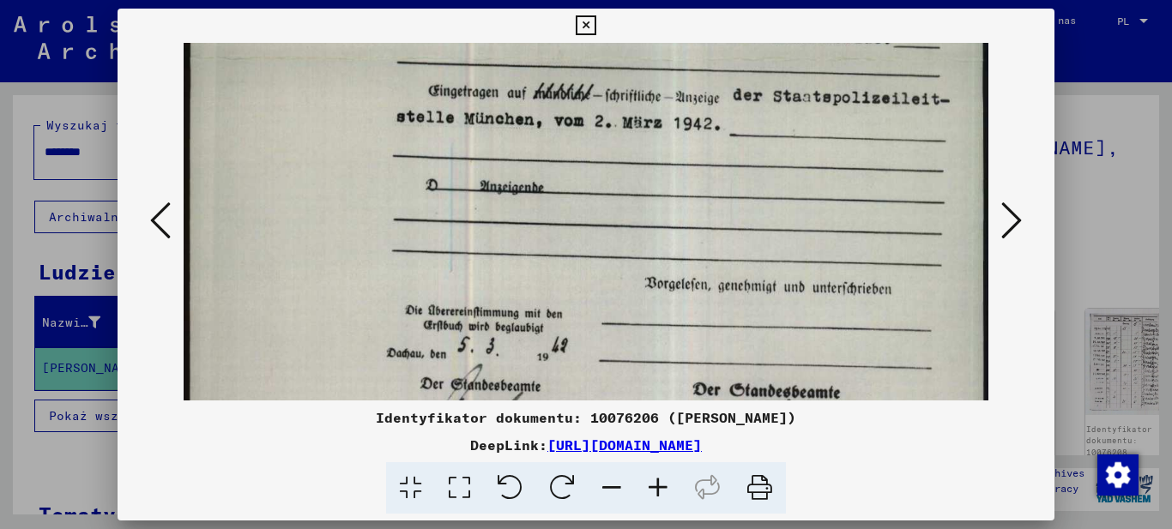
scroll to position [571, 0]
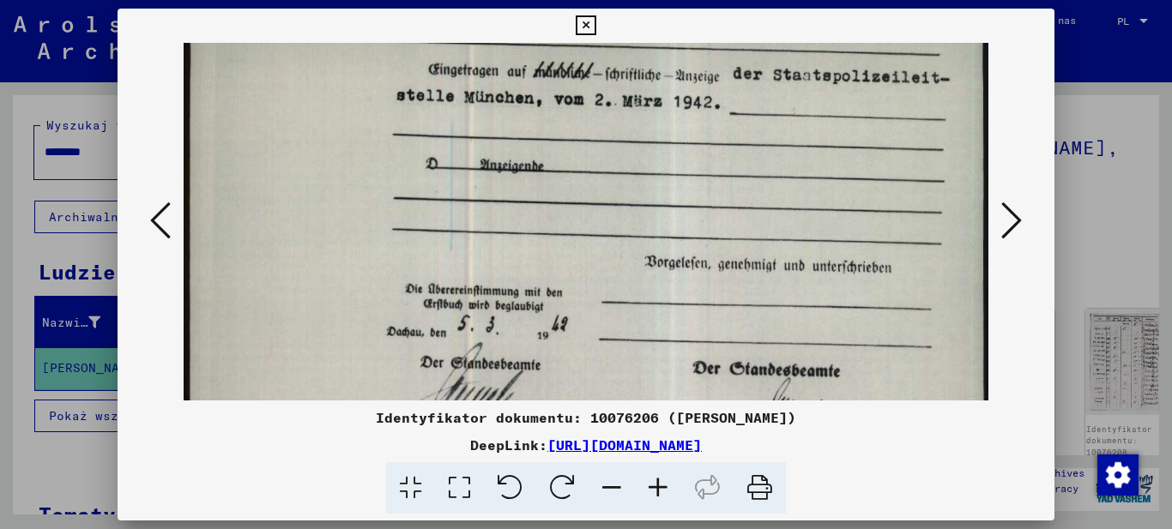
drag, startPoint x: 713, startPoint y: 353, endPoint x: 764, endPoint y: 88, distance: 269.9
click at [764, 89] on img at bounding box center [586, 40] width 804 height 1130
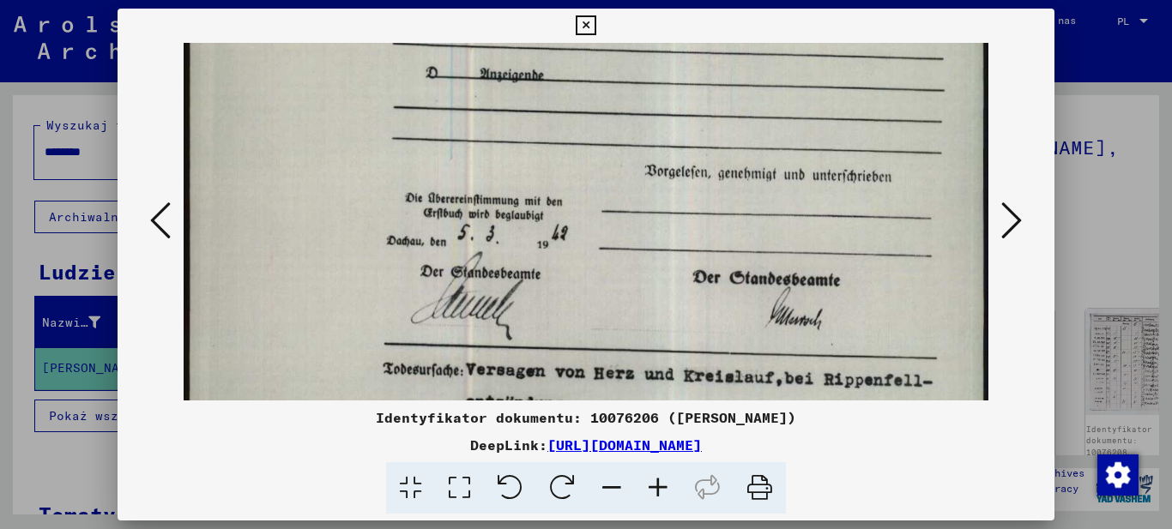
scroll to position [673, 0]
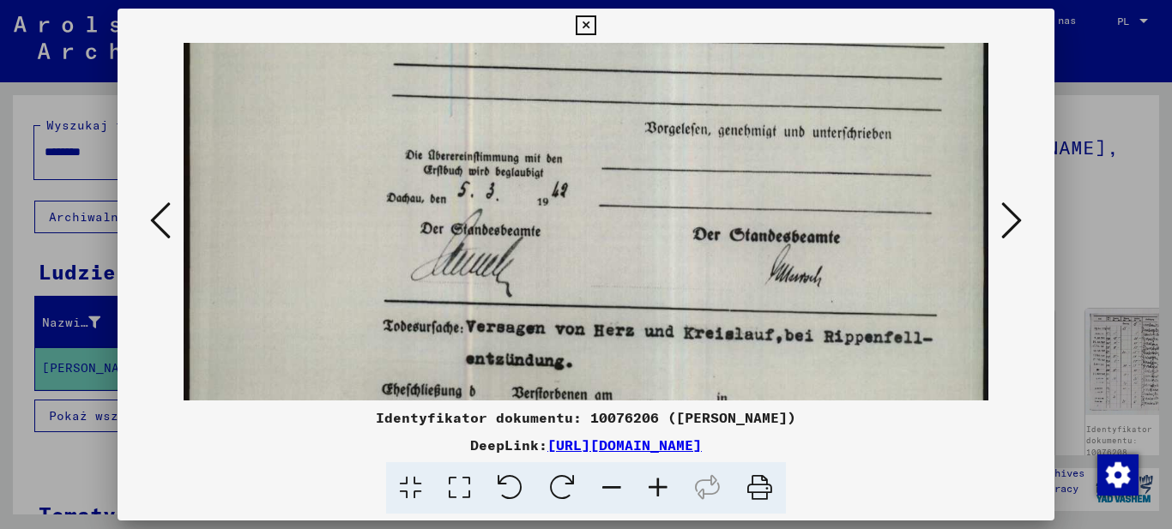
drag, startPoint x: 872, startPoint y: 316, endPoint x: 825, endPoint y: 232, distance: 96.4
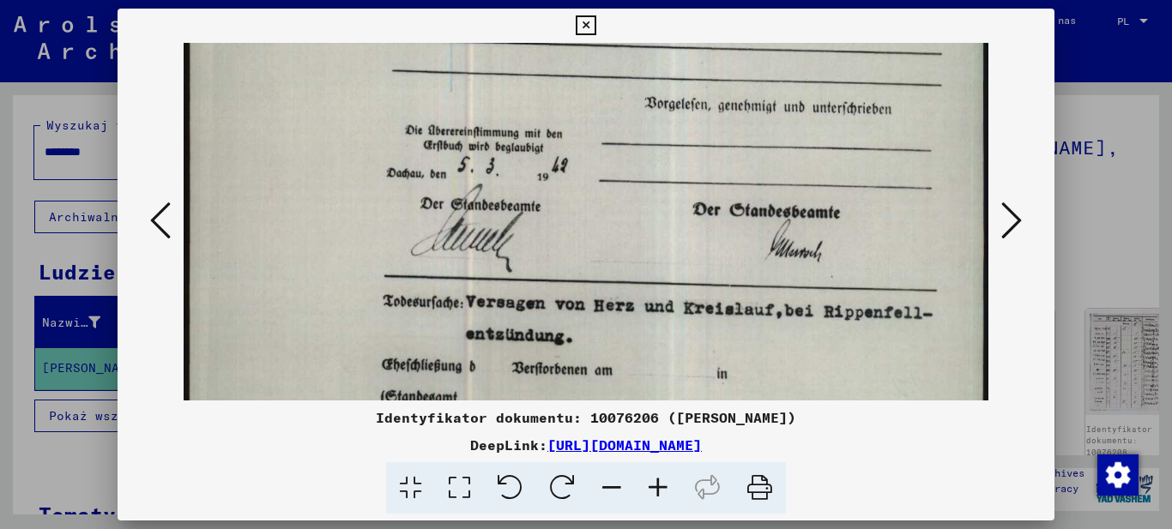
scroll to position [772, 0]
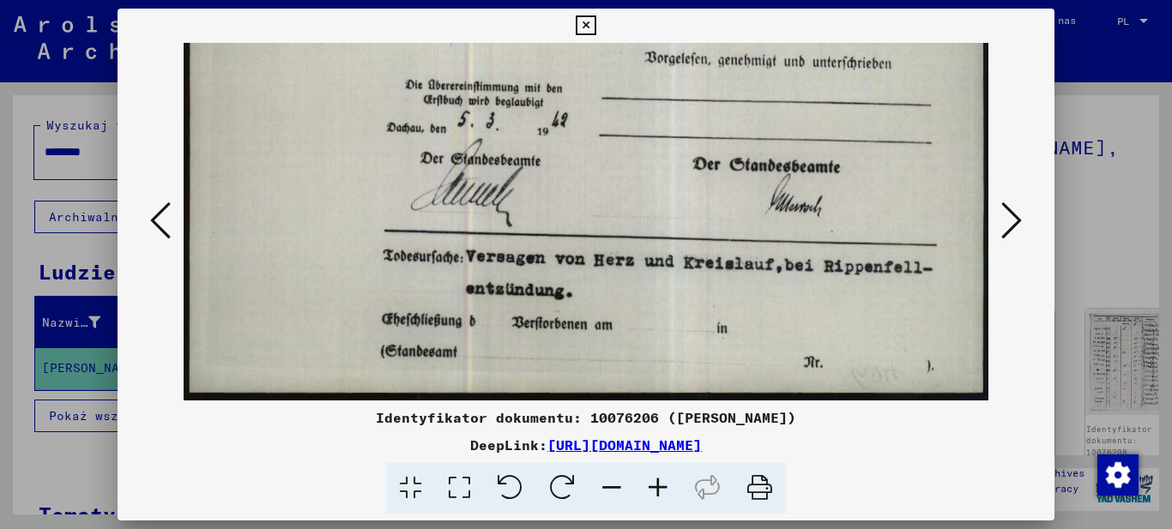
drag, startPoint x: 710, startPoint y: 384, endPoint x: 818, endPoint y: 144, distance: 263.5
click at [1011, 217] on icon at bounding box center [1011, 220] width 21 height 41
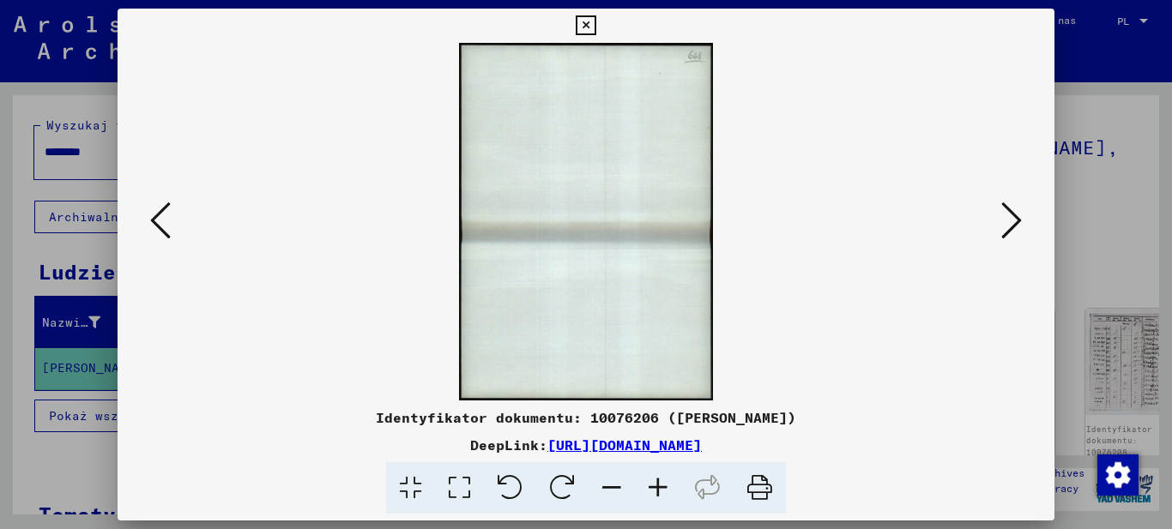
click at [1011, 217] on icon at bounding box center [1011, 220] width 21 height 41
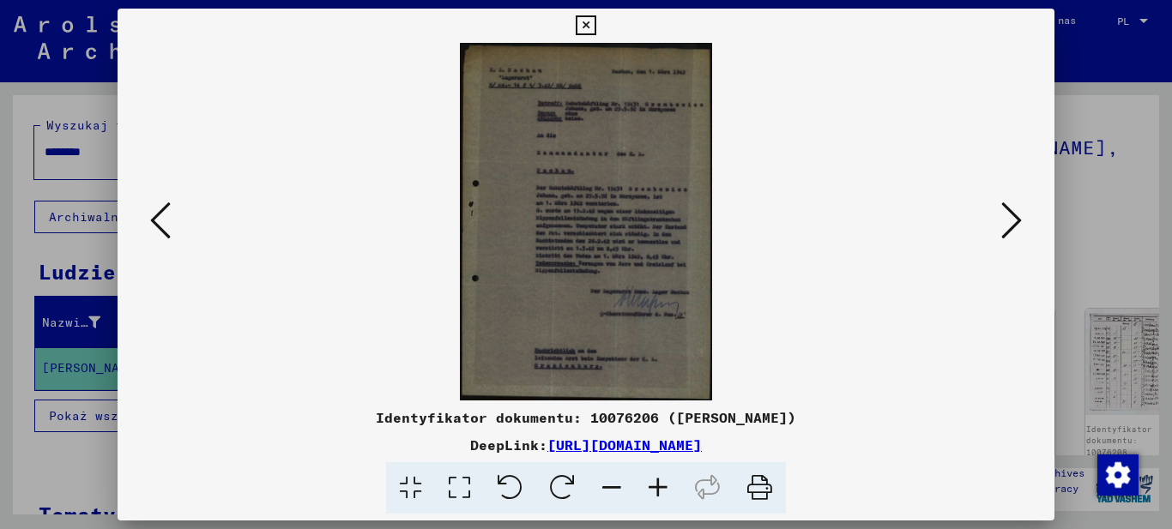
click at [668, 481] on icon at bounding box center [658, 488] width 46 height 52
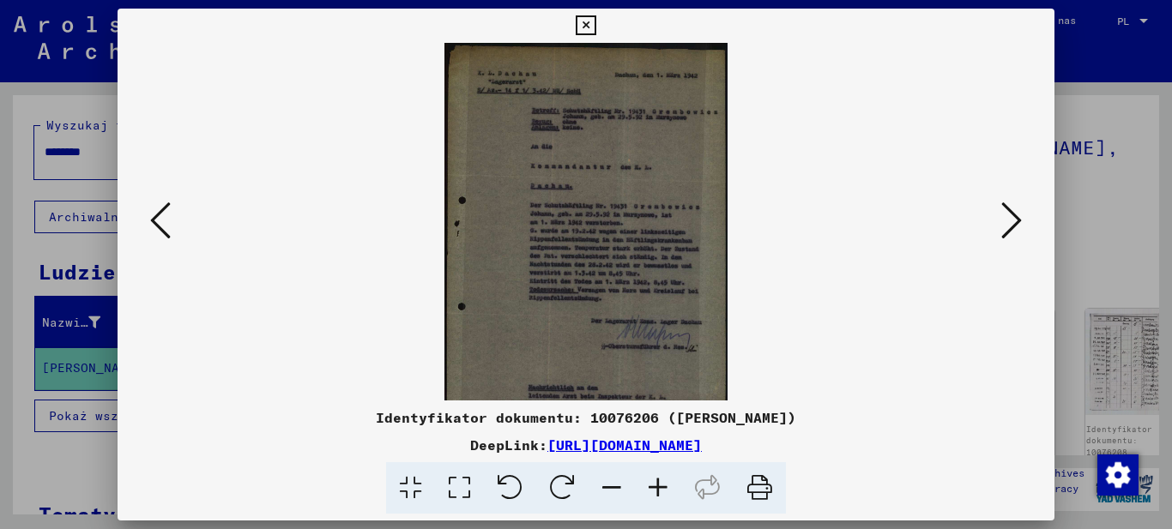
click at [663, 483] on icon at bounding box center [658, 488] width 46 height 52
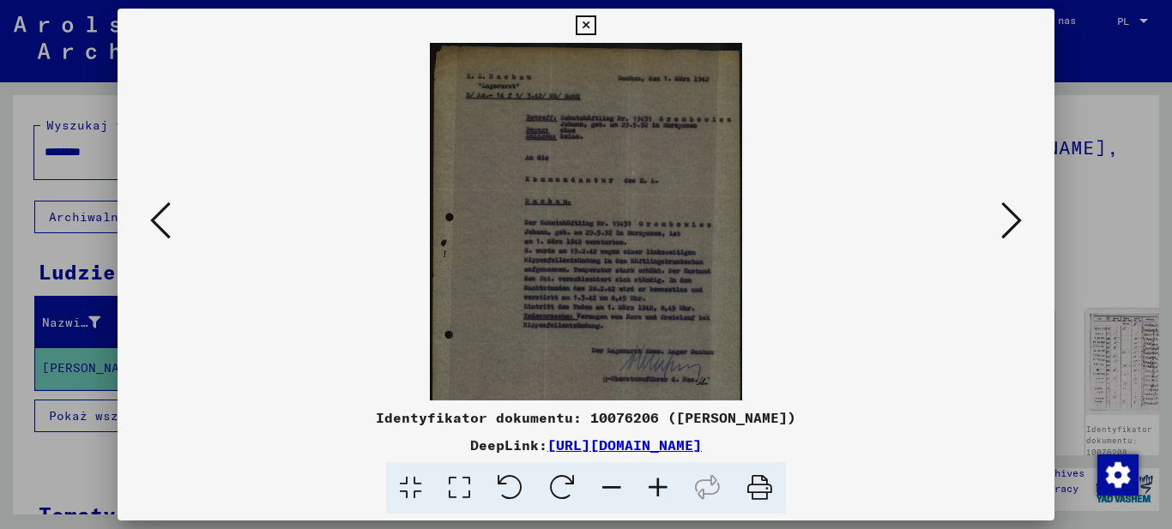
click at [663, 483] on icon at bounding box center [658, 488] width 46 height 52
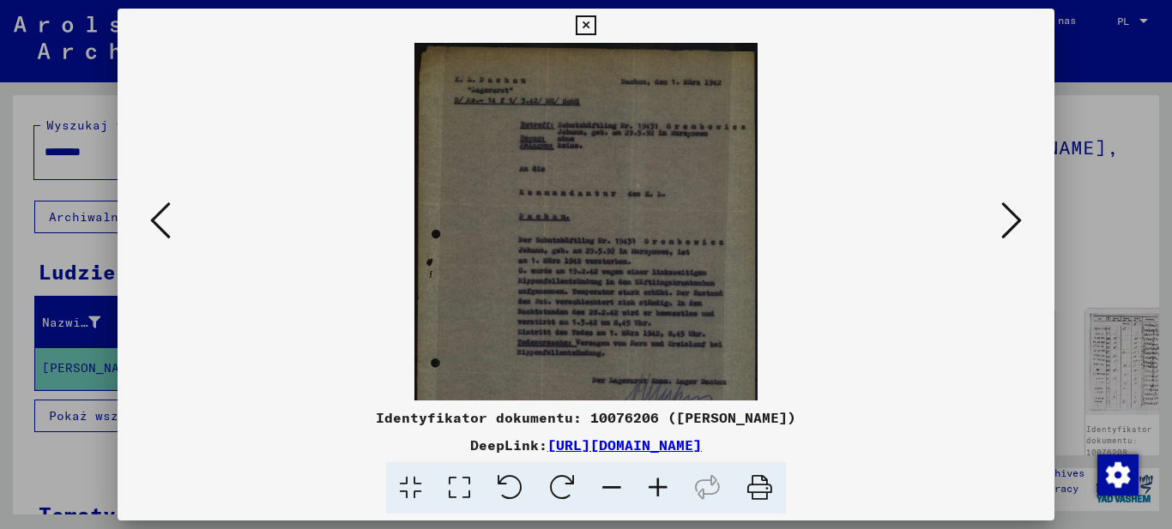
click at [663, 483] on icon at bounding box center [658, 488] width 46 height 52
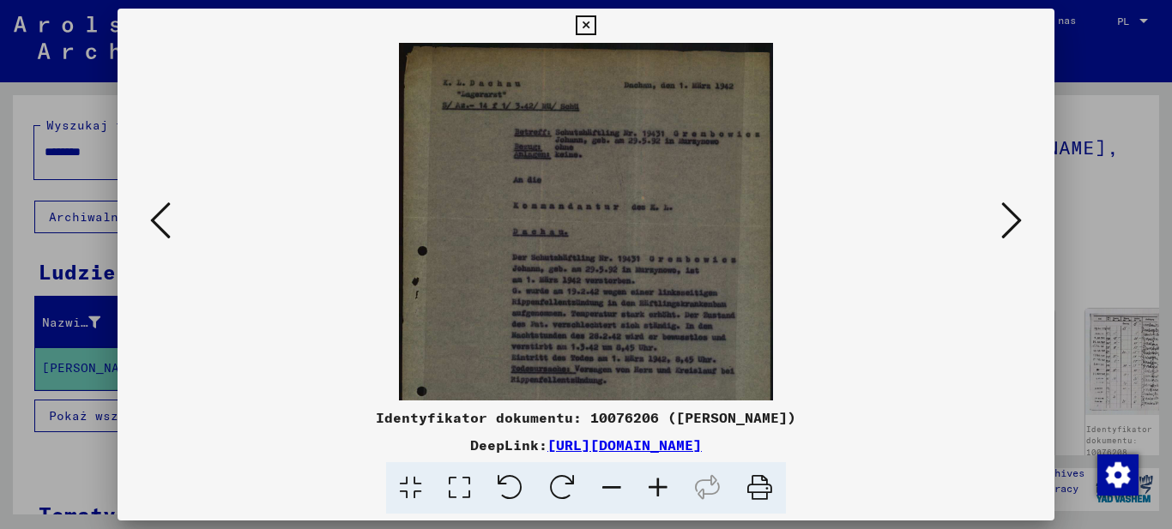
click at [663, 483] on icon at bounding box center [658, 488] width 46 height 52
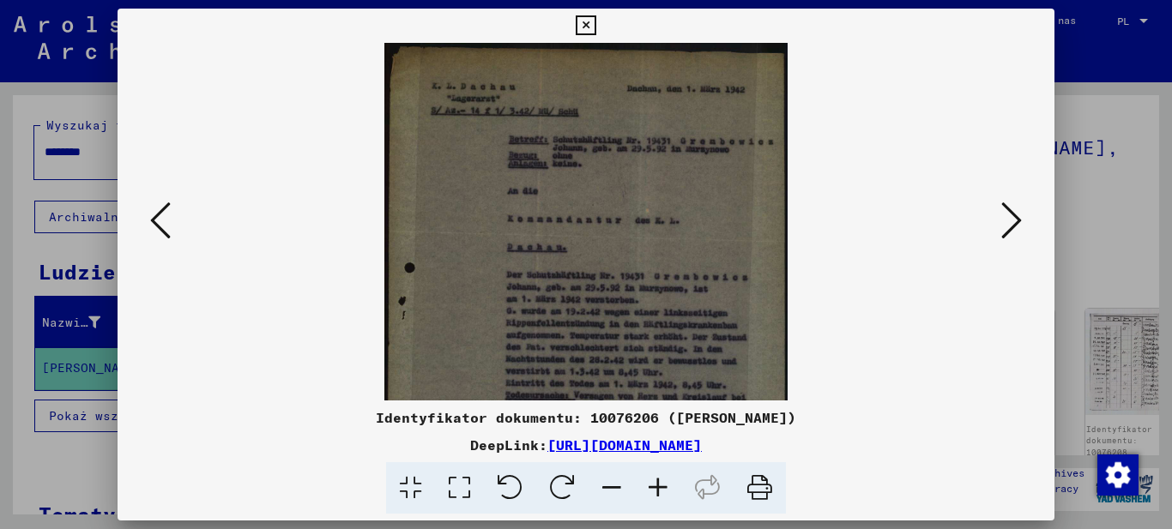
click at [663, 483] on icon at bounding box center [658, 488] width 46 height 52
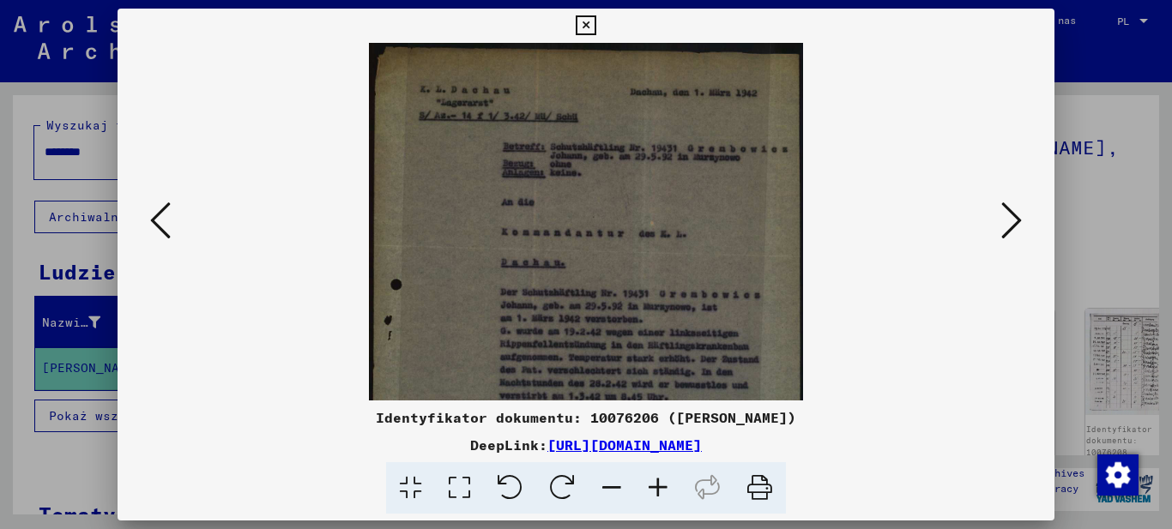
click at [663, 483] on icon at bounding box center [658, 488] width 46 height 52
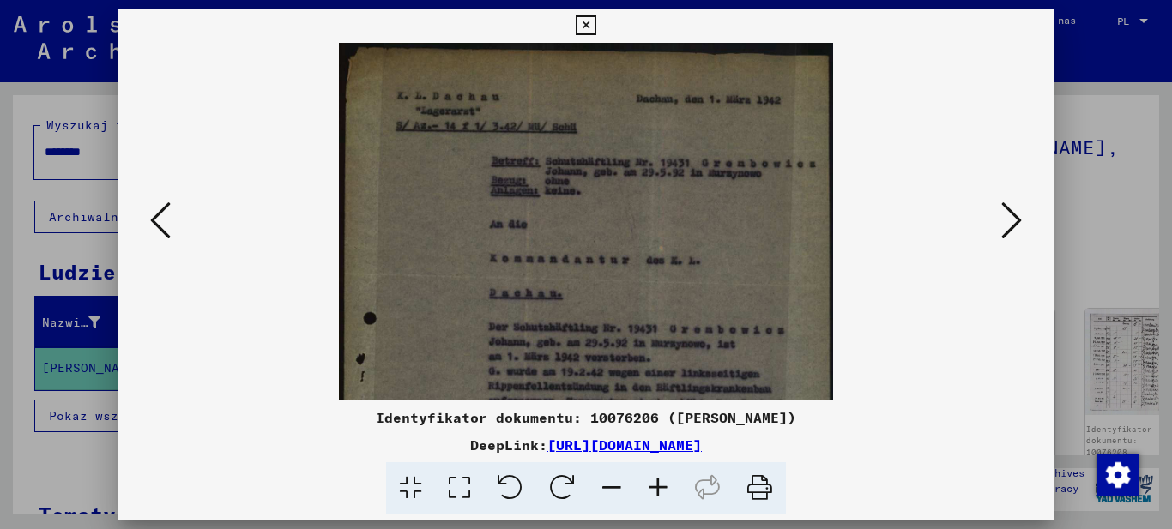
click at [663, 483] on icon at bounding box center [658, 488] width 46 height 52
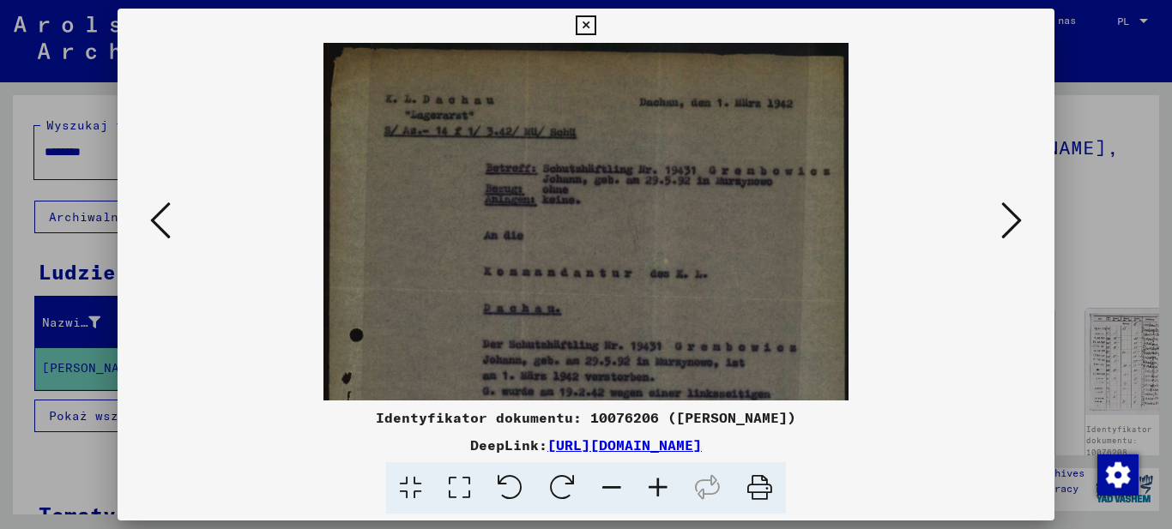
click at [663, 483] on icon at bounding box center [658, 488] width 46 height 52
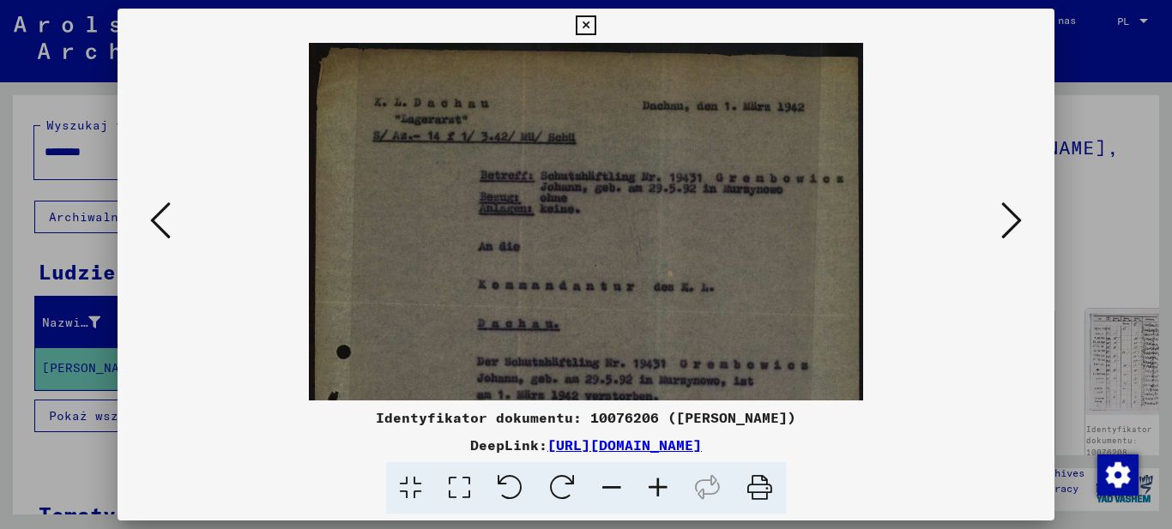
click at [663, 483] on icon at bounding box center [658, 488] width 46 height 52
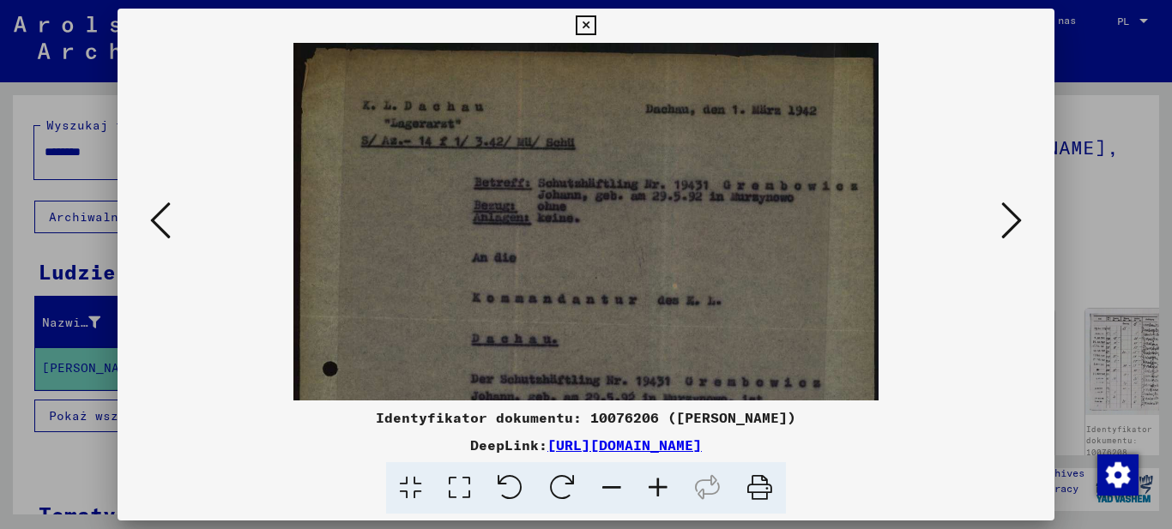
click at [663, 483] on icon at bounding box center [658, 488] width 46 height 52
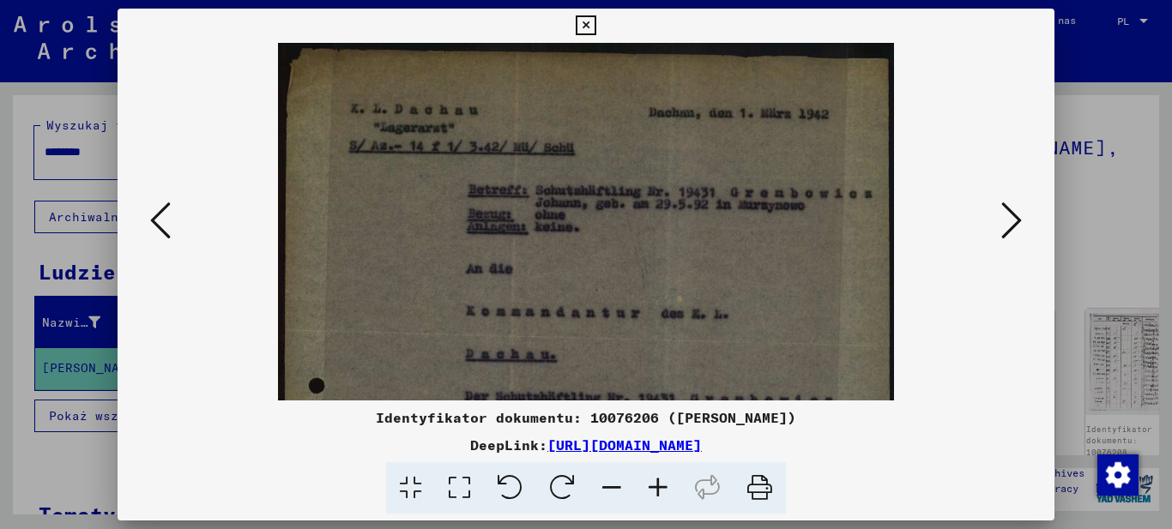
click at [663, 483] on icon at bounding box center [658, 488] width 46 height 52
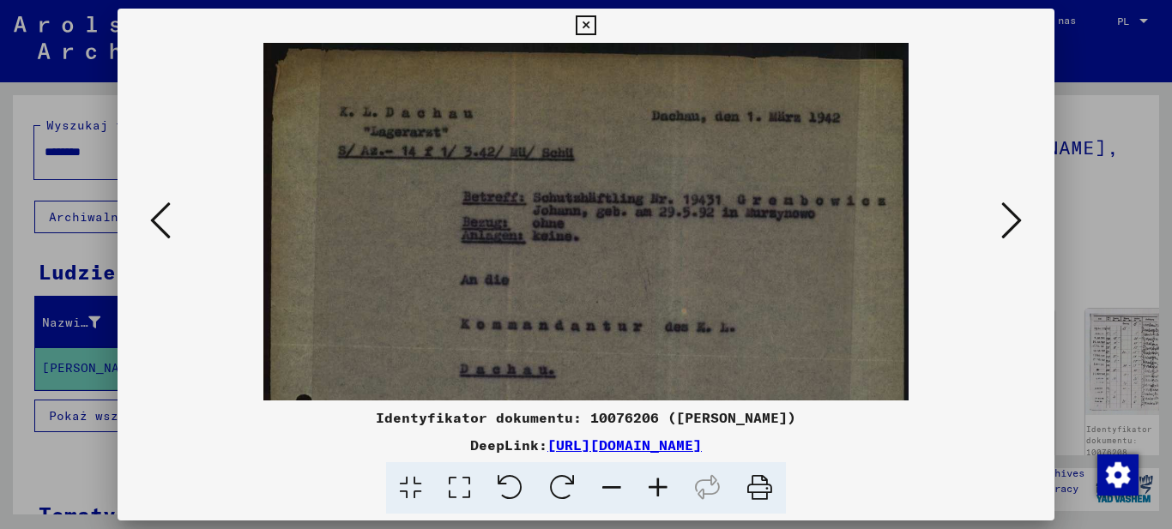
click at [663, 483] on icon at bounding box center [658, 488] width 46 height 52
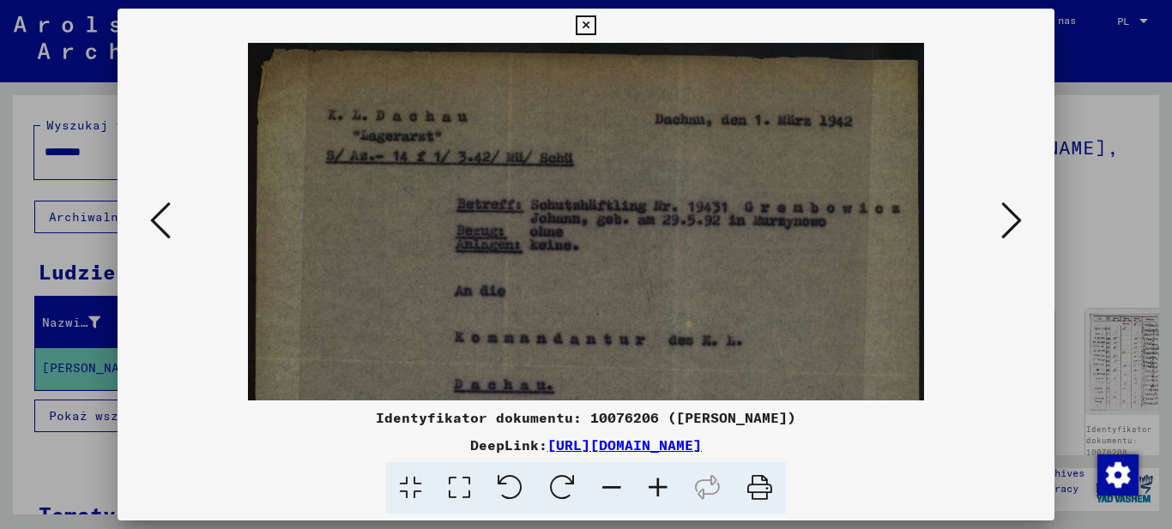
click at [663, 483] on icon at bounding box center [658, 488] width 46 height 52
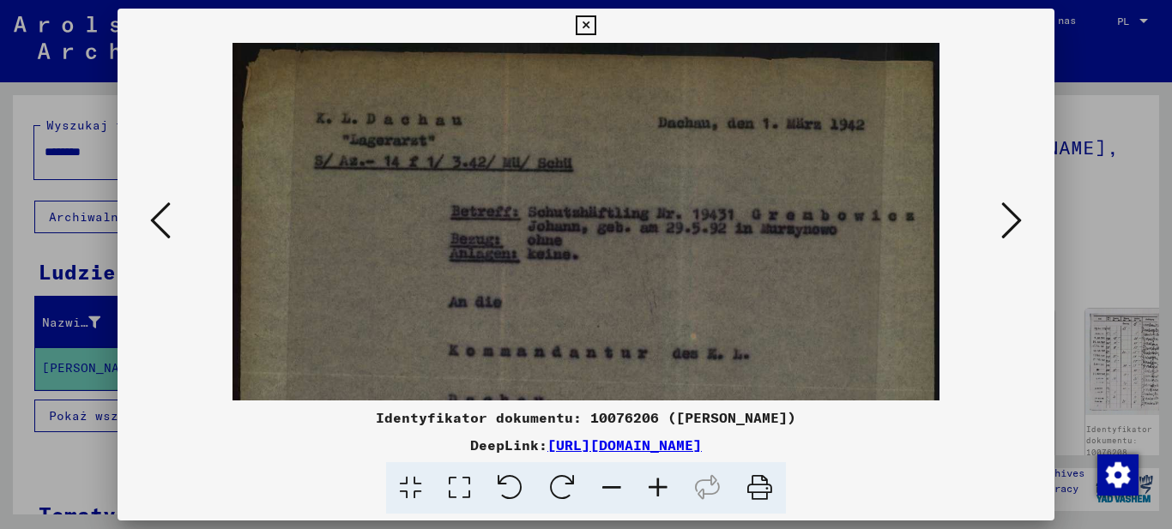
click at [663, 483] on icon at bounding box center [658, 488] width 46 height 52
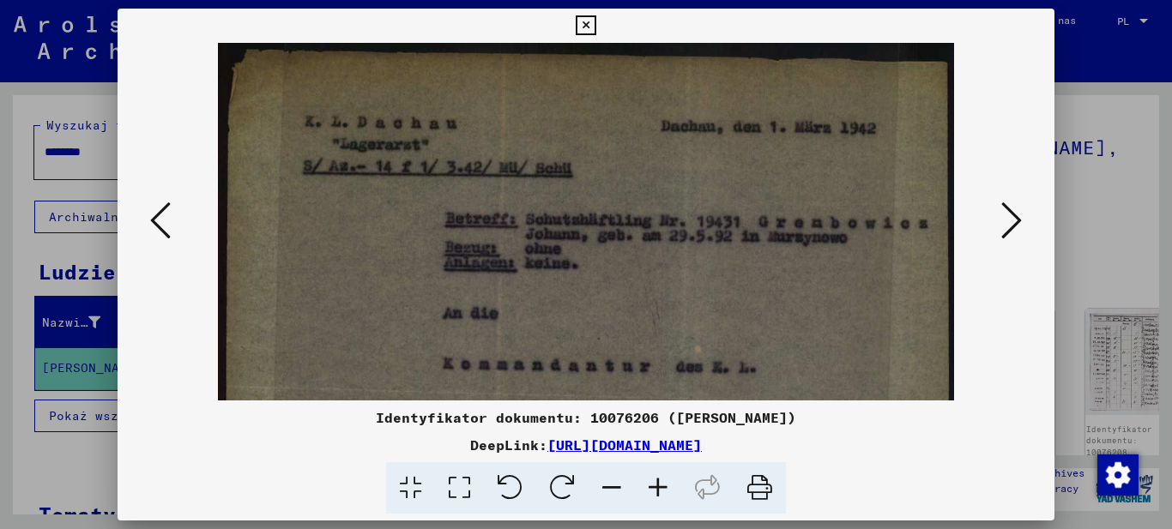
click at [663, 483] on icon at bounding box center [658, 488] width 46 height 52
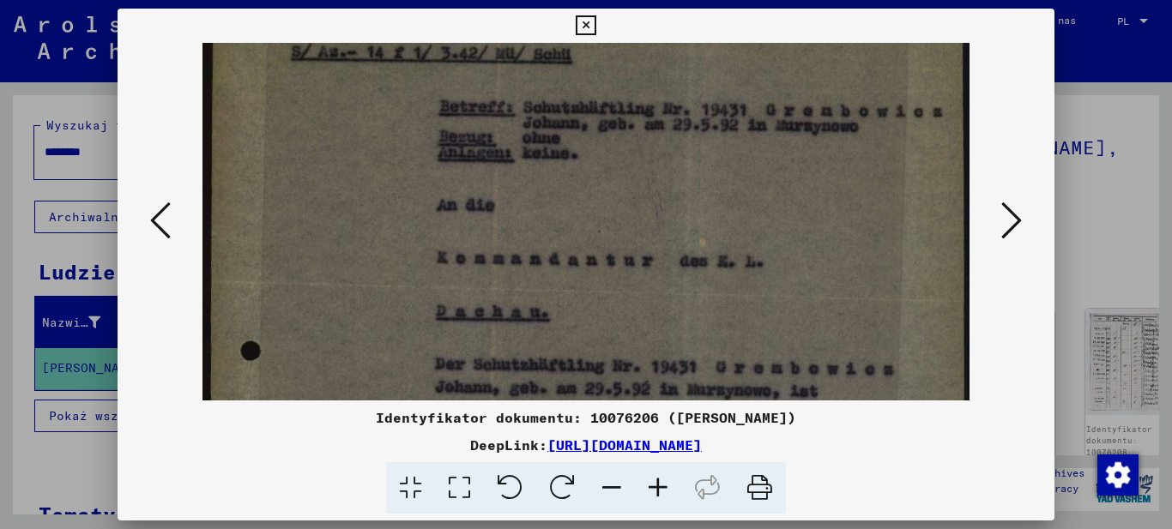
drag, startPoint x: 810, startPoint y: 364, endPoint x: 732, endPoint y: 176, distance: 203.5
click at [728, 191] on img at bounding box center [585, 467] width 767 height 1087
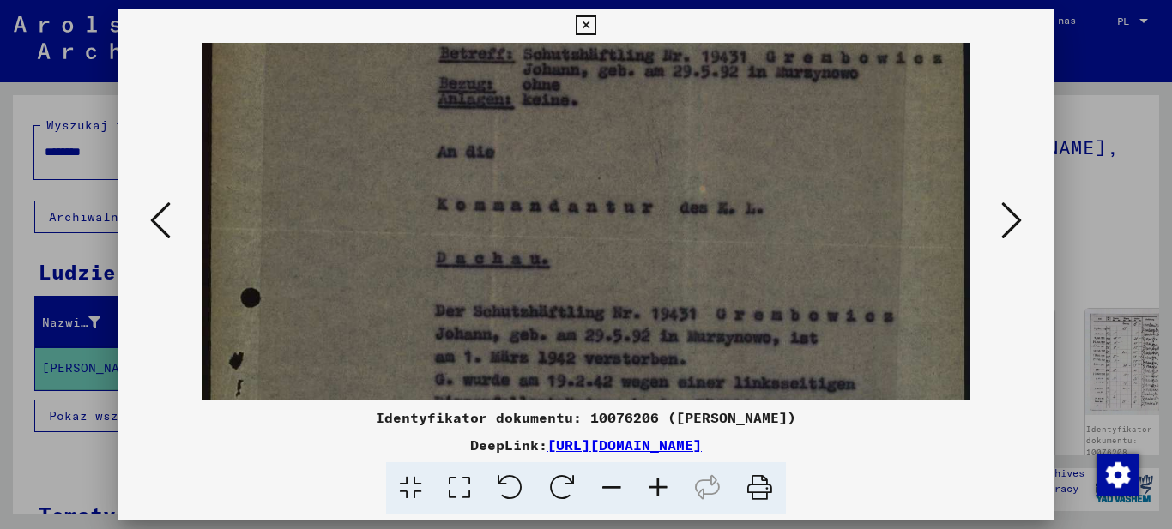
click at [793, 334] on img at bounding box center [585, 413] width 767 height 1087
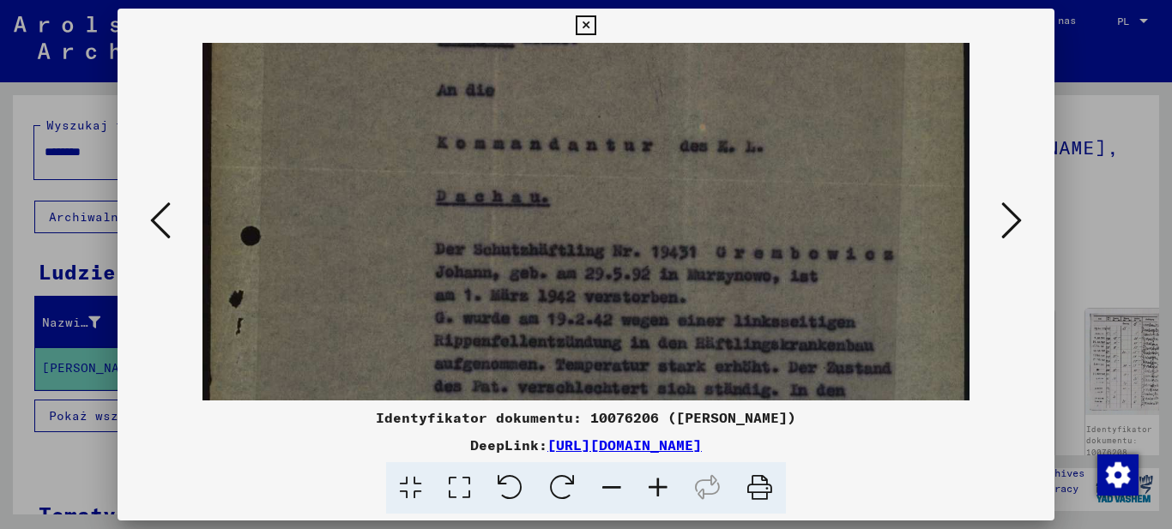
drag, startPoint x: 795, startPoint y: 334, endPoint x: 678, endPoint y: 82, distance: 277.2
click at [680, 84] on img at bounding box center [585, 352] width 767 height 1087
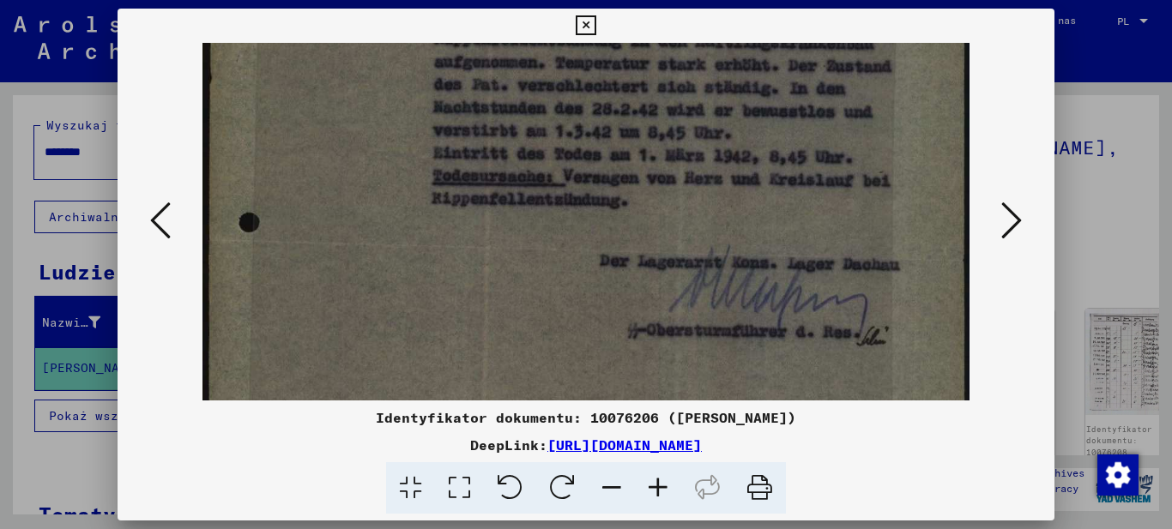
drag, startPoint x: 752, startPoint y: 317, endPoint x: 614, endPoint y: 72, distance: 281.6
click at [619, 74] on img at bounding box center [585, 50] width 767 height 1087
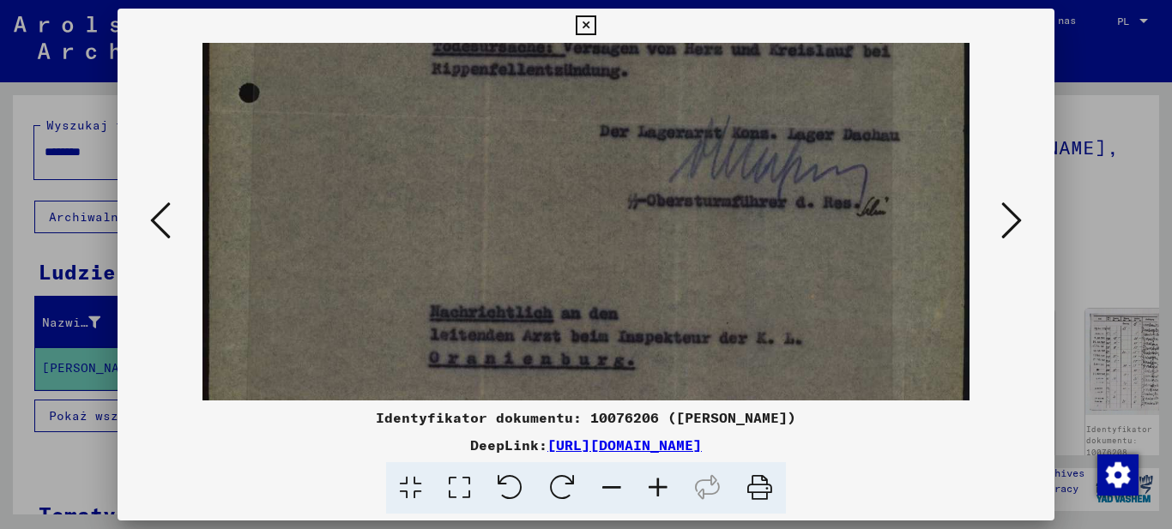
scroll to position [729, 0]
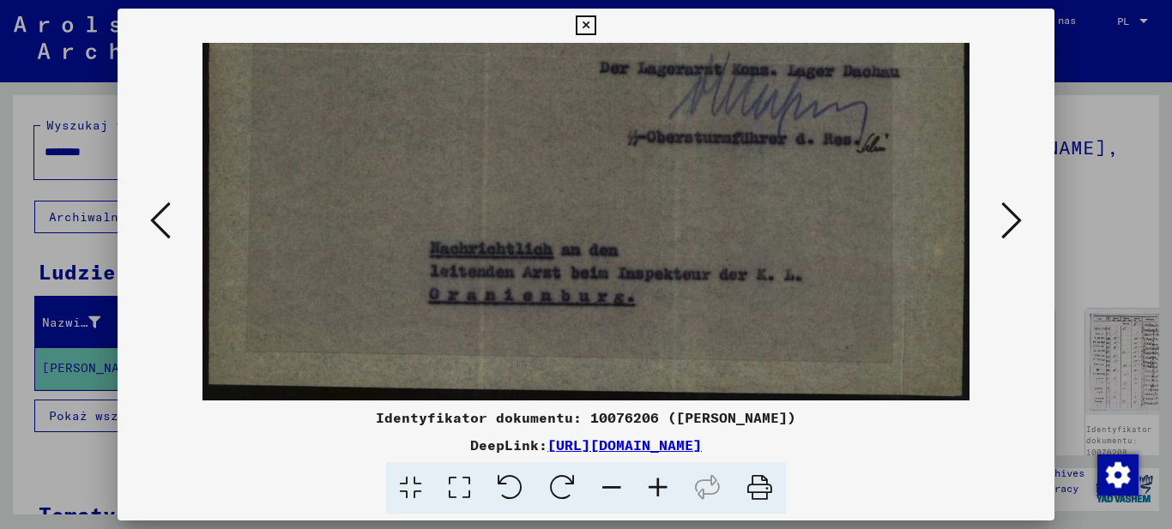
drag, startPoint x: 745, startPoint y: 346, endPoint x: 729, endPoint y: 243, distance: 104.1
click at [1001, 219] on button at bounding box center [1011, 221] width 31 height 49
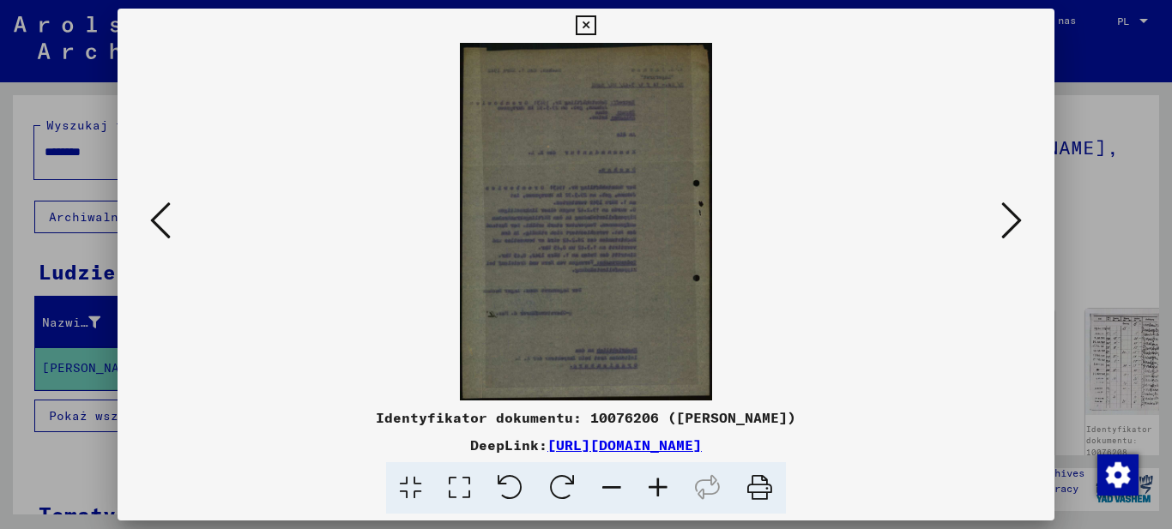
click at [661, 492] on icon at bounding box center [658, 488] width 46 height 52
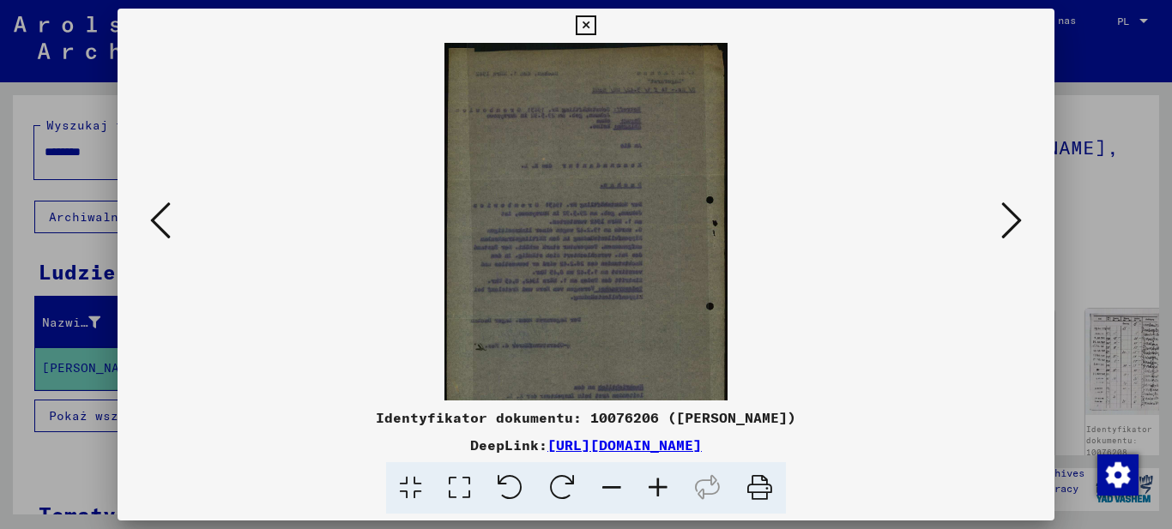
click at [661, 492] on icon at bounding box center [658, 488] width 46 height 52
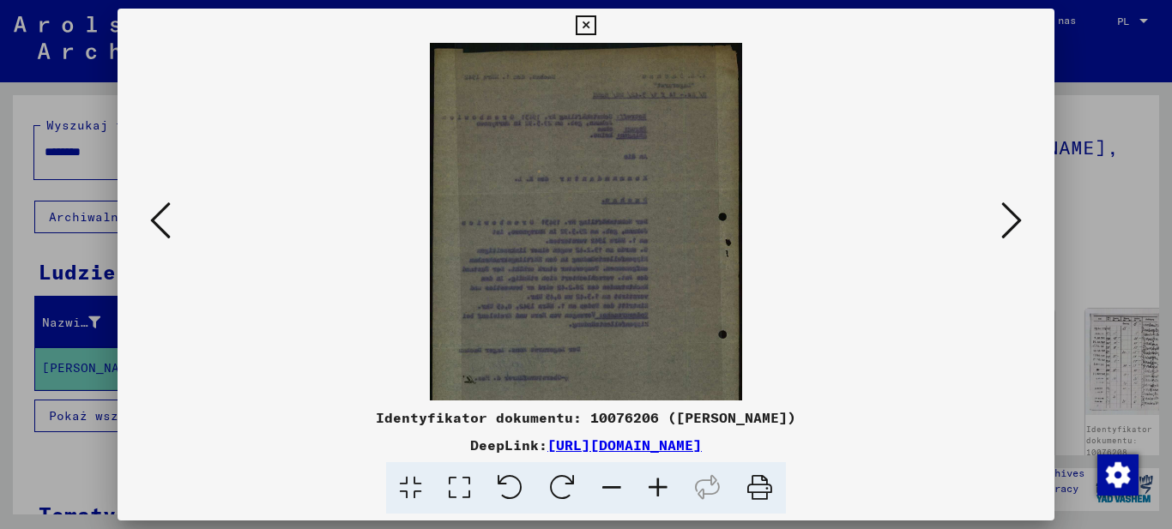
click at [661, 492] on icon at bounding box center [658, 488] width 46 height 52
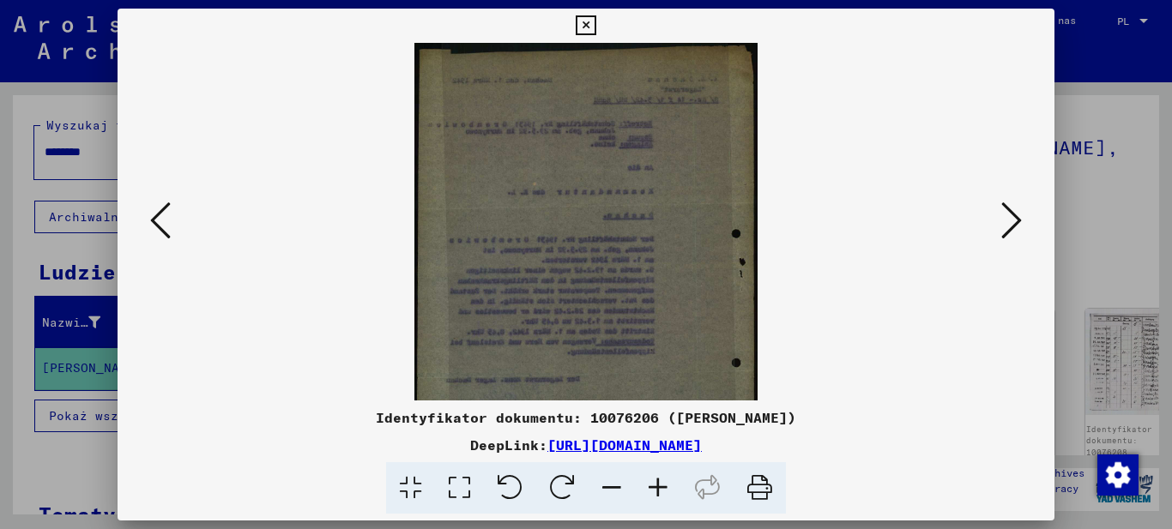
click at [661, 492] on icon at bounding box center [658, 488] width 46 height 52
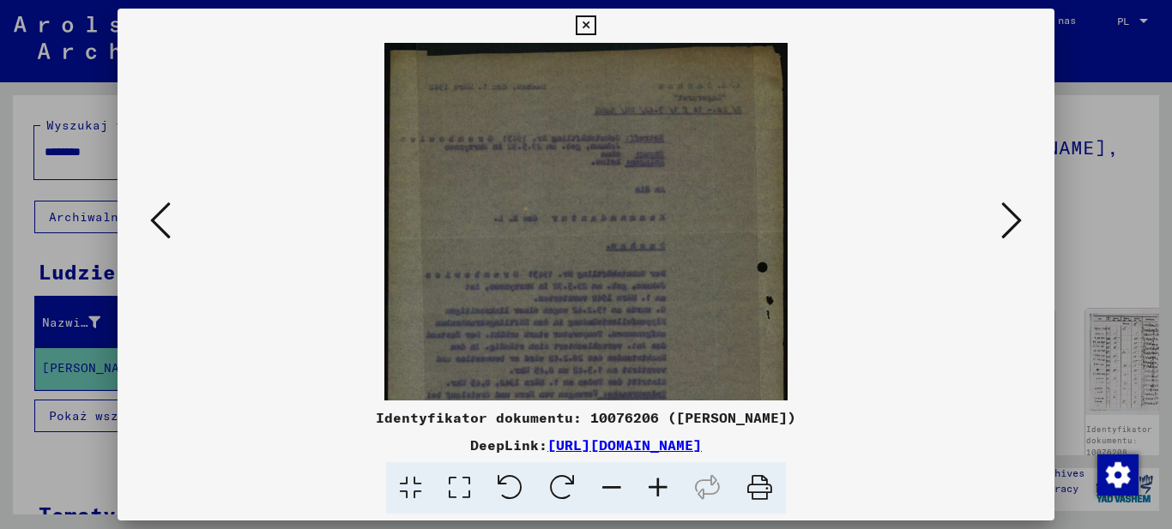
click at [661, 492] on icon at bounding box center [658, 488] width 46 height 52
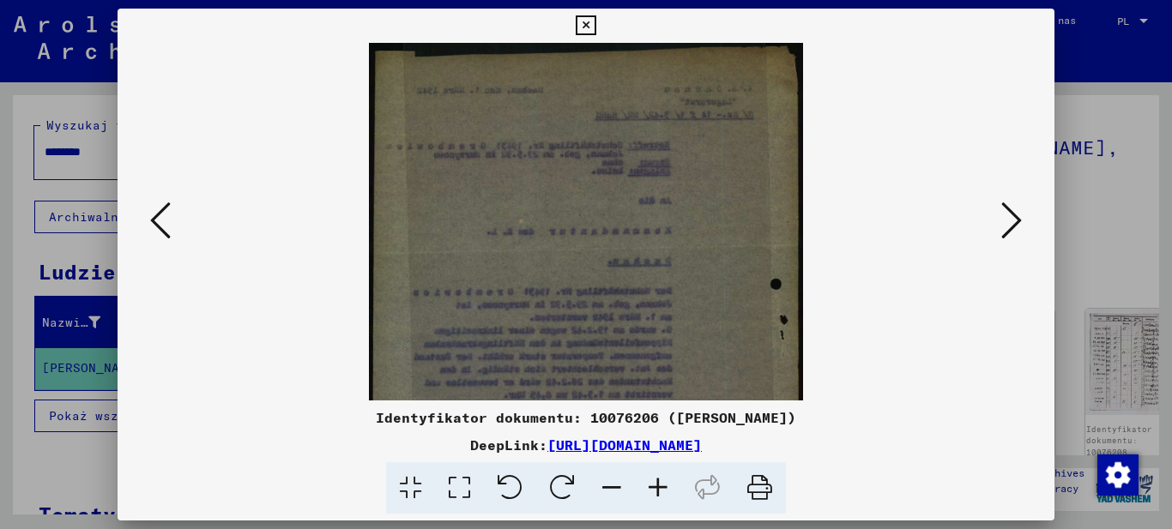
click at [661, 492] on icon at bounding box center [658, 488] width 46 height 52
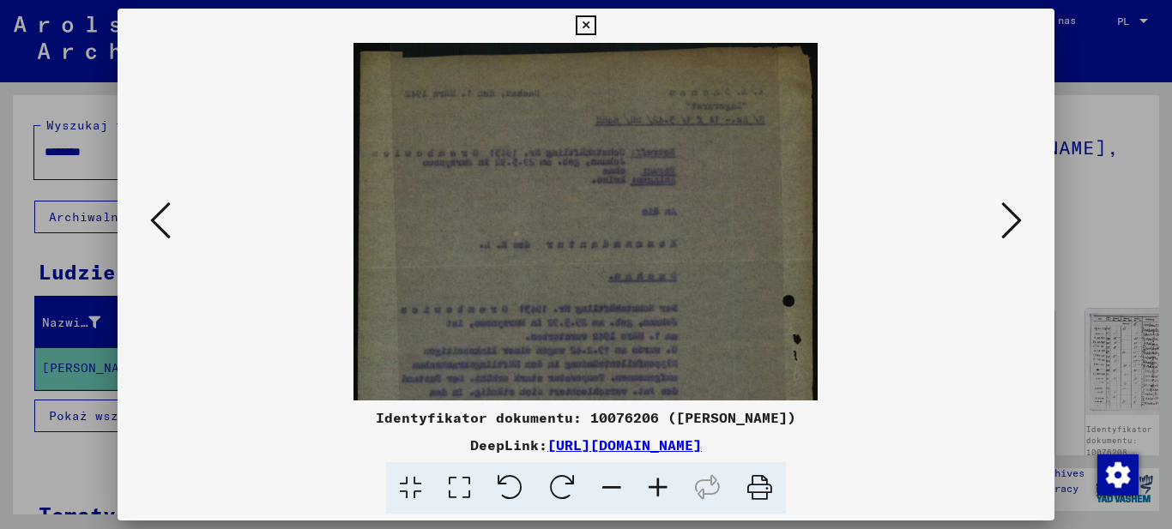
click at [661, 492] on icon at bounding box center [658, 488] width 46 height 52
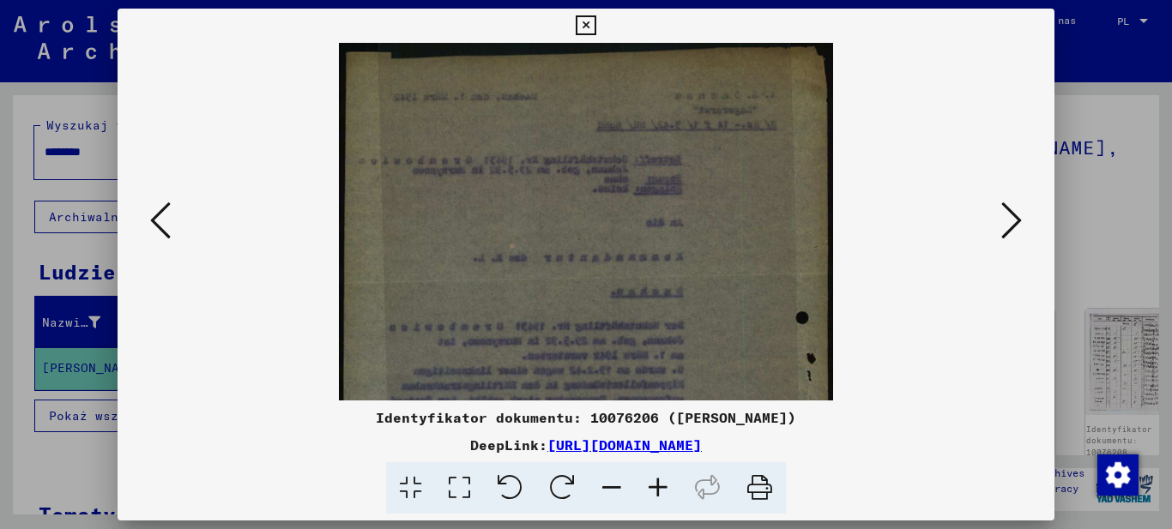
click at [661, 492] on icon at bounding box center [658, 488] width 46 height 52
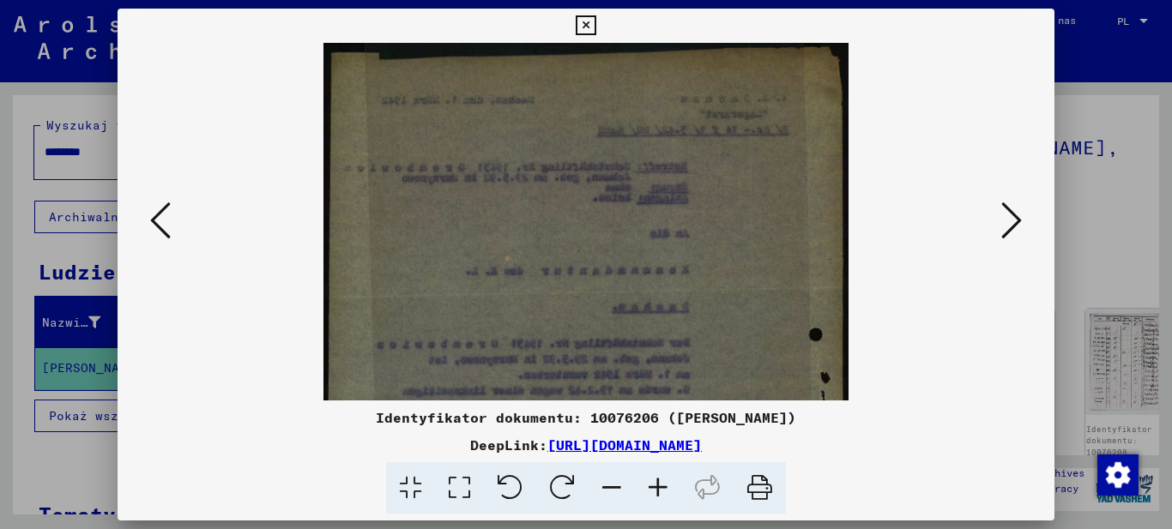
click at [661, 492] on icon at bounding box center [658, 488] width 46 height 52
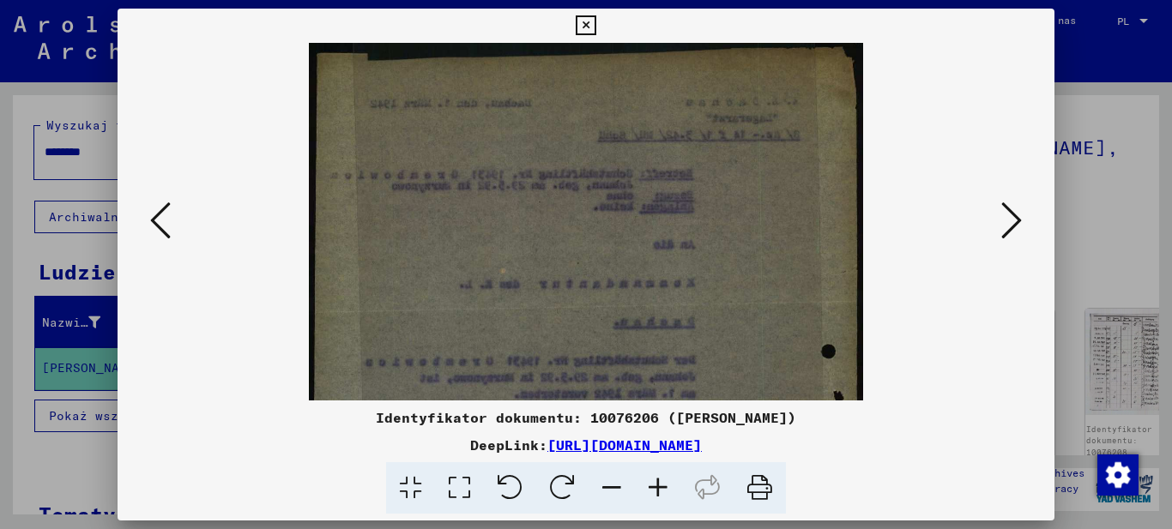
click at [661, 492] on icon at bounding box center [658, 488] width 46 height 52
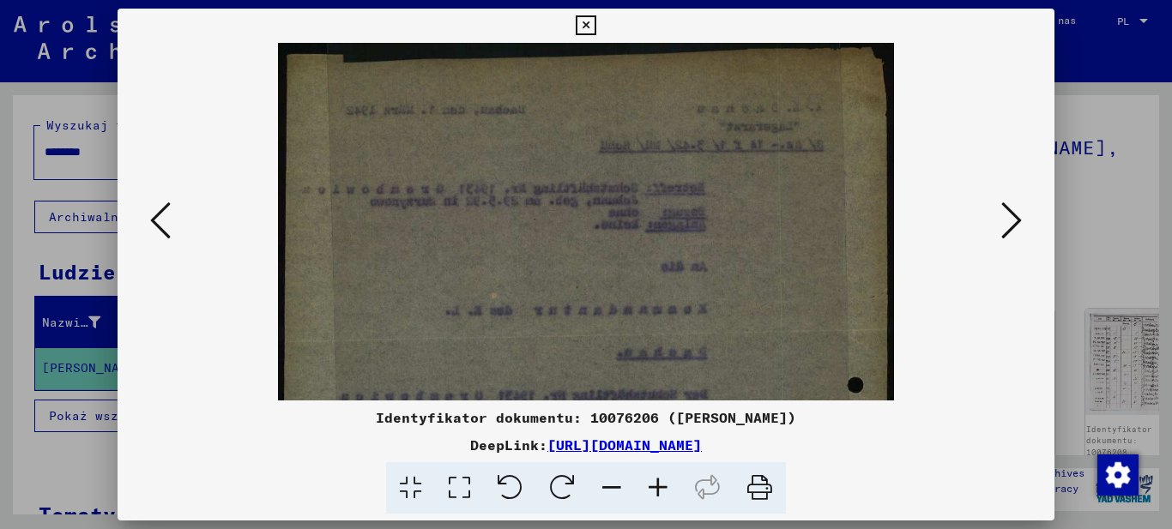
click at [661, 492] on icon at bounding box center [658, 488] width 46 height 52
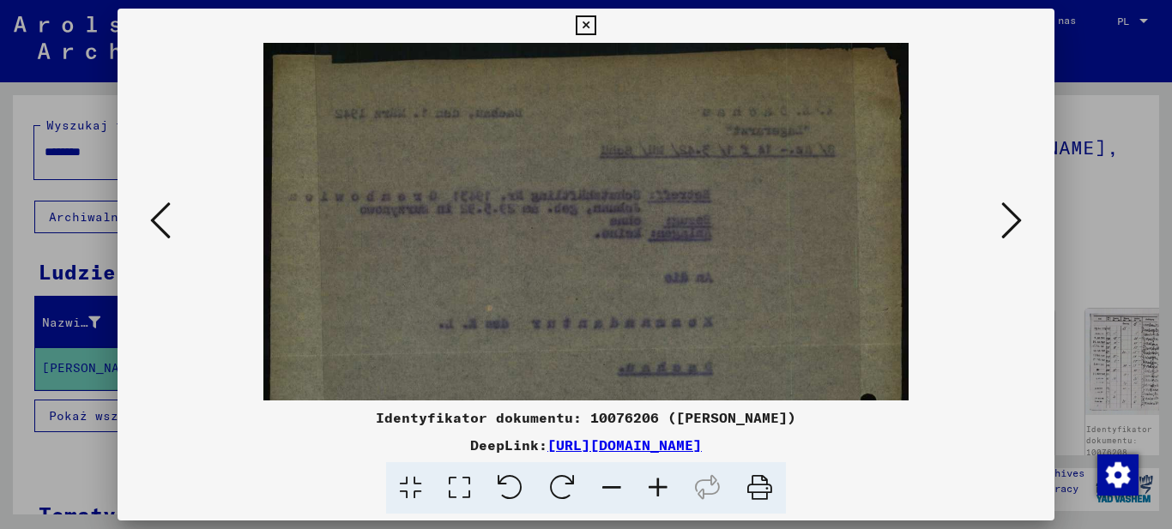
click at [661, 493] on icon at bounding box center [658, 488] width 46 height 52
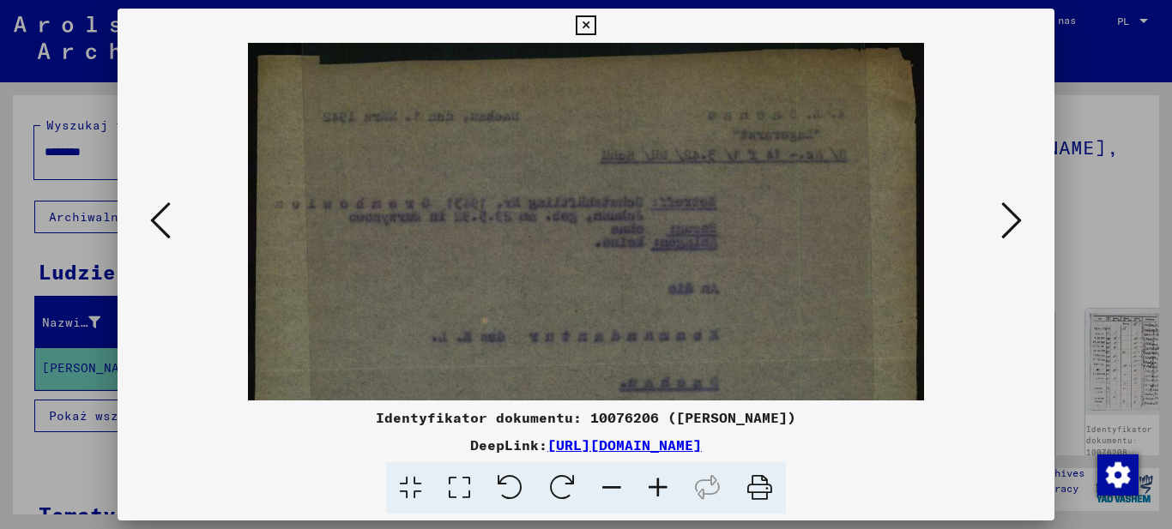
click at [661, 493] on icon at bounding box center [658, 488] width 46 height 52
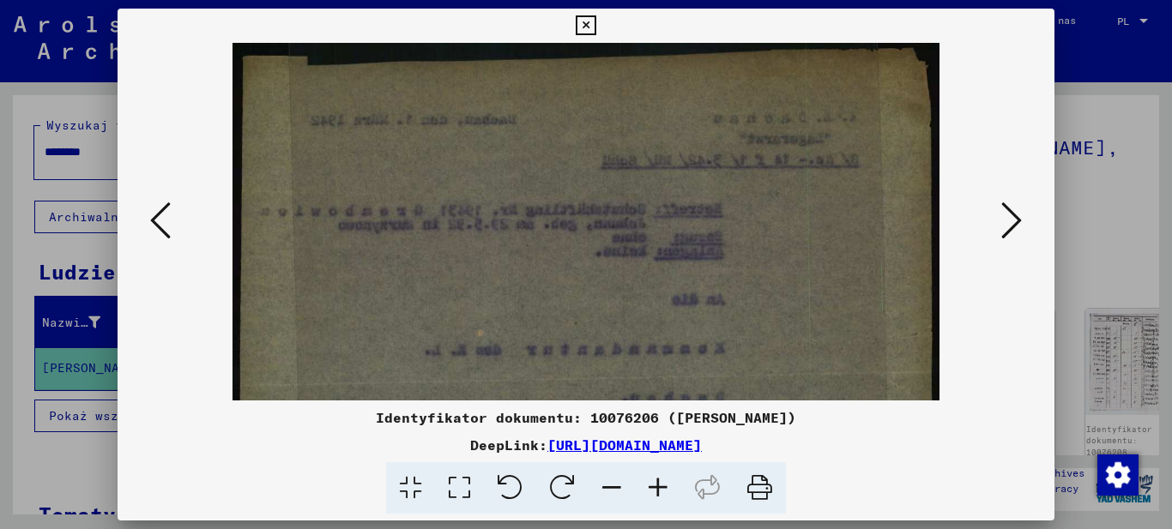
click at [656, 493] on icon at bounding box center [658, 488] width 46 height 52
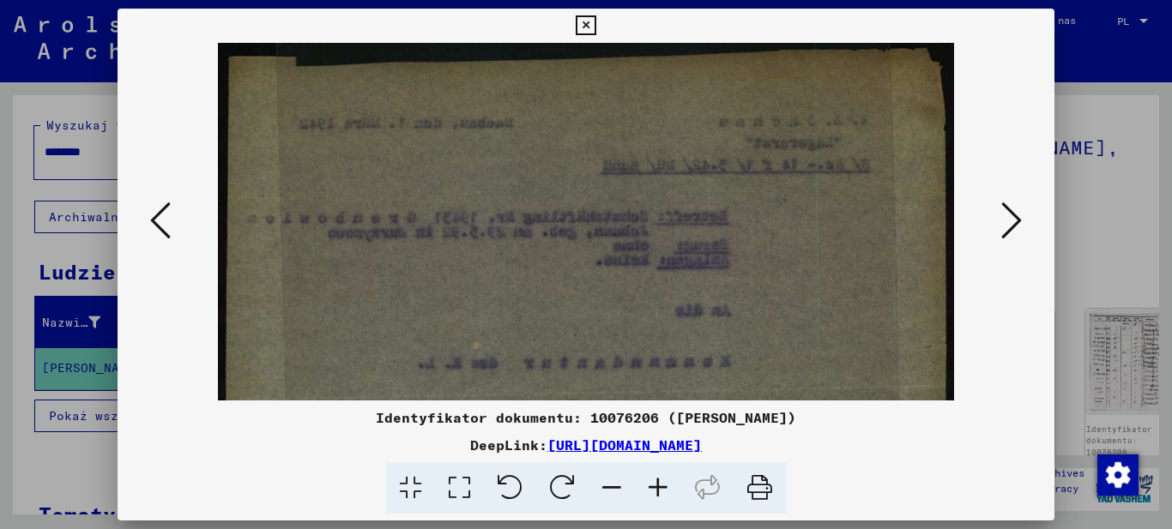
click at [648, 505] on icon at bounding box center [658, 488] width 46 height 52
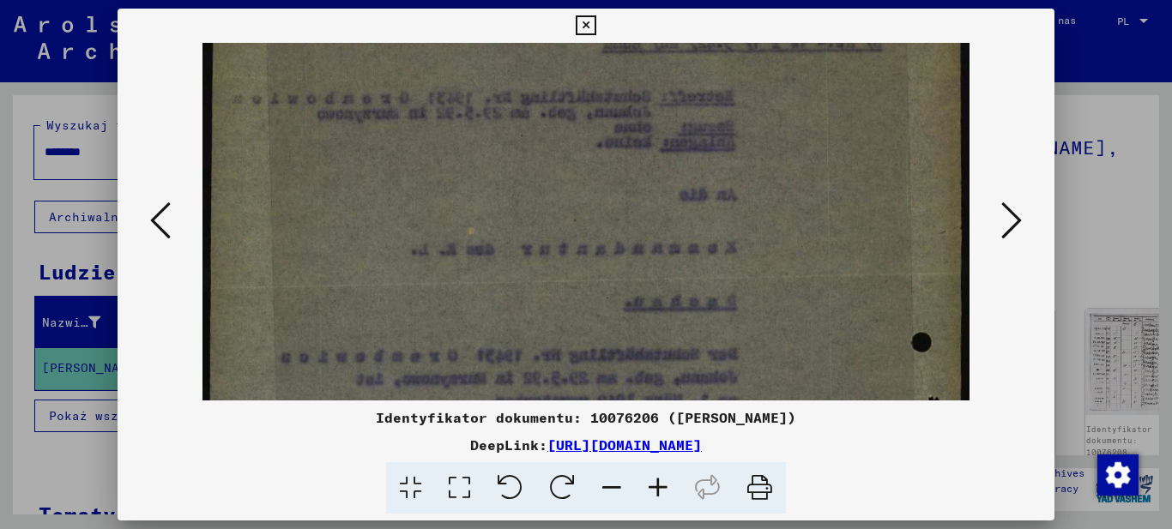
drag, startPoint x: 684, startPoint y: 359, endPoint x: 699, endPoint y: 152, distance: 207.4
click at [698, 165] on img at bounding box center [585, 459] width 767 height 1087
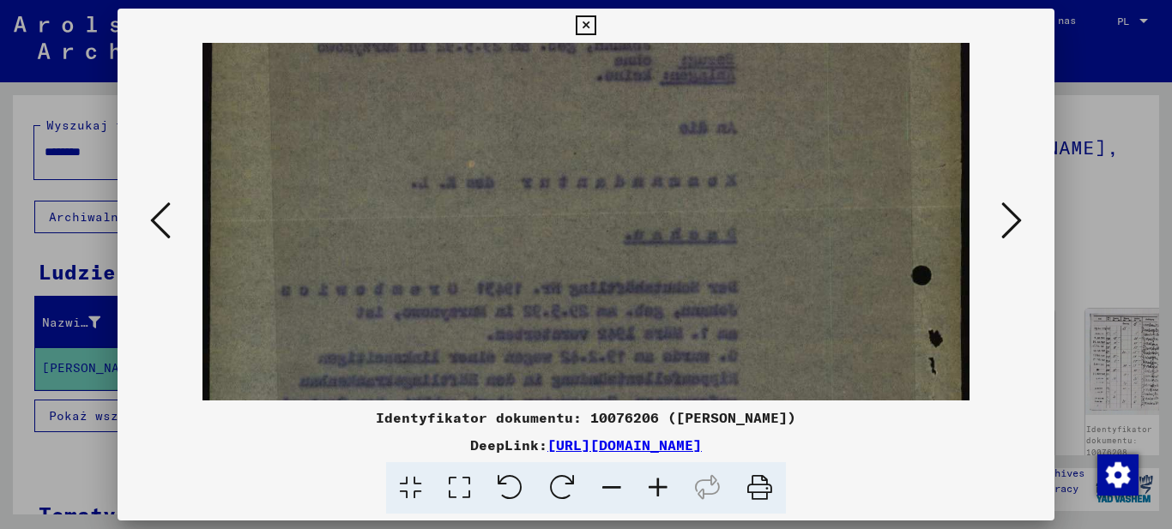
click at [1010, 219] on icon at bounding box center [1011, 220] width 21 height 41
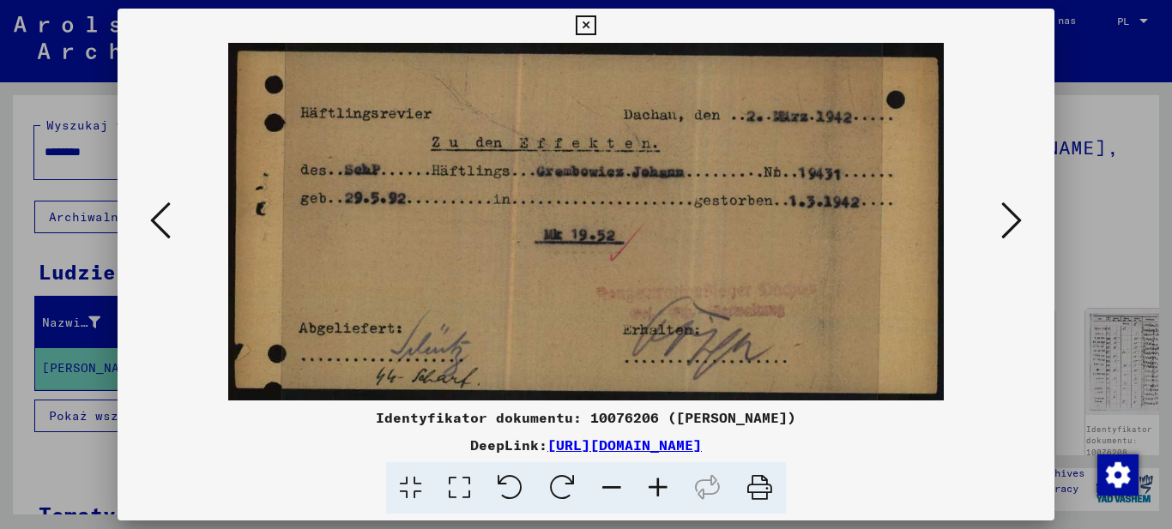
scroll to position [0, 0]
drag, startPoint x: 713, startPoint y: 337, endPoint x: 754, endPoint y: 190, distance: 153.2
click at [759, 184] on img at bounding box center [586, 222] width 716 height 358
drag, startPoint x: 784, startPoint y: 291, endPoint x: 561, endPoint y: 269, distance: 224.1
click at [746, 322] on img at bounding box center [586, 222] width 716 height 358
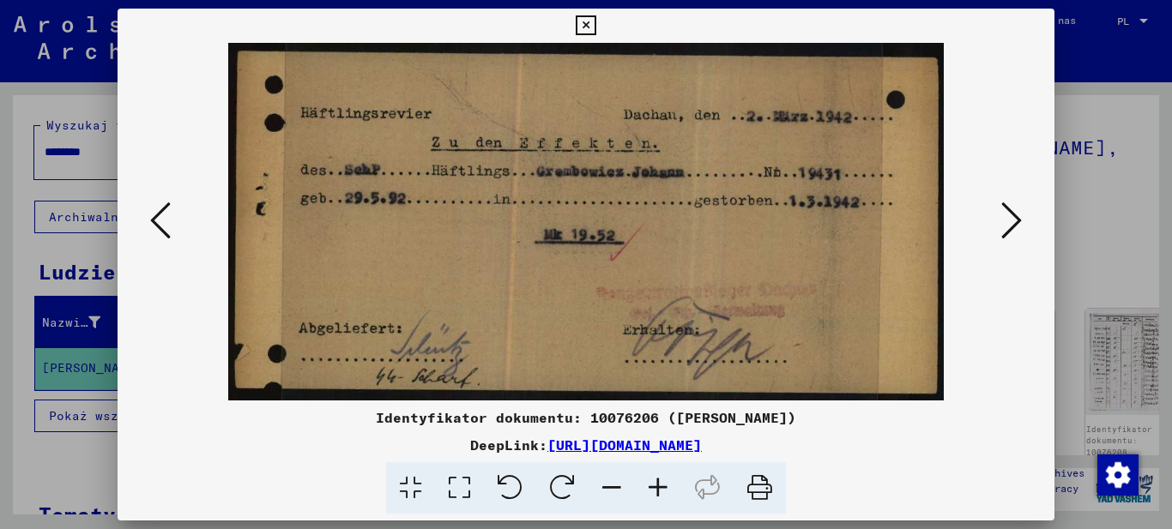
drag, startPoint x: 528, startPoint y: 300, endPoint x: 612, endPoint y: 160, distance: 163.9
click at [611, 158] on img at bounding box center [586, 222] width 716 height 358
drag, startPoint x: 529, startPoint y: 287, endPoint x: 657, endPoint y: 297, distance: 129.0
click at [543, 330] on img at bounding box center [586, 222] width 716 height 358
click at [1012, 217] on icon at bounding box center [1011, 220] width 21 height 41
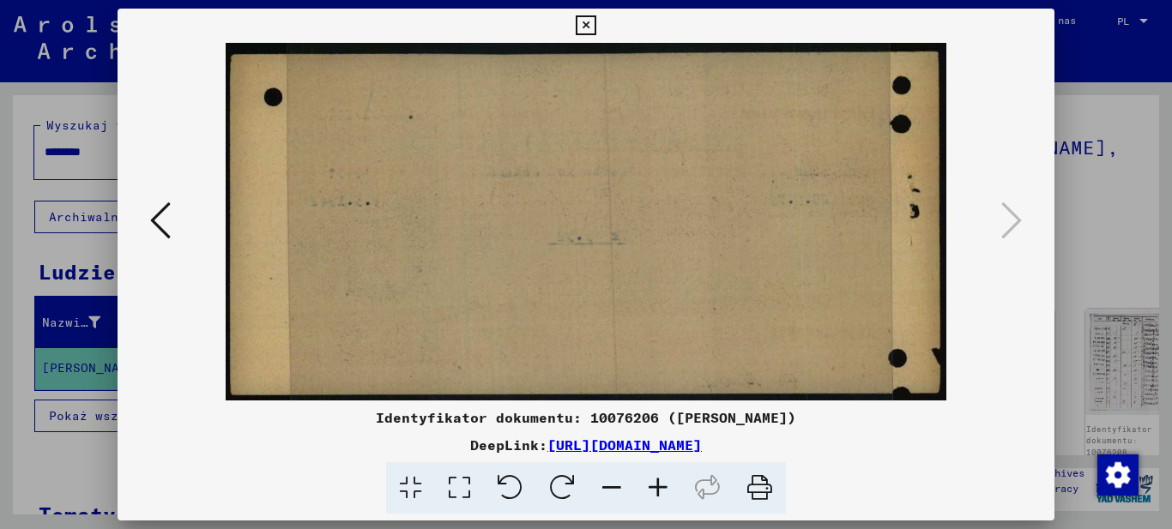
click at [547, 450] on font "[URL][DOMAIN_NAME]" at bounding box center [624, 445] width 154 height 17
